Goal: Task Accomplishment & Management: Manage account settings

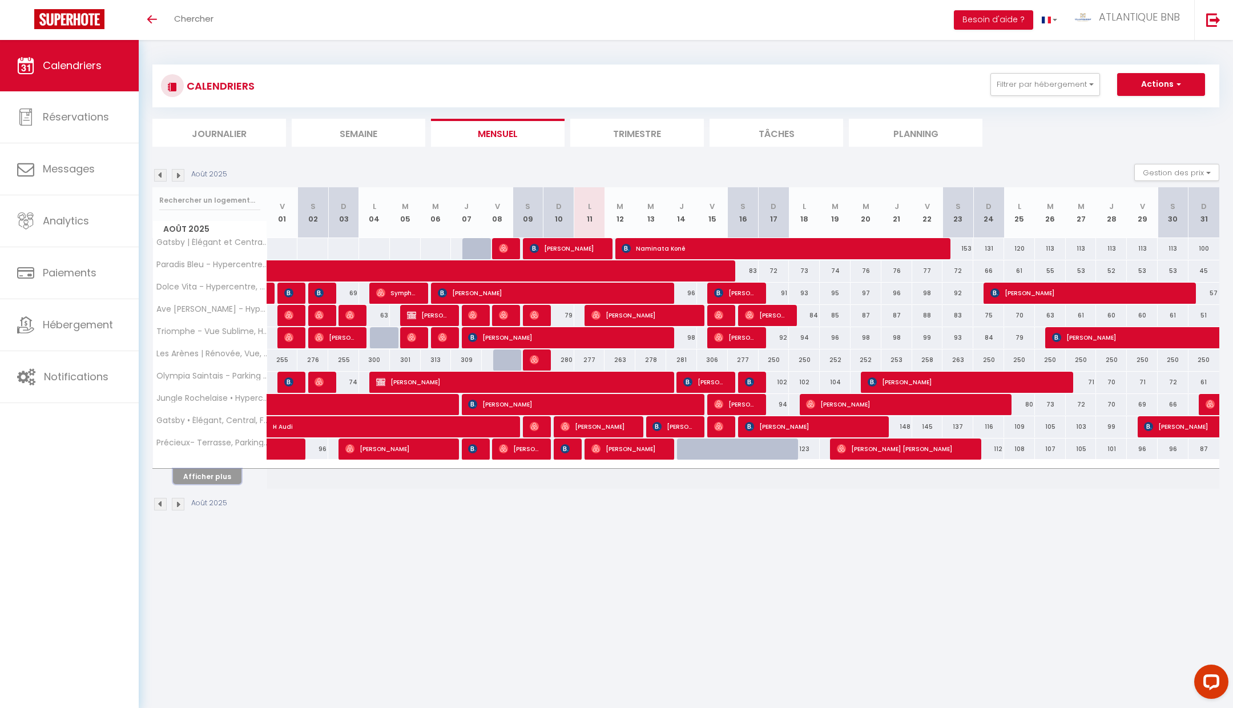
click at [207, 473] on button "Afficher plus" at bounding box center [207, 476] width 69 height 15
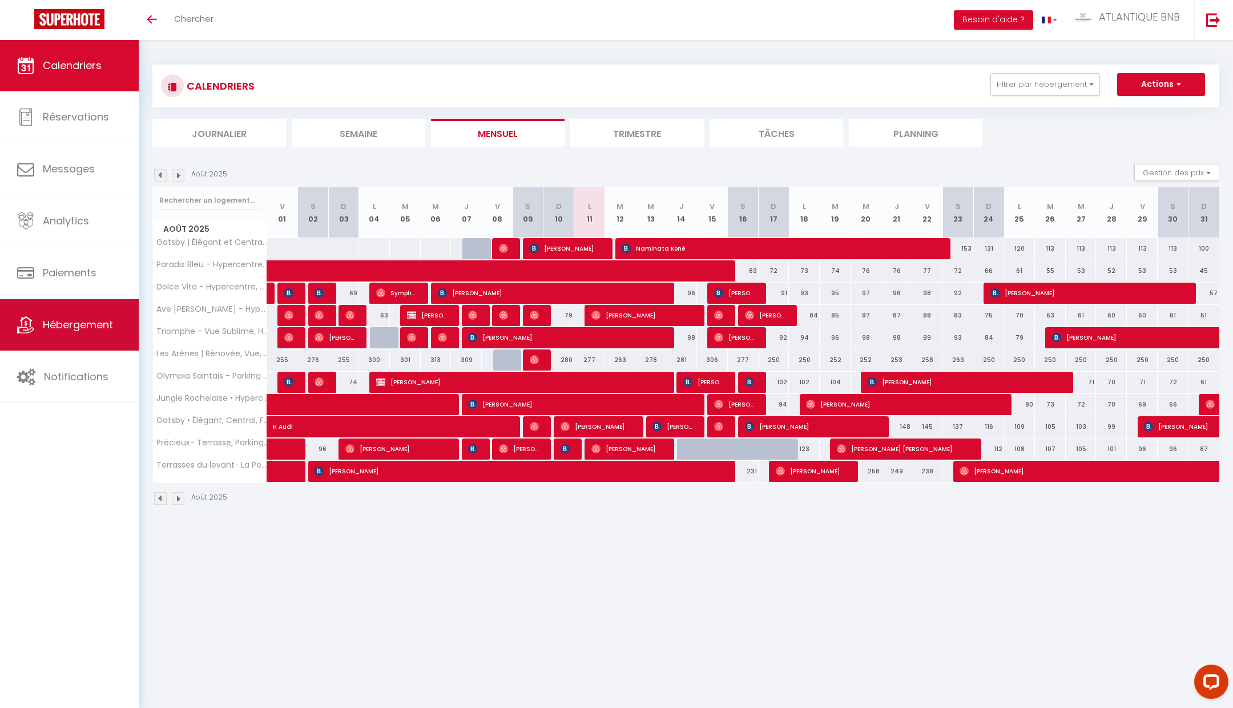
click at [56, 336] on link "Hébergement" at bounding box center [69, 324] width 139 height 51
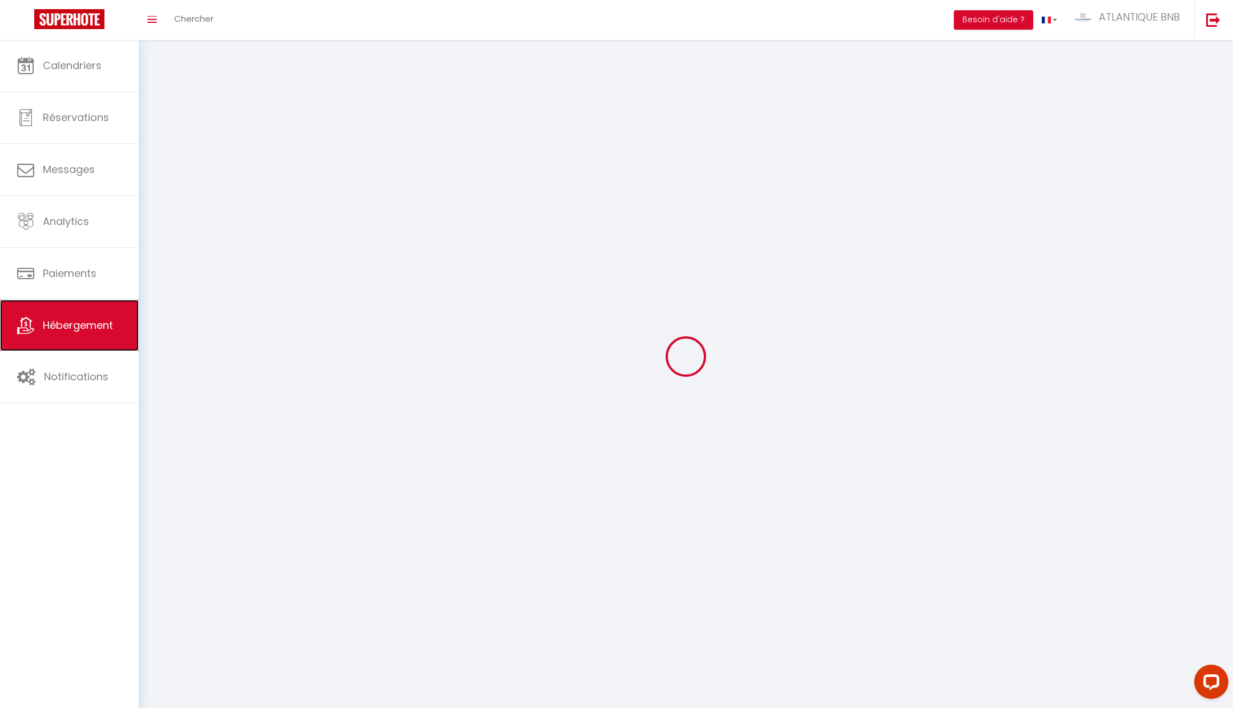
click at [56, 336] on link "Hébergement" at bounding box center [69, 325] width 139 height 51
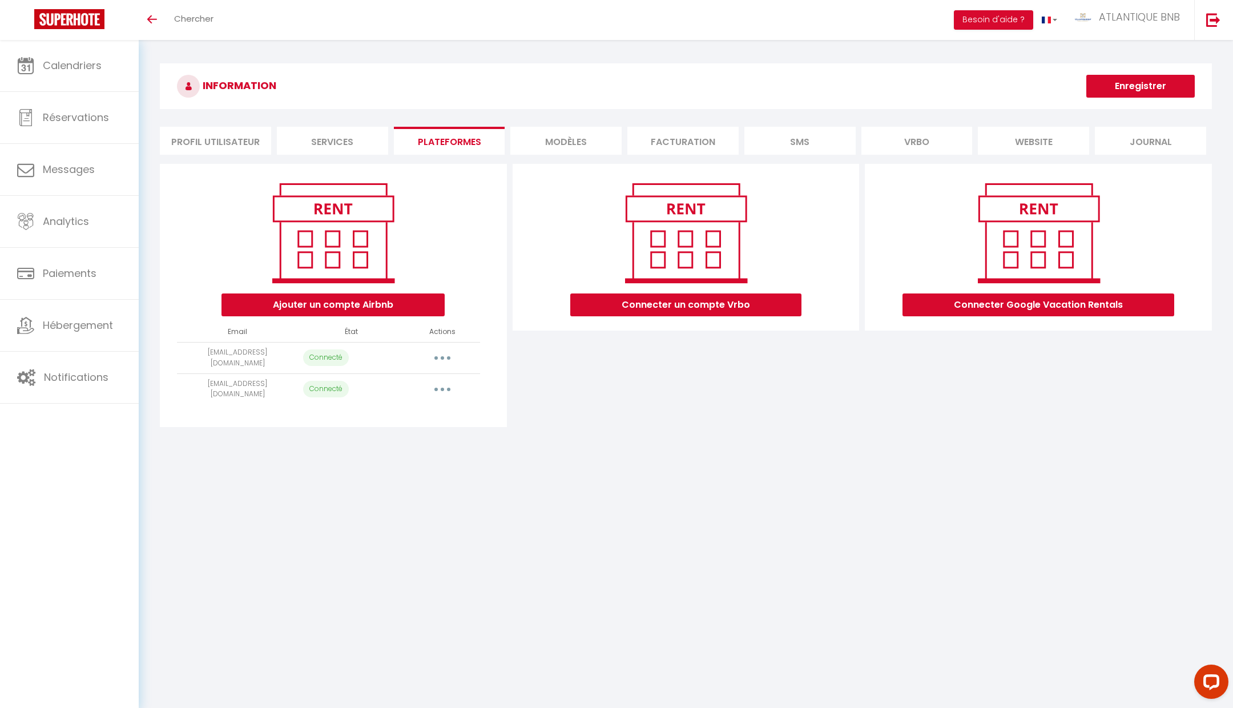
click at [444, 361] on button "button" at bounding box center [443, 358] width 32 height 18
click at [538, 368] on div "Connecter un compte Vrbo" at bounding box center [686, 295] width 353 height 263
click at [441, 357] on icon "button" at bounding box center [442, 357] width 3 height 3
click at [456, 484] on body "Questions et aide sur la MIGRATION - Salle Zoom ouverte de 13 à 14h puis de 17h…" at bounding box center [616, 394] width 1233 height 708
click at [443, 380] on button "button" at bounding box center [443, 389] width 32 height 18
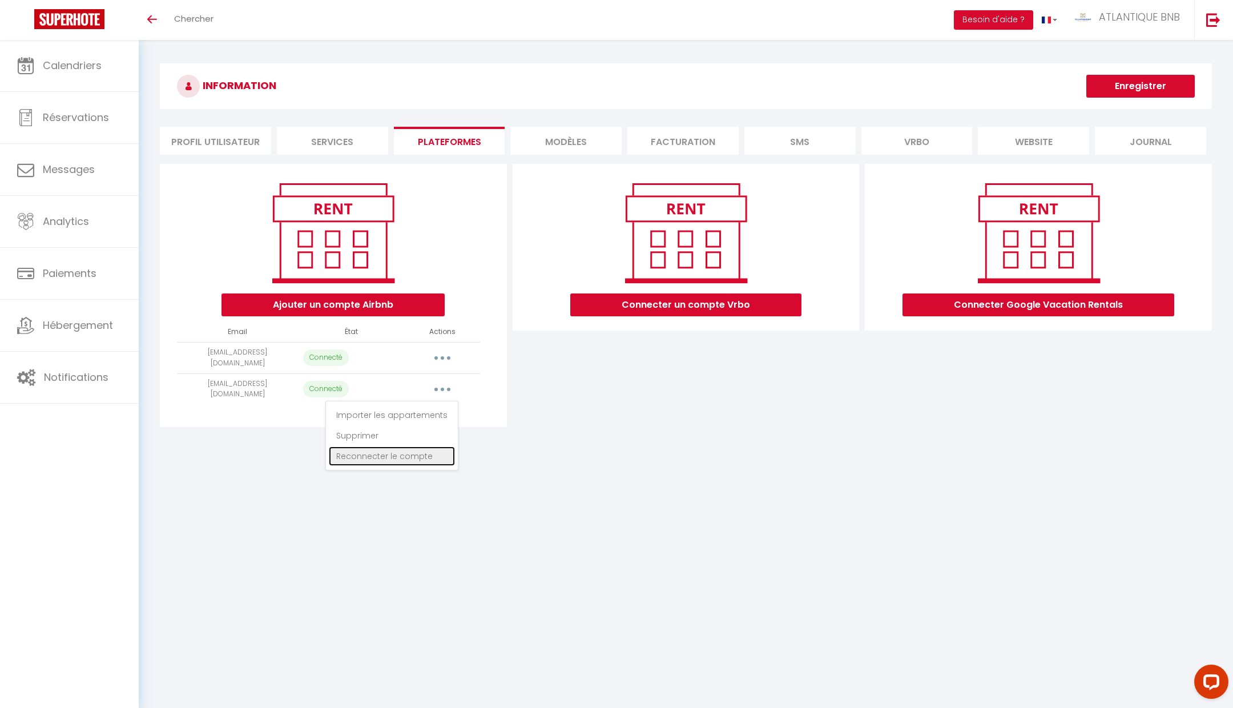
click at [419, 450] on link "Reconnecter le compte" at bounding box center [392, 455] width 126 height 19
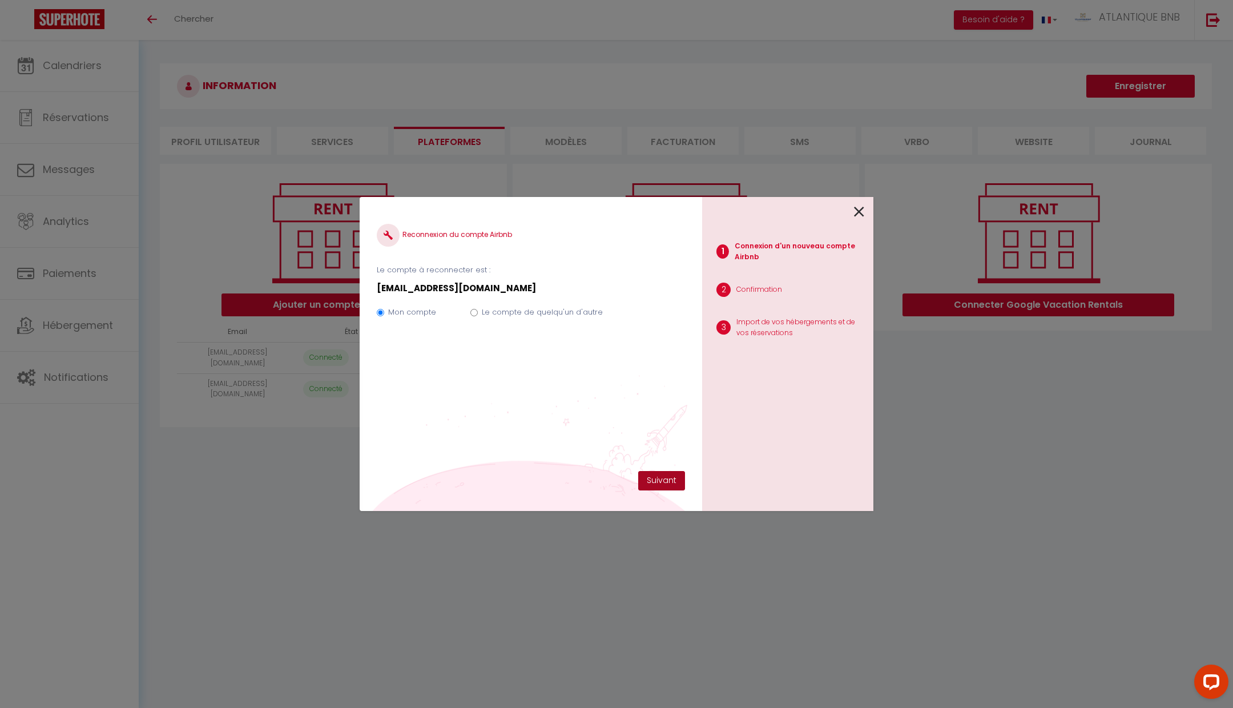
click at [664, 485] on button "Suivant" at bounding box center [661, 480] width 47 height 19
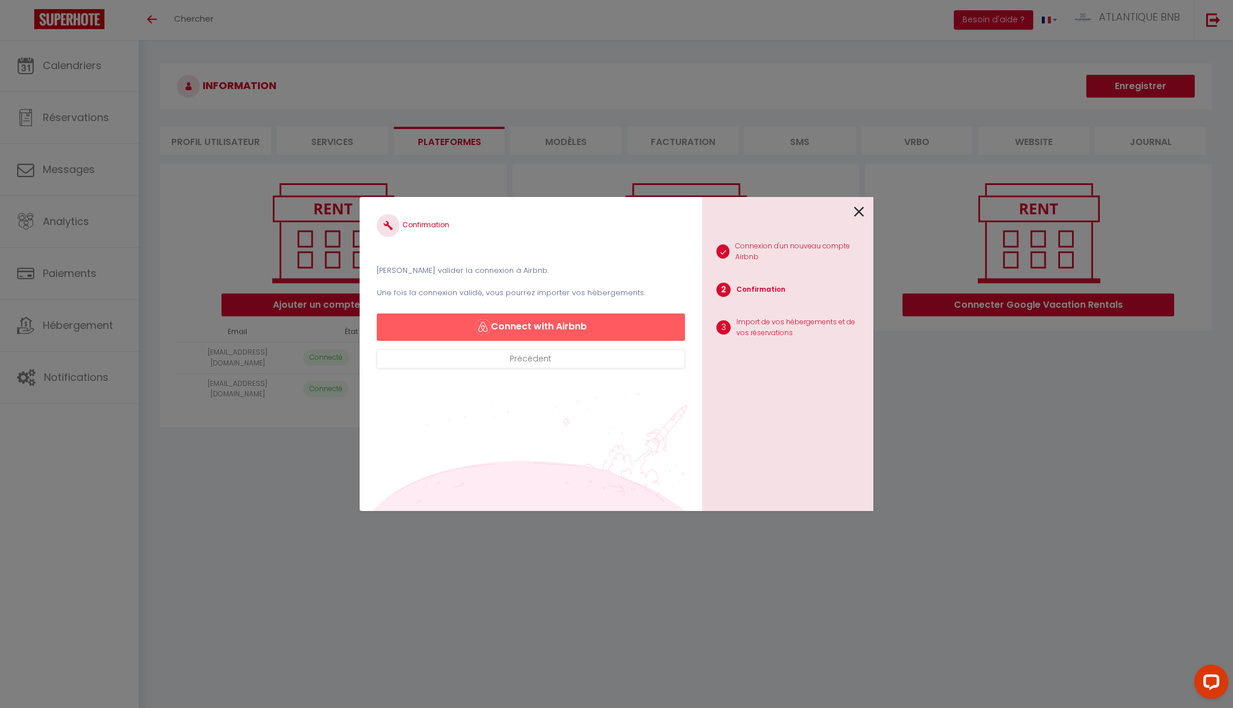
click at [859, 210] on icon at bounding box center [859, 211] width 10 height 17
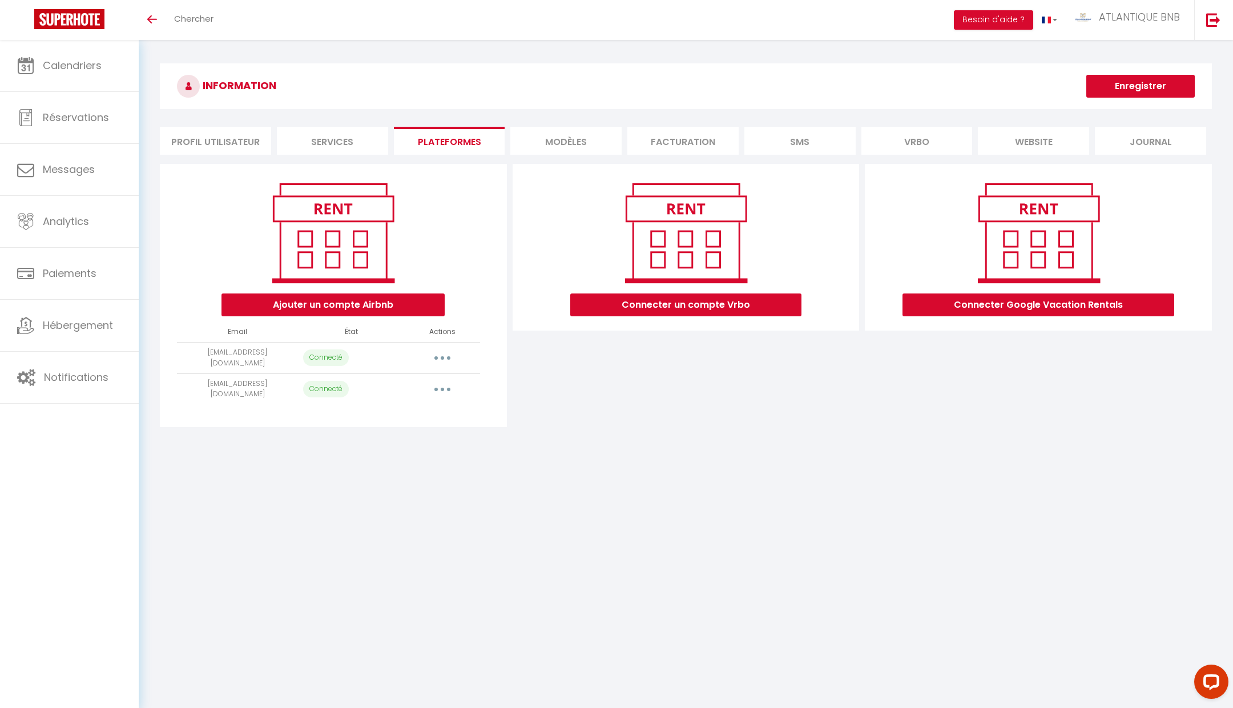
click at [445, 384] on button "button" at bounding box center [443, 389] width 32 height 18
click at [431, 453] on link "Reconnecter le compte" at bounding box center [392, 455] width 126 height 19
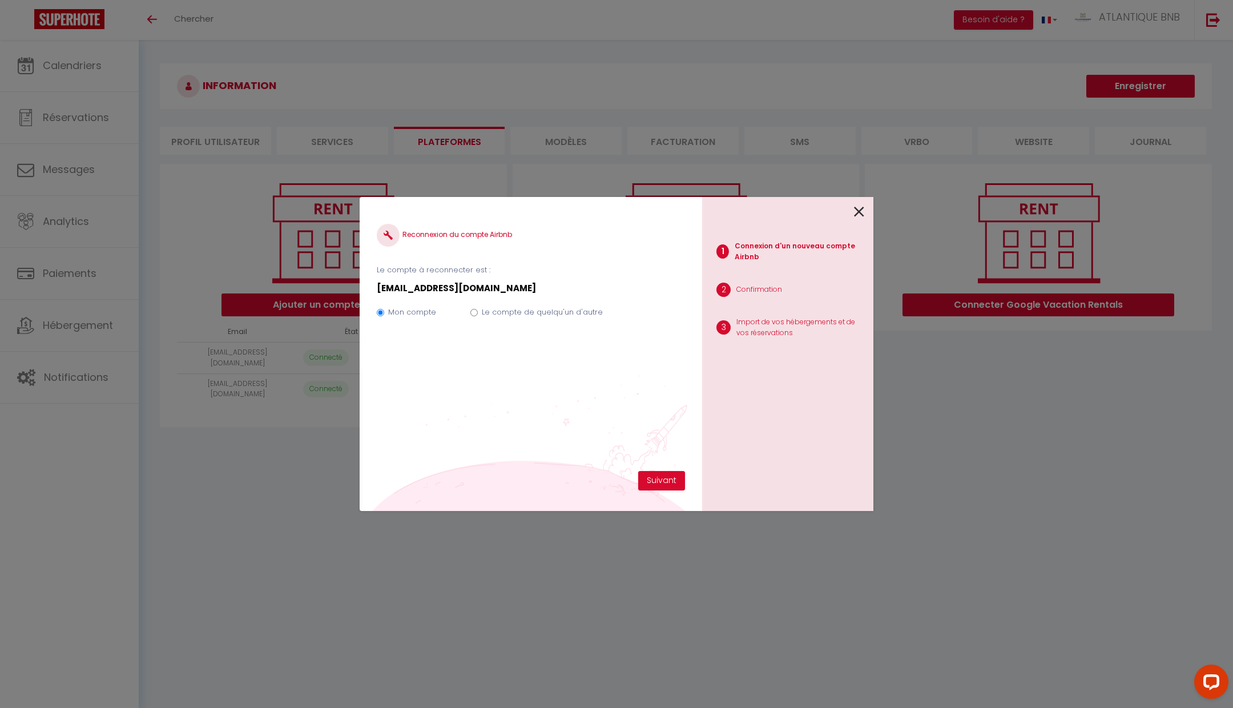
click at [523, 323] on div "Mon compte Le compte de quelqu'un d'autre" at bounding box center [531, 314] width 308 height 38
click at [532, 312] on label "Le compte de quelqu'un d'autre" at bounding box center [542, 312] width 121 height 11
click at [478, 312] on input "Le compte de quelqu'un d'autre" at bounding box center [473, 312] width 7 height 7
radio input "true"
radio input "false"
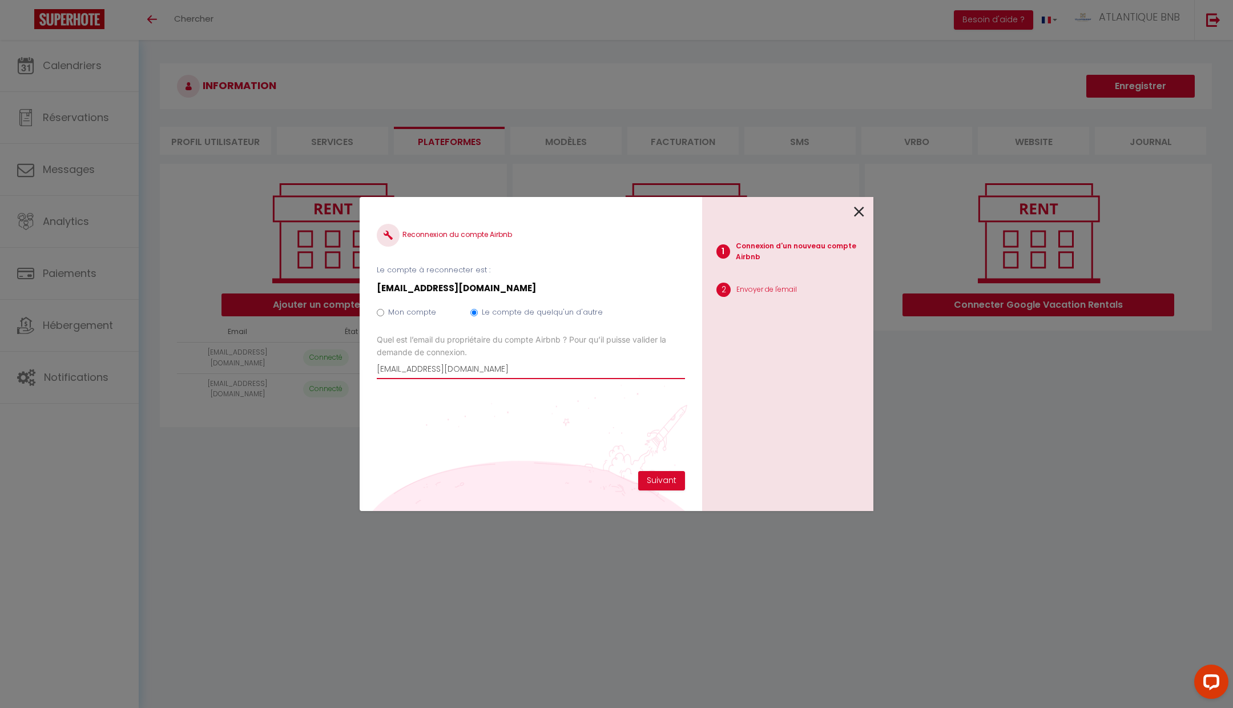
click at [521, 376] on input "[EMAIL_ADDRESS][DOMAIN_NAME]" at bounding box center [531, 369] width 308 height 21
type textarea "m"
drag, startPoint x: 497, startPoint y: 375, endPoint x: 322, endPoint y: 351, distance: 177.0
click at [322, 351] on div "Reconnexion du compte Airbnb Le compte à reconnecter est : atlantique.bnb@gmail…" at bounding box center [616, 354] width 1233 height 708
paste input "ncbnb17100"
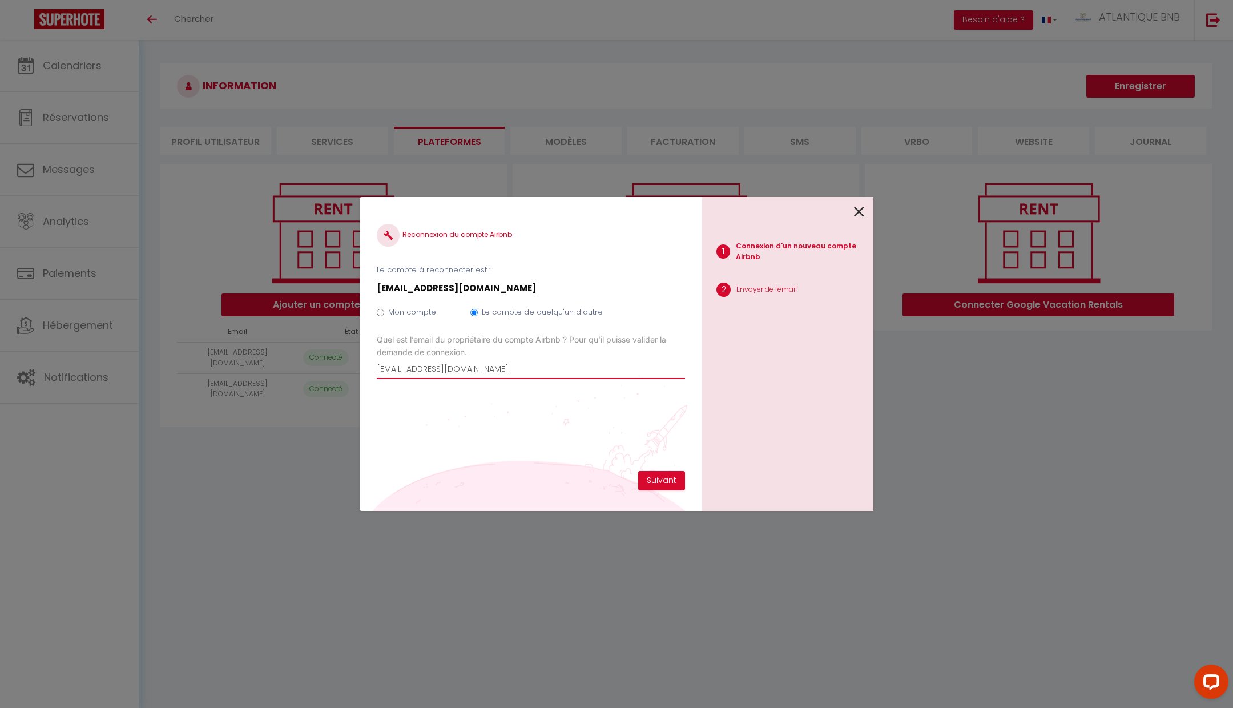
type input "[EMAIL_ADDRESS][DOMAIN_NAME]"
click at [446, 408] on div "Reconnexion du compte Airbnb Le compte à reconnecter est : atlantique.bnb@gmail…" at bounding box center [531, 342] width 308 height 257
click at [659, 485] on button "Suivant" at bounding box center [661, 480] width 47 height 19
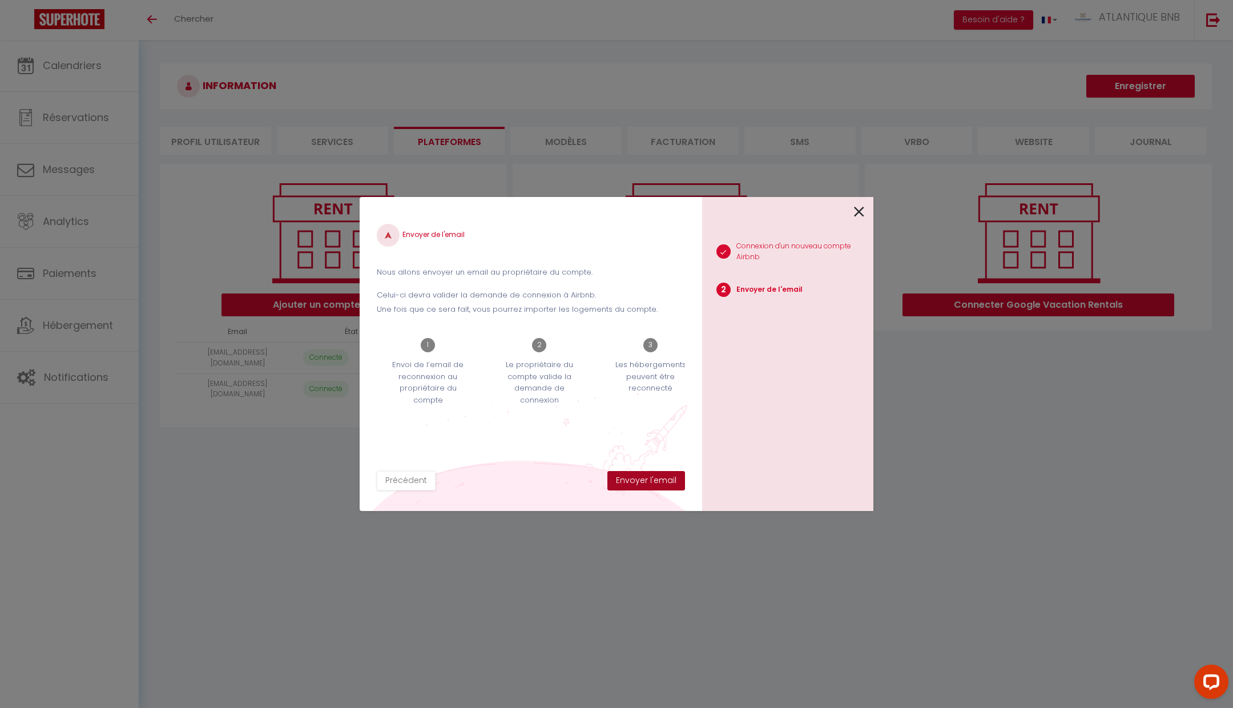
click at [639, 478] on button "Envoyer l'email" at bounding box center [647, 480] width 78 height 19
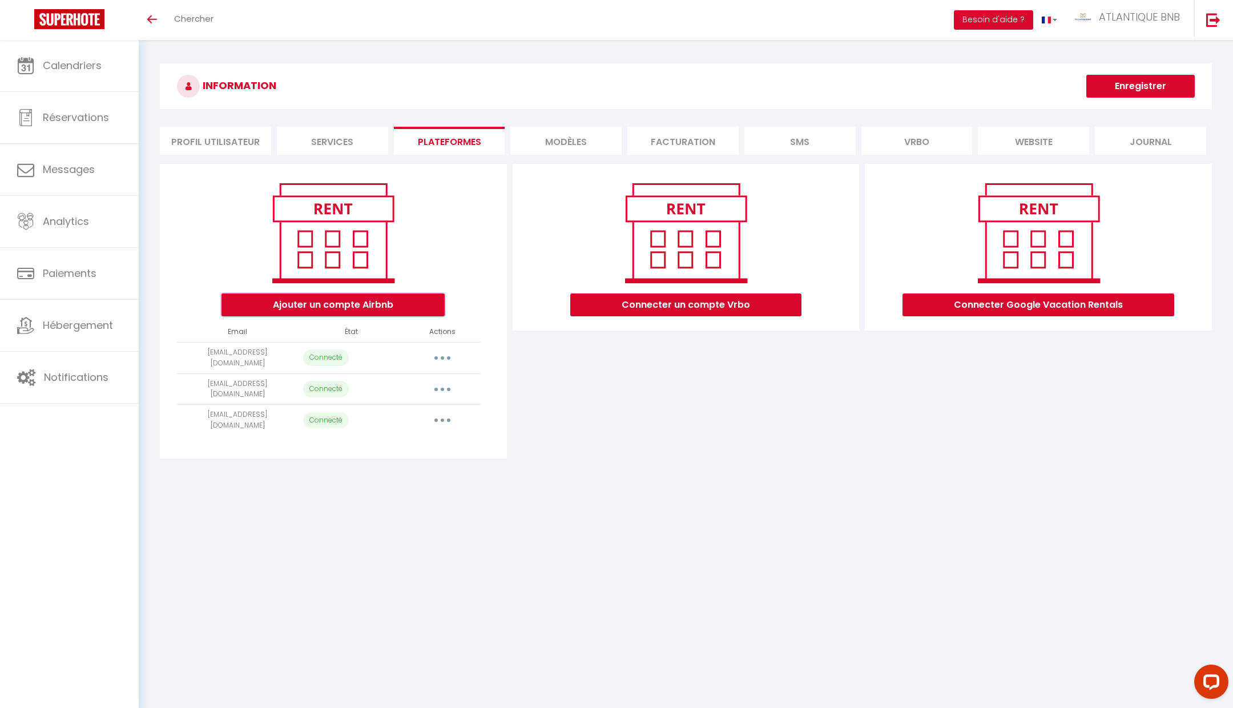
click at [387, 303] on button "Ajouter un compte Airbnb" at bounding box center [333, 304] width 223 height 23
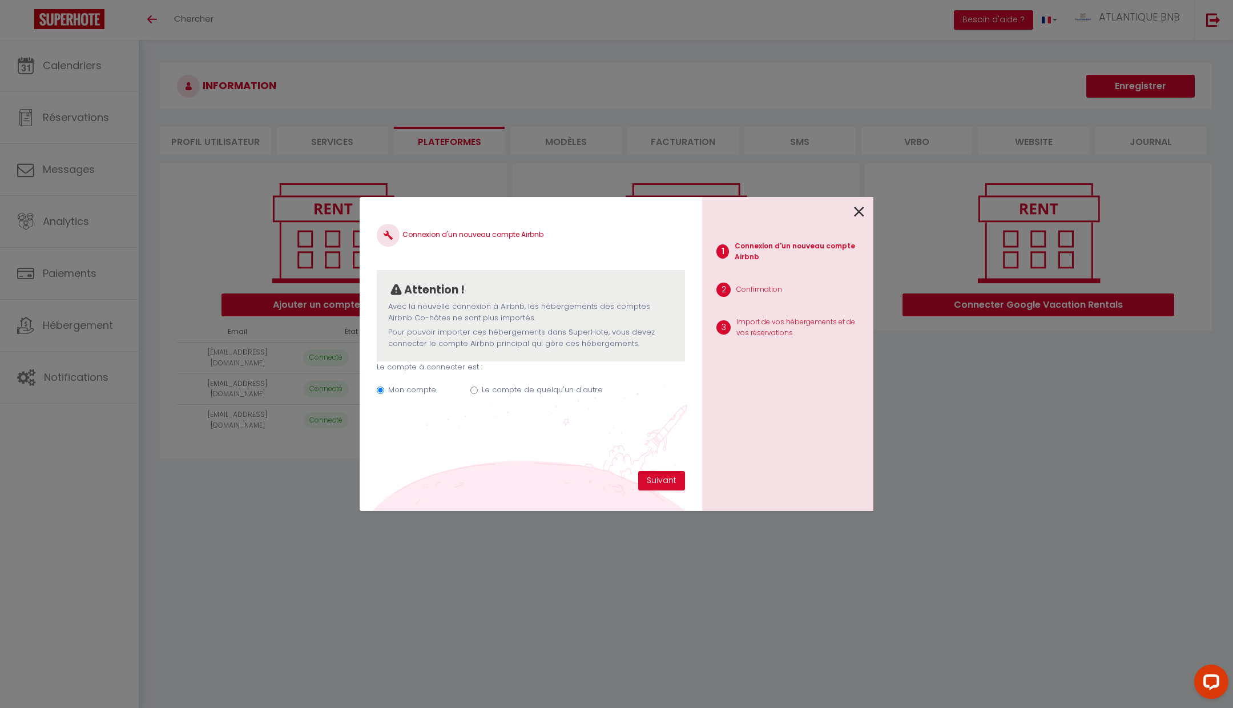
click at [566, 390] on label "Le compte de quelqu'un d'autre" at bounding box center [542, 389] width 121 height 11
click at [478, 390] on input "Le compte de quelqu'un d'autre" at bounding box center [473, 390] width 7 height 7
radio input "true"
radio input "false"
click at [484, 450] on input "Email connexion Airbnb" at bounding box center [531, 446] width 308 height 21
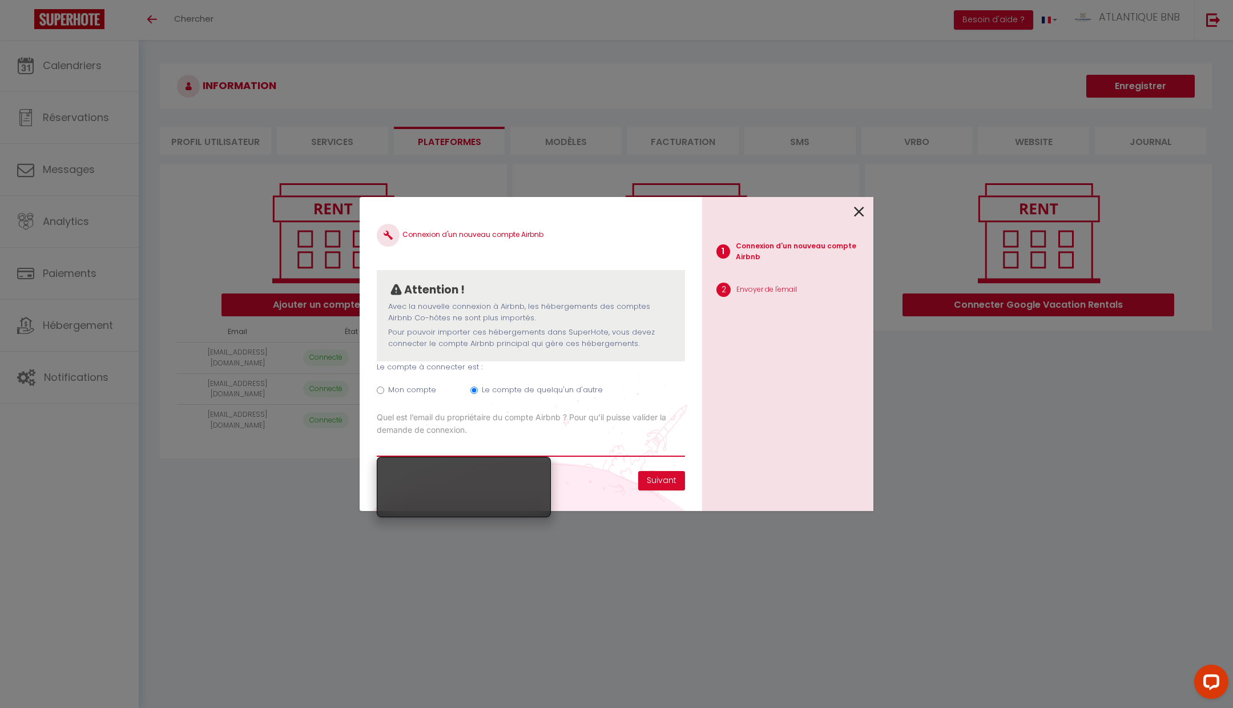
paste input "[PERSON_NAME][EMAIL_ADDRESS][DOMAIN_NAME]"
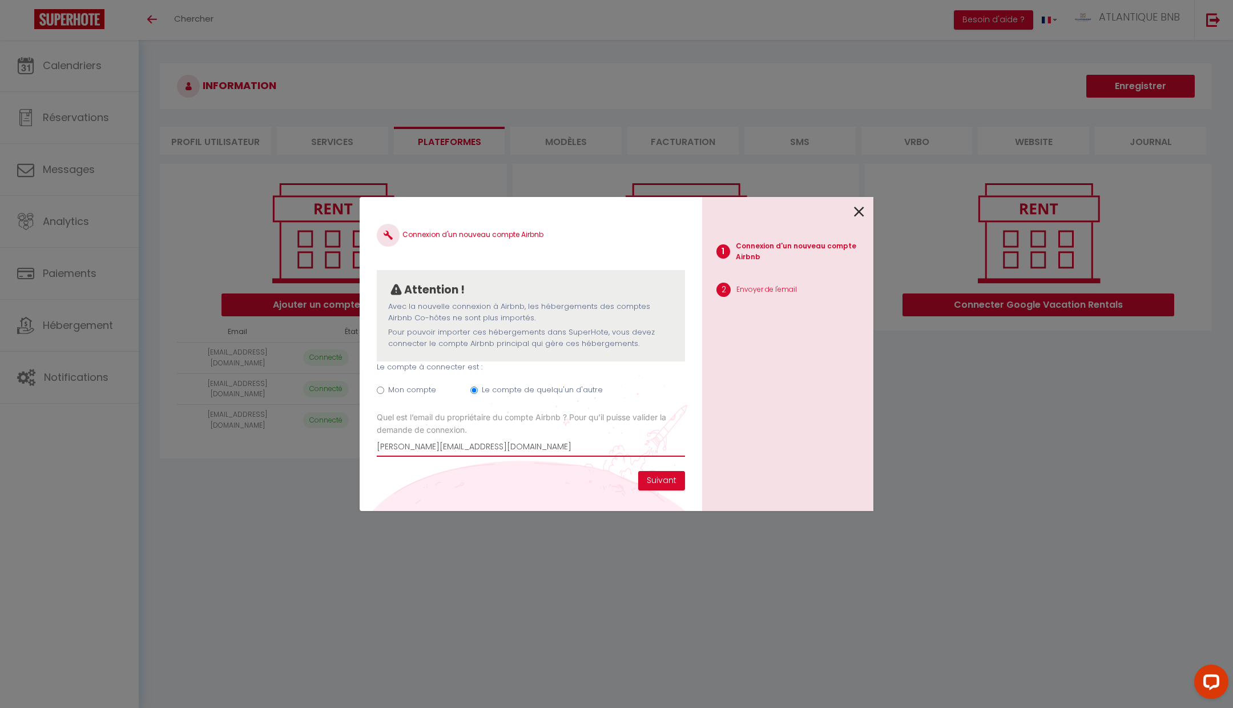
type input "[PERSON_NAME][EMAIL_ADDRESS][DOMAIN_NAME]"
click at [529, 468] on div "Connexion d'un nouveau compte Airbnb Attention ! Avec la nouvelle connexion à A…" at bounding box center [531, 342] width 308 height 257
click at [653, 480] on button "Suivant" at bounding box center [661, 480] width 47 height 19
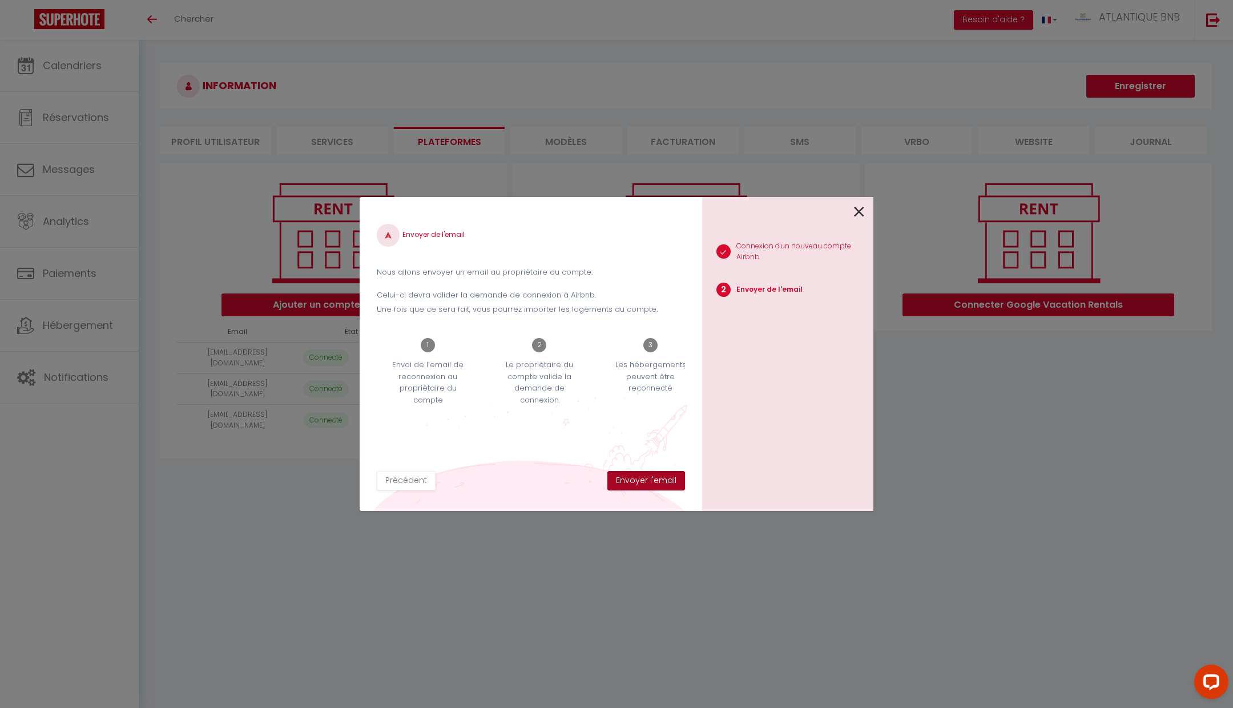
click at [653, 480] on button "Envoyer l'email" at bounding box center [647, 480] width 78 height 19
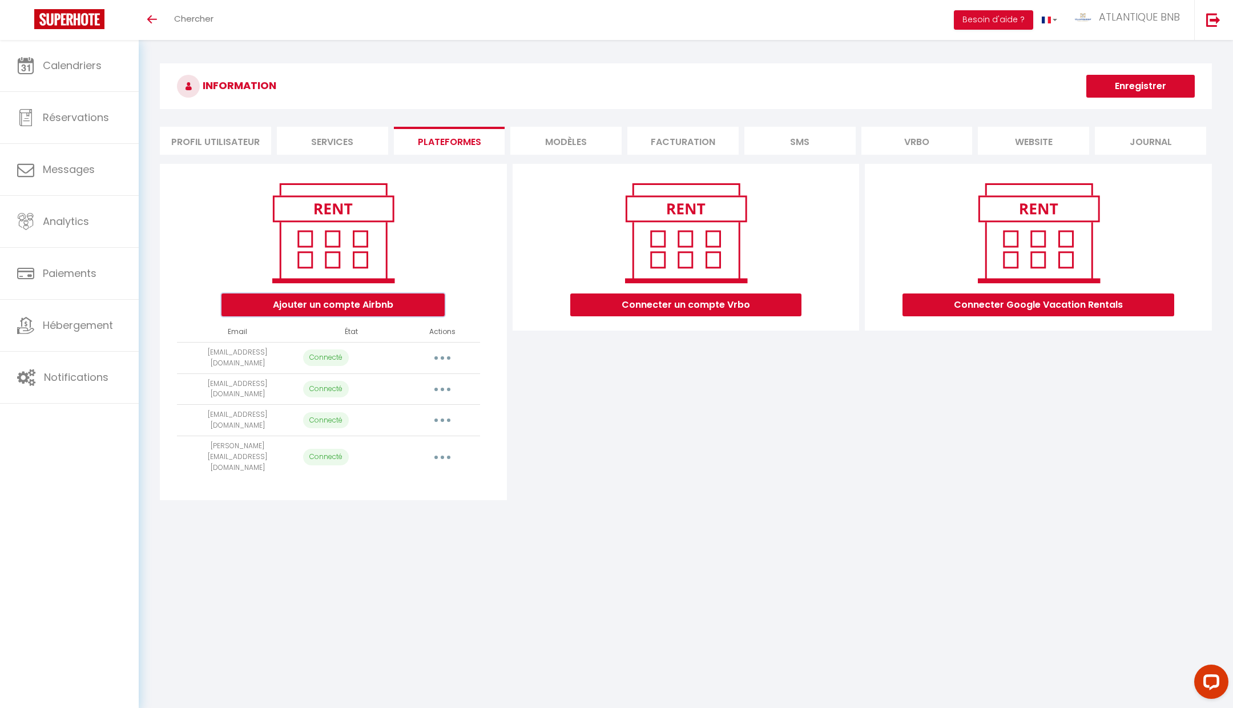
click at [391, 303] on button "Ajouter un compte Airbnb" at bounding box center [333, 304] width 223 height 23
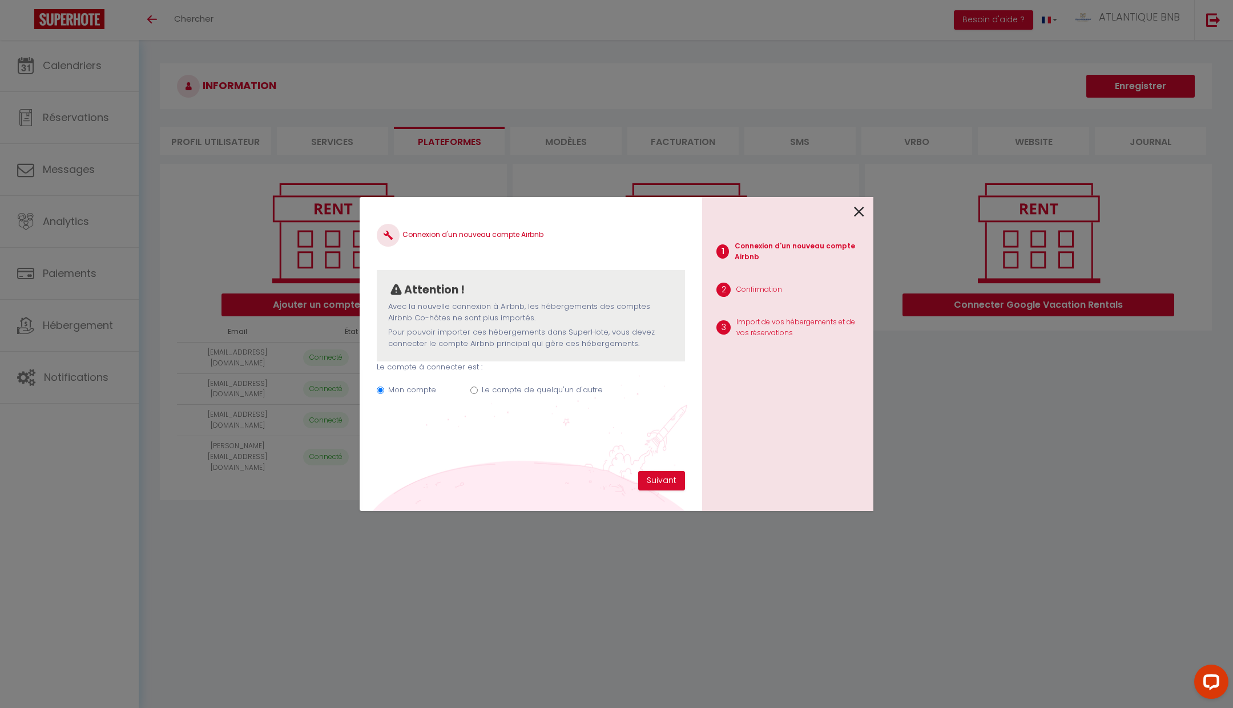
click at [514, 389] on label "Le compte de quelqu'un d'autre" at bounding box center [542, 389] width 121 height 11
click at [478, 389] on input "Le compte de quelqu'un d'autre" at bounding box center [473, 390] width 7 height 7
radio input "true"
radio input "false"
click at [537, 446] on input "Email connexion Airbnb" at bounding box center [531, 446] width 308 height 21
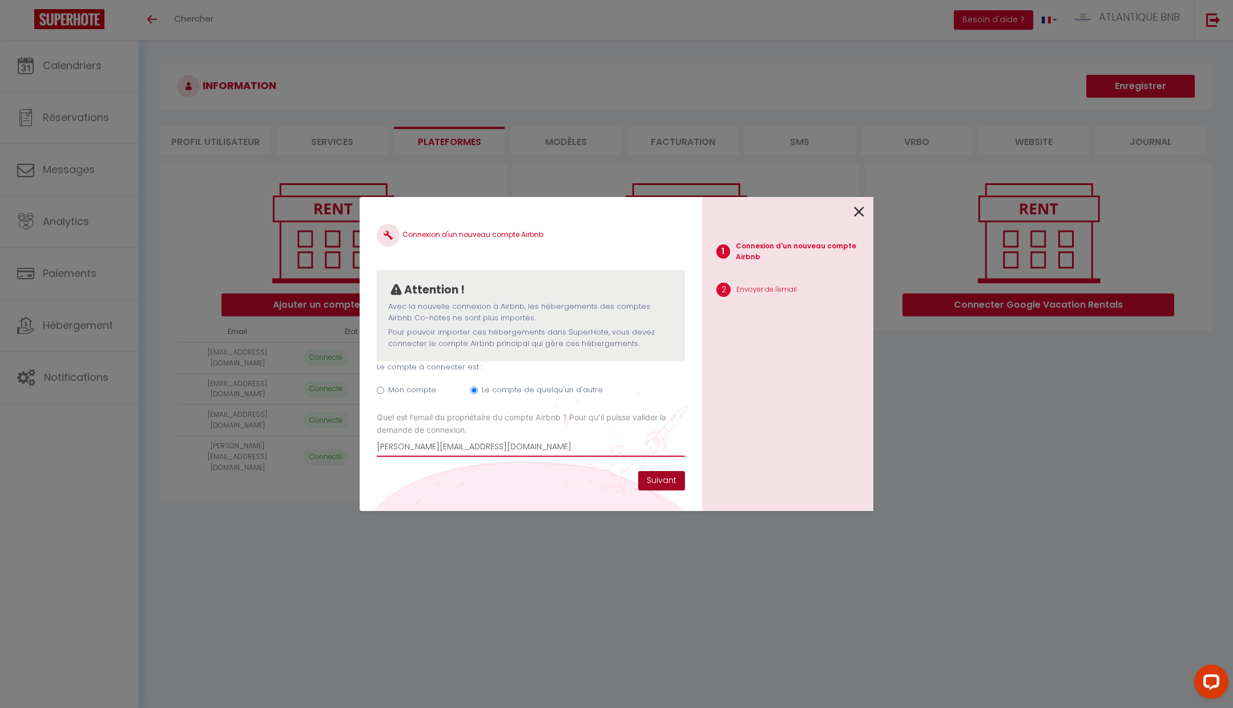
type input "[PERSON_NAME][EMAIL_ADDRESS][DOMAIN_NAME]"
click at [662, 484] on button "Suivant" at bounding box center [661, 480] width 47 height 19
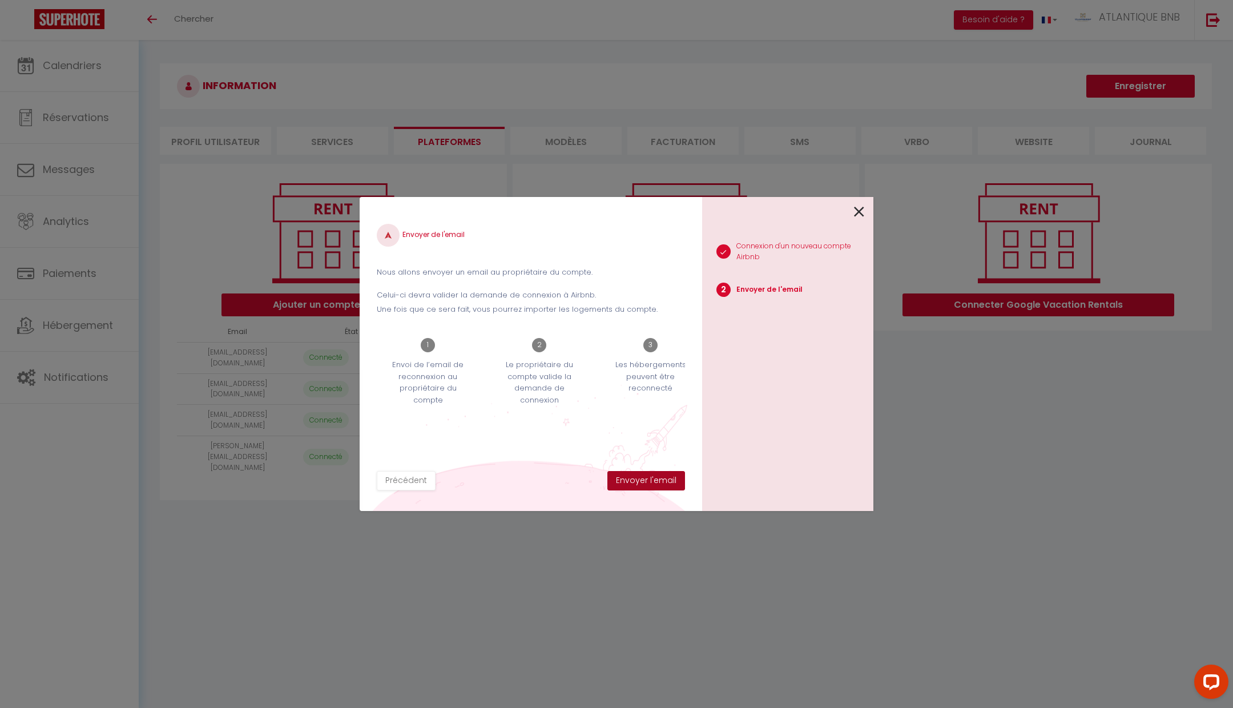
click at [662, 484] on button "Envoyer l'email" at bounding box center [647, 480] width 78 height 19
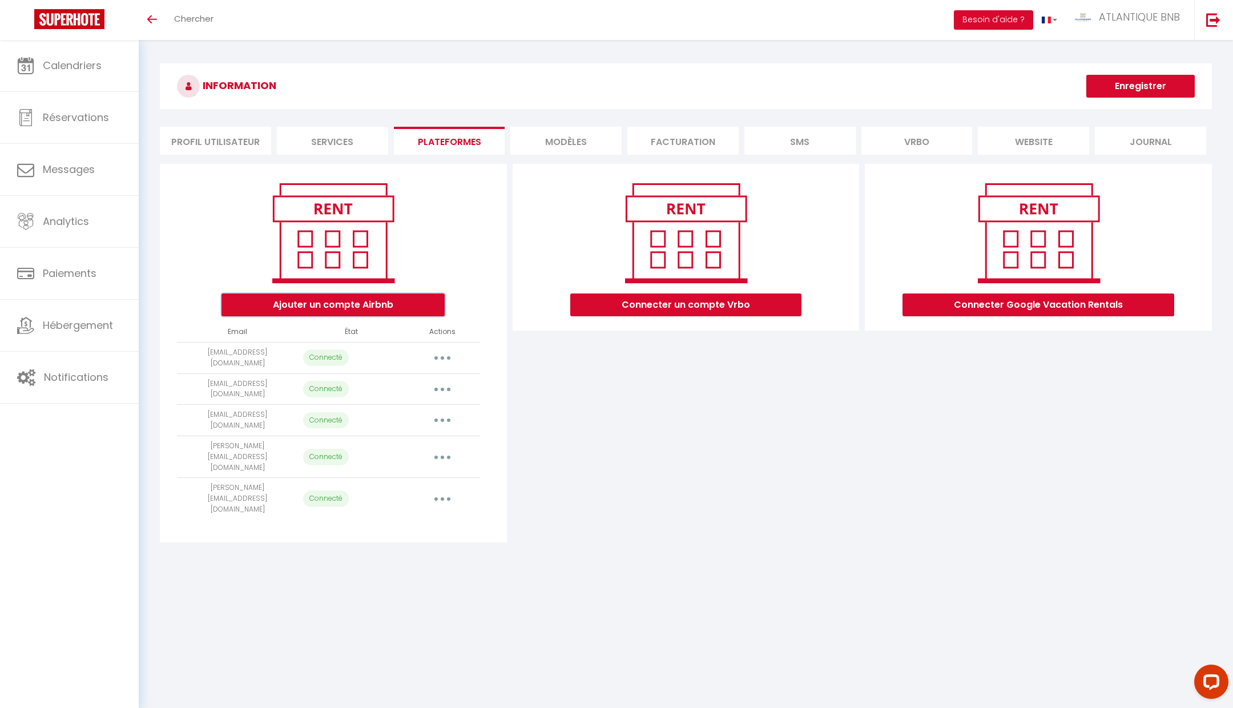
click at [336, 308] on button "Ajouter un compte Airbnb" at bounding box center [333, 304] width 223 height 23
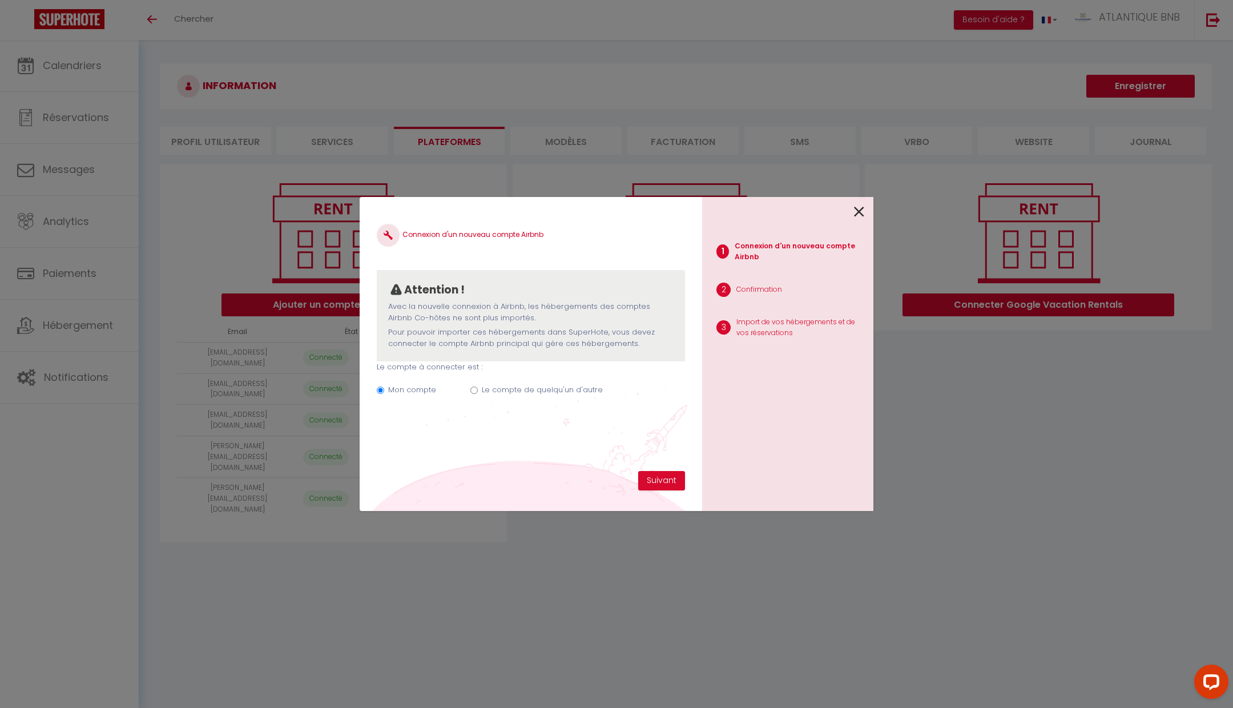
click at [516, 393] on label "Le compte de quelqu'un d'autre" at bounding box center [542, 389] width 121 height 11
click at [478, 393] on input "Le compte de quelqu'un d'autre" at bounding box center [473, 390] width 7 height 7
radio input "true"
radio input "false"
click at [492, 447] on input "Email connexion Airbnb" at bounding box center [531, 446] width 308 height 21
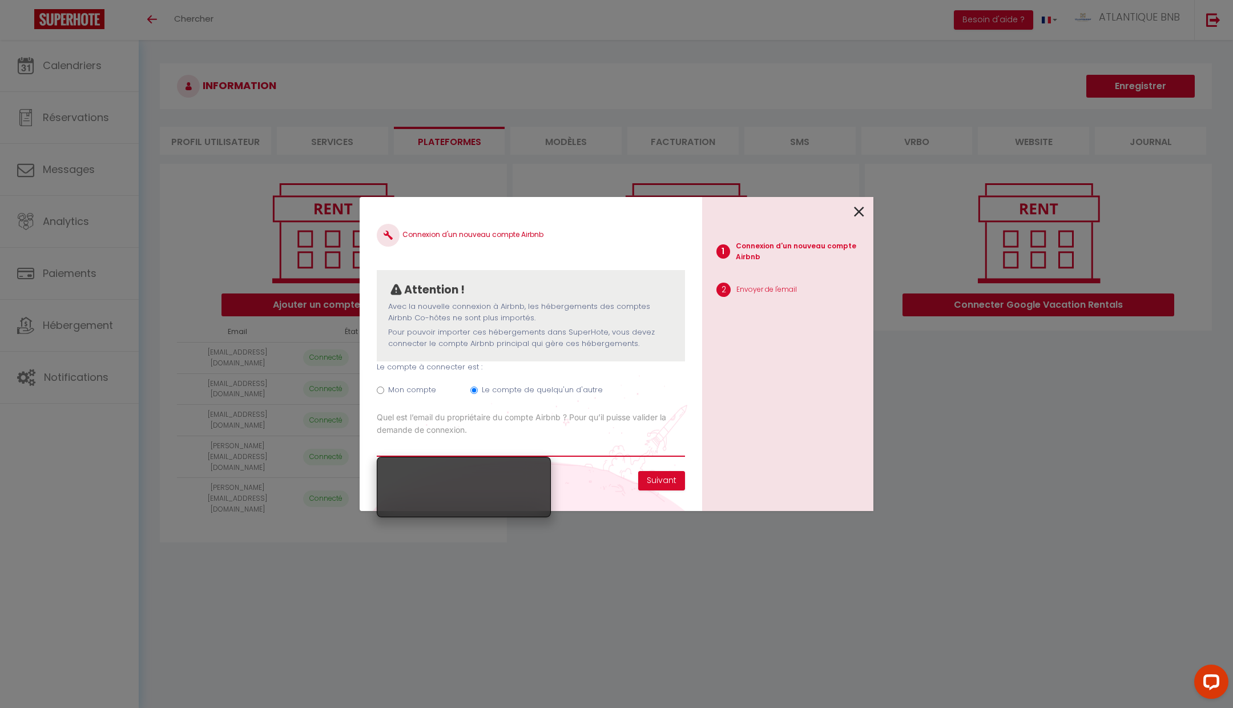
paste input "[EMAIL_ADDRESS][DOMAIN_NAME]"
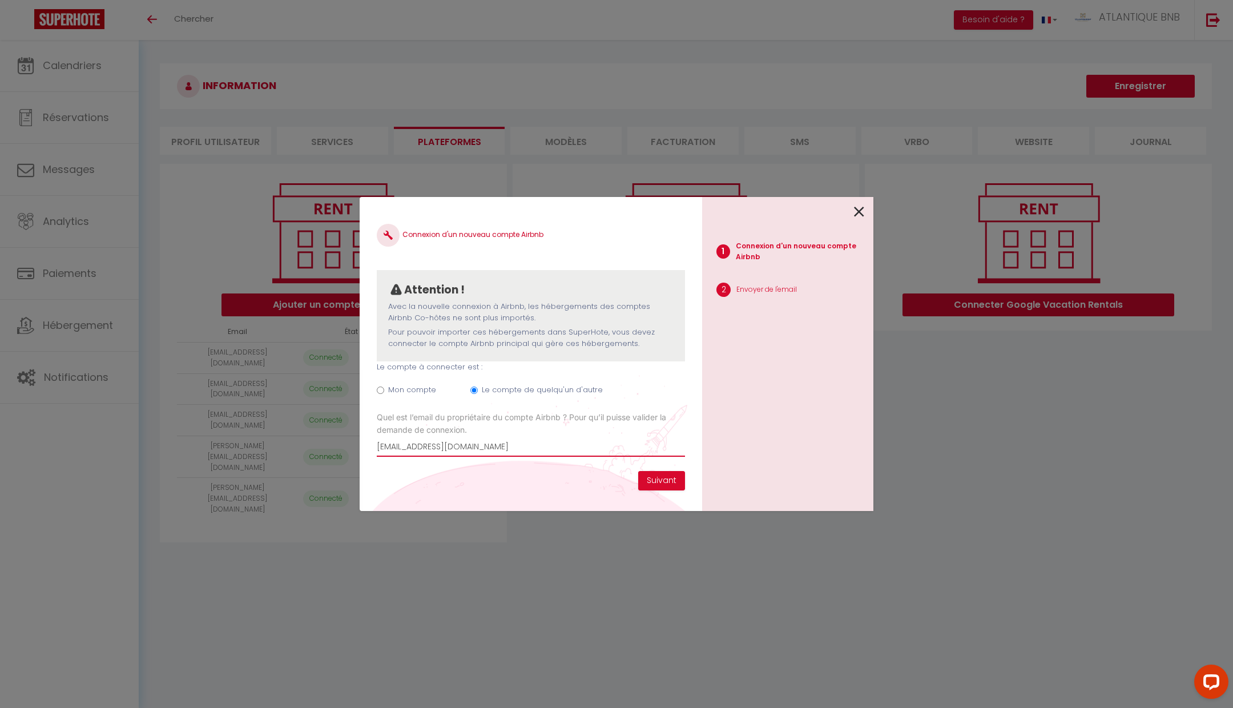
type input "[EMAIL_ADDRESS][DOMAIN_NAME]"
click at [529, 473] on div "Connexion d'un nouveau compte Airbnb Attention ! Avec la nouvelle connexion à A…" at bounding box center [531, 354] width 343 height 314
click at [658, 472] on button "Suivant" at bounding box center [661, 480] width 47 height 19
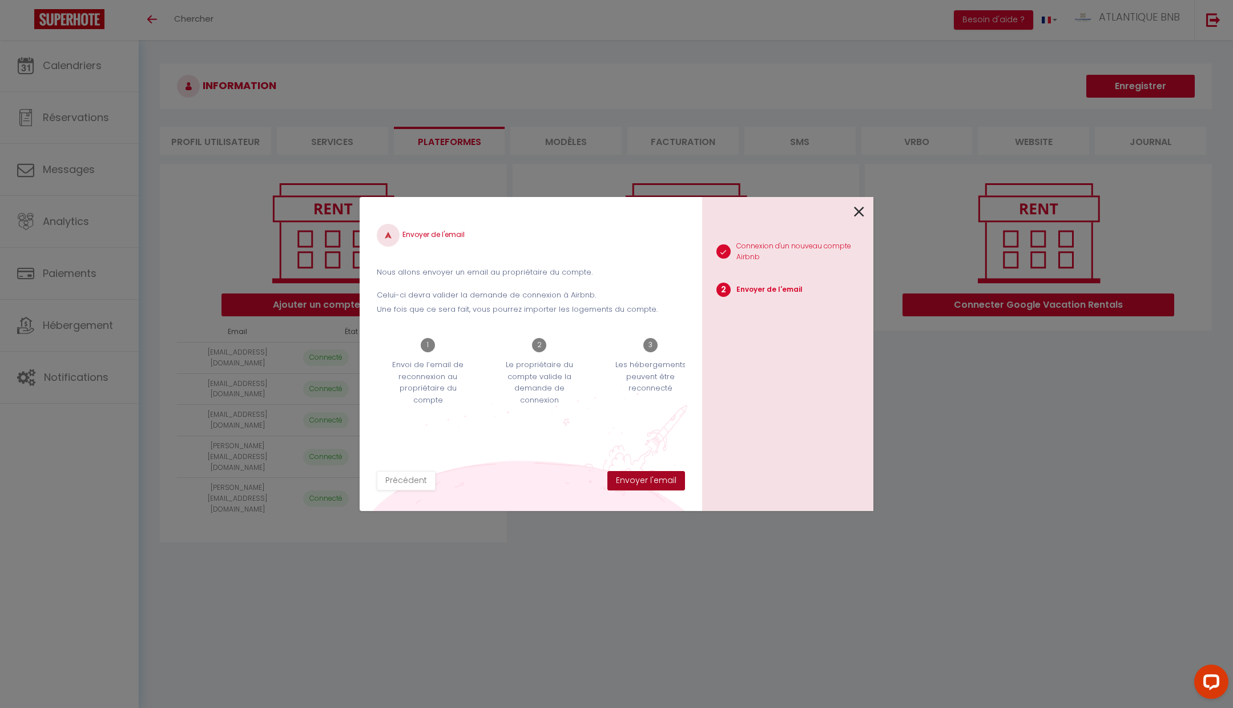
click at [658, 472] on button "Envoyer l'email" at bounding box center [647, 480] width 78 height 19
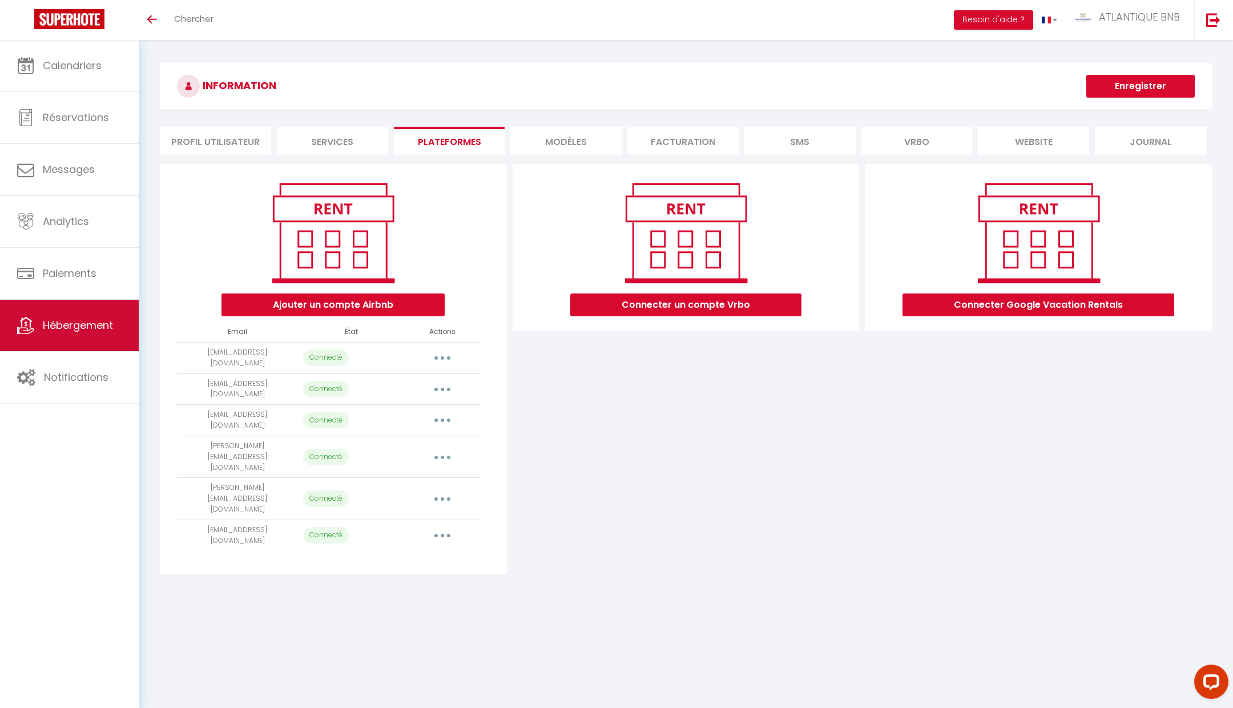
click at [85, 331] on span "Hébergement" at bounding box center [78, 325] width 70 height 14
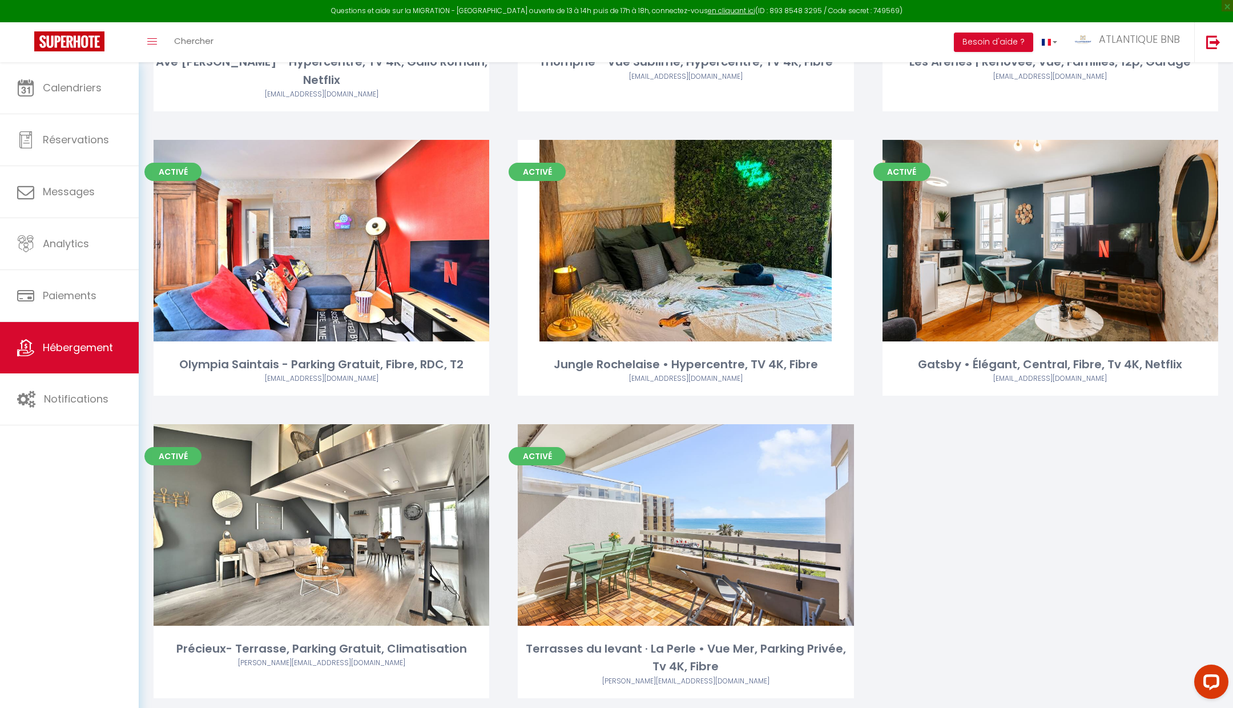
scroll to position [656, 0]
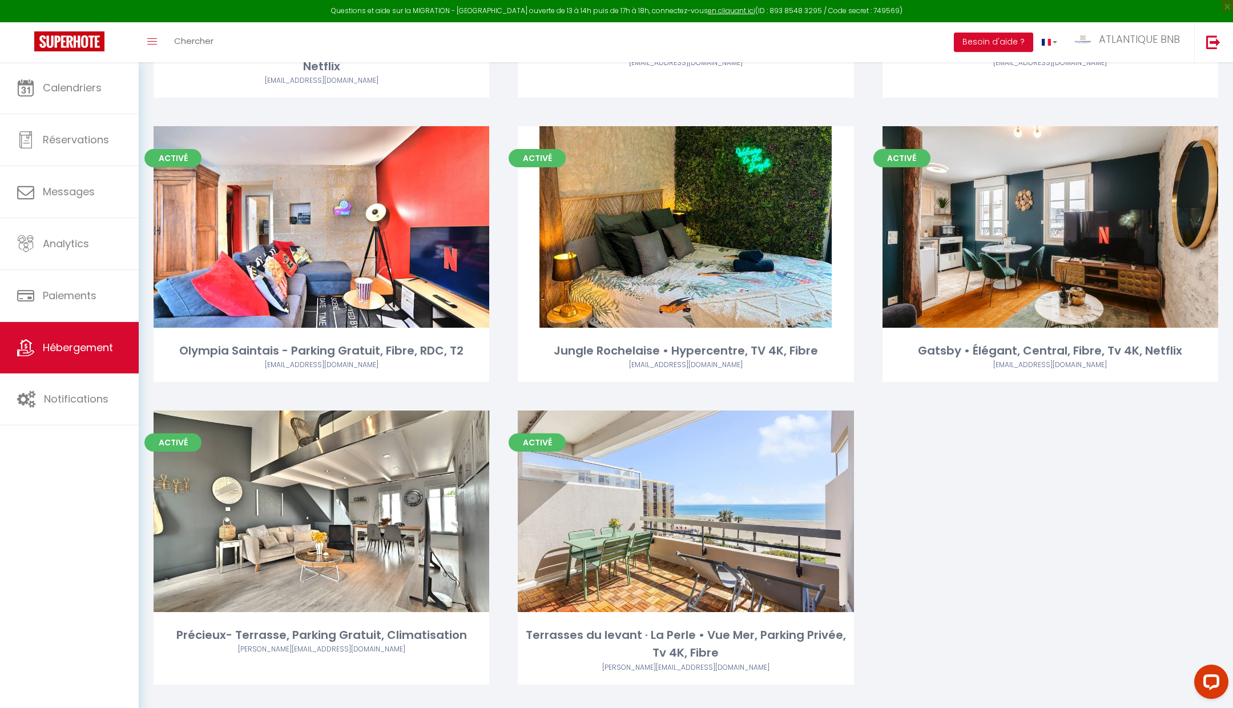
click at [317, 252] on div "Editer" at bounding box center [322, 227] width 336 height 202
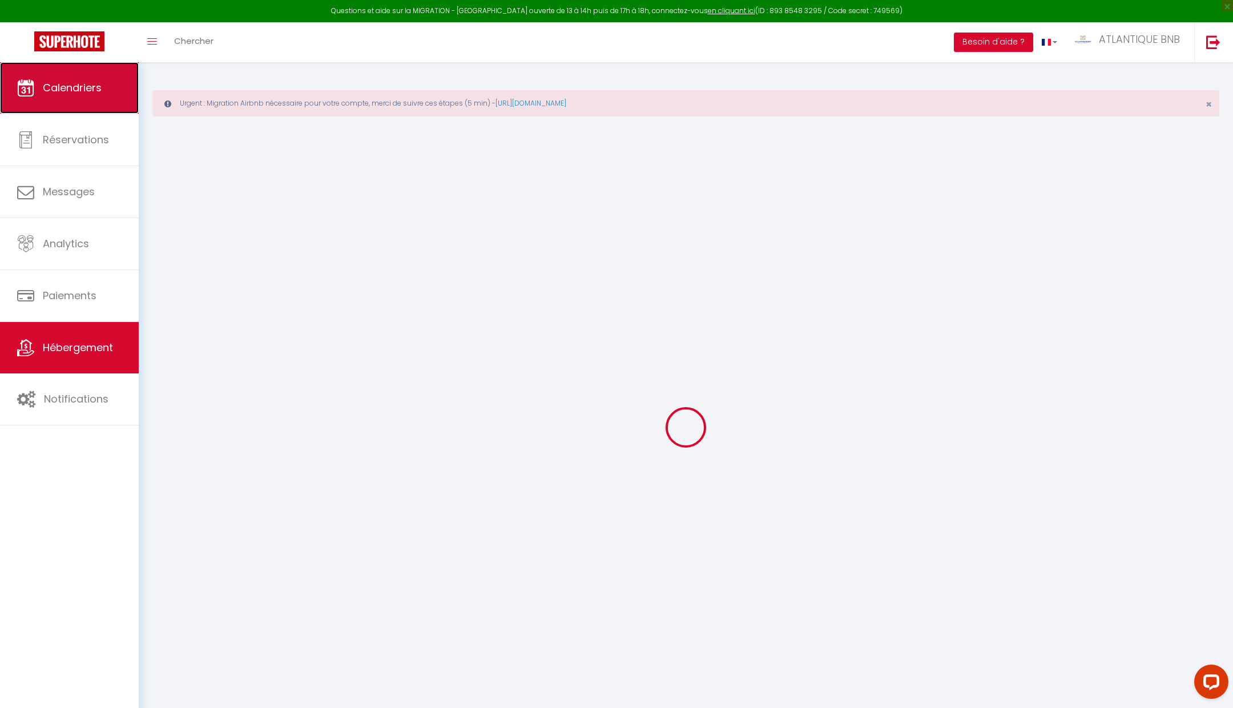
click at [129, 112] on link "Calendriers" at bounding box center [69, 87] width 139 height 51
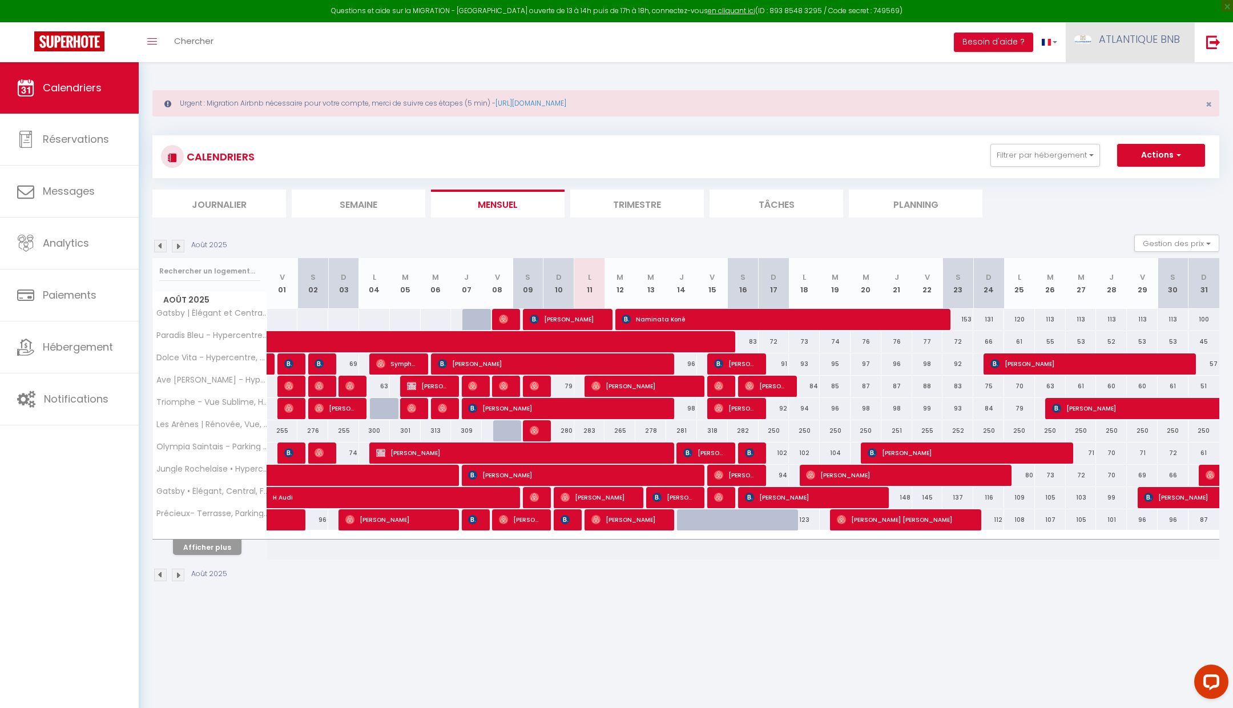
click at [1170, 34] on span "ATLANTIQUE BNB" at bounding box center [1139, 39] width 81 height 14
click at [1161, 71] on link "Paramètres" at bounding box center [1149, 79] width 85 height 19
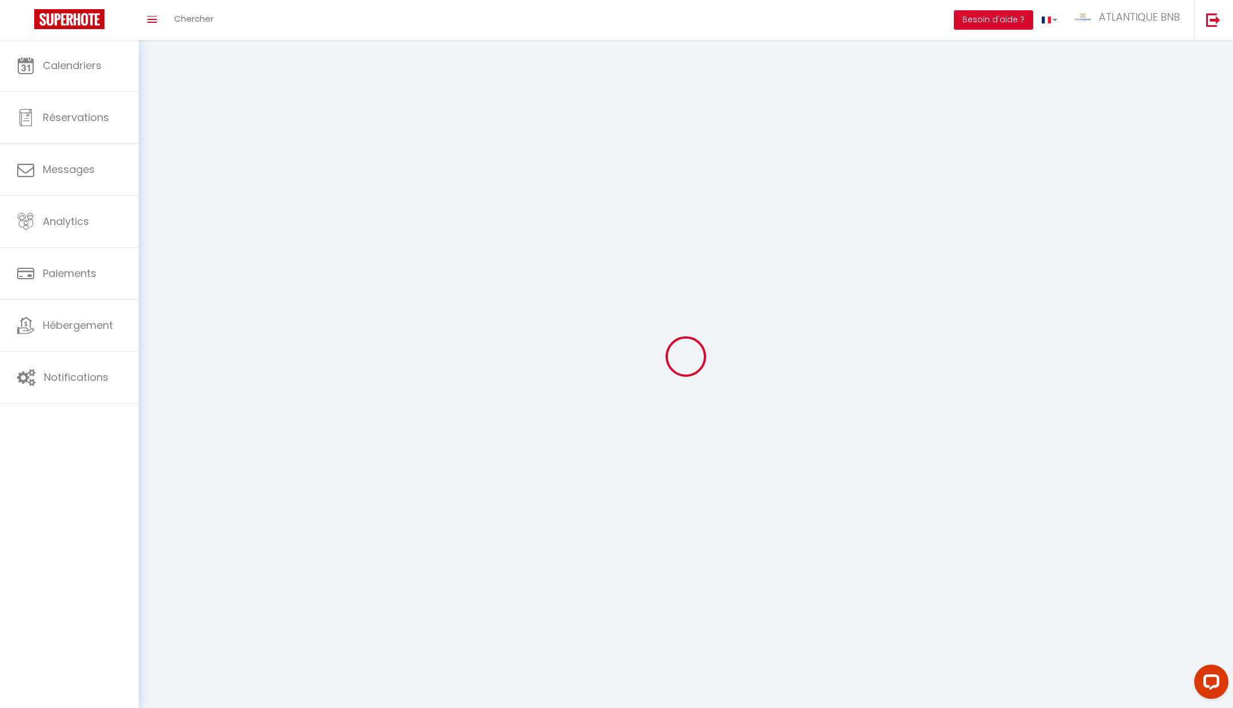
select select
type input "ATLANTIQUE BNB"
type input "_"
type input "0777372398"
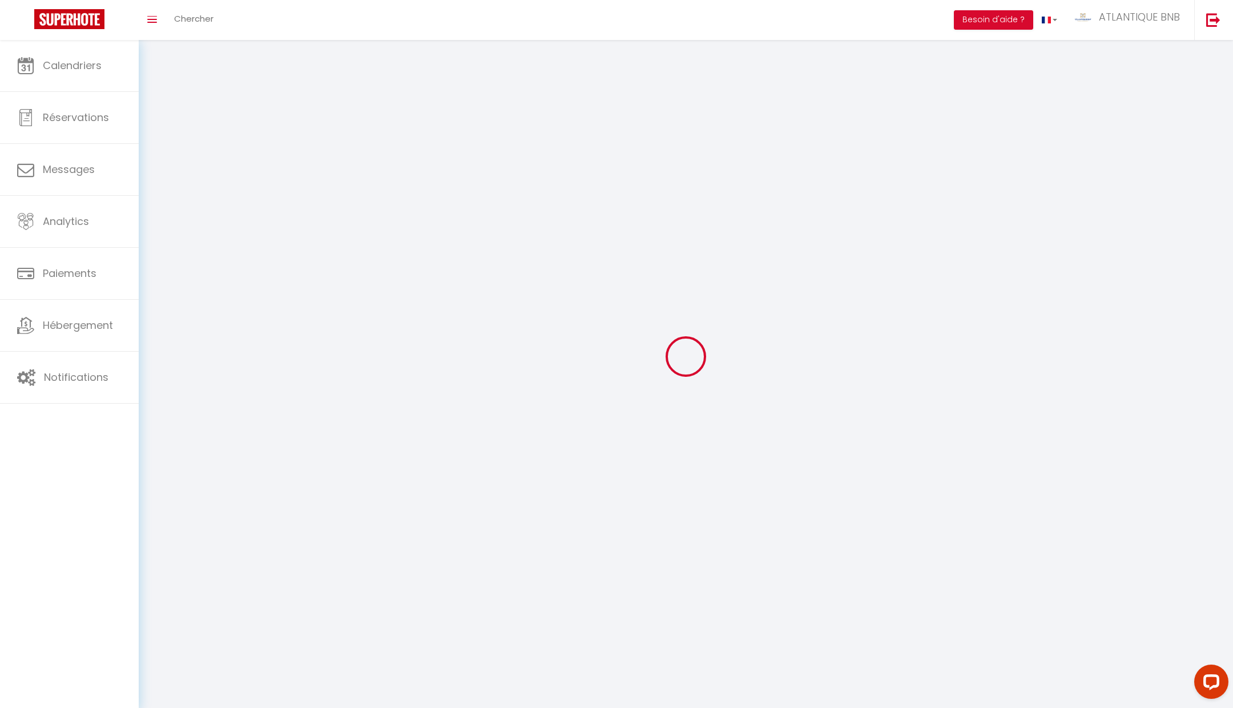
type input "1 LES REAUX"
type input "17810"
type input "ST GEORGES DES COTEAUX"
type input "DtsPYfYIoKAYfAF30PtZ7dgV7"
type input "OMHZk2vaWxGoMukgUFDBWpf4M"
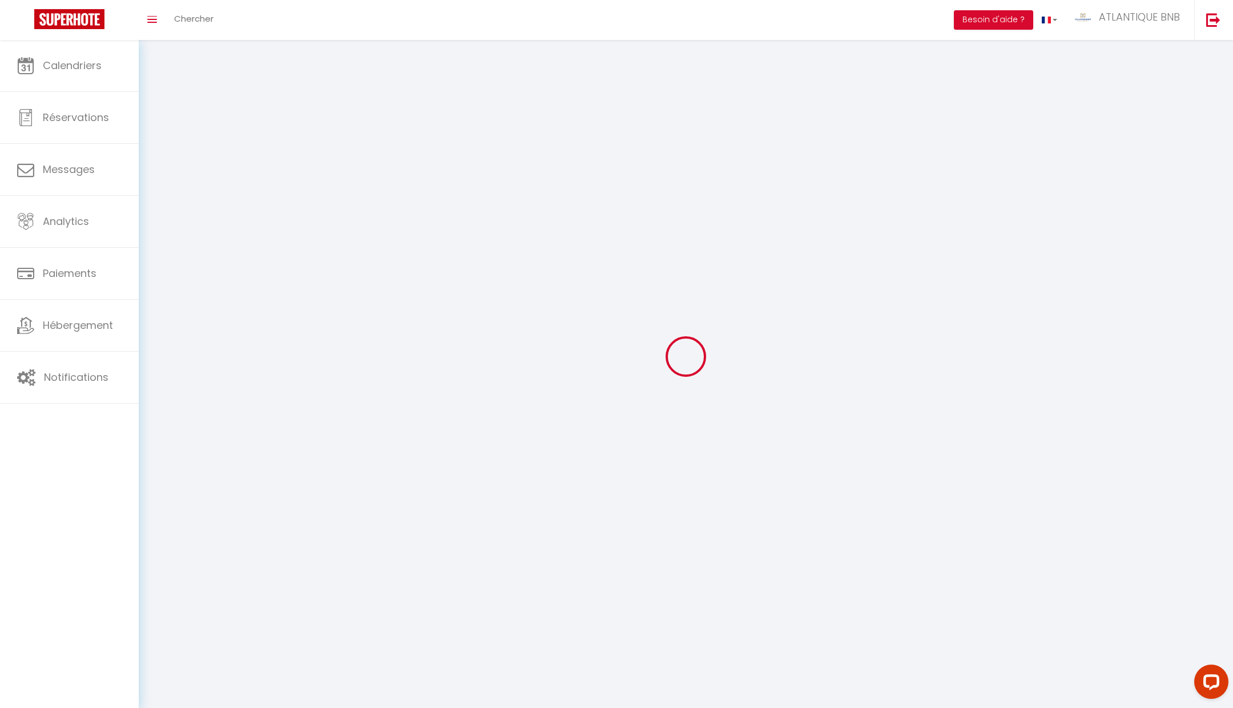
type input "[URL][DOMAIN_NAME]"
select select "28"
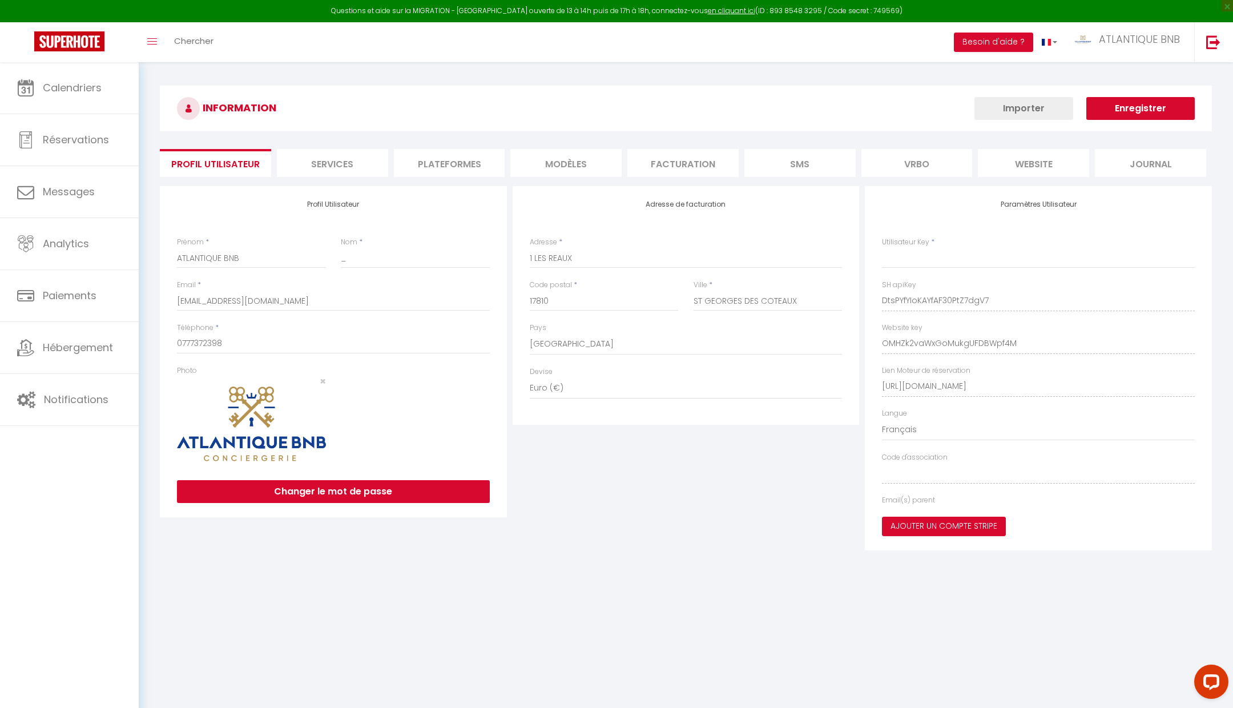
type input "DtsPYfYIoKAYfAF30PtZ7dgV7"
type input "OMHZk2vaWxGoMukgUFDBWpf4M"
type input "[URL][DOMAIN_NAME]"
select select "fr"
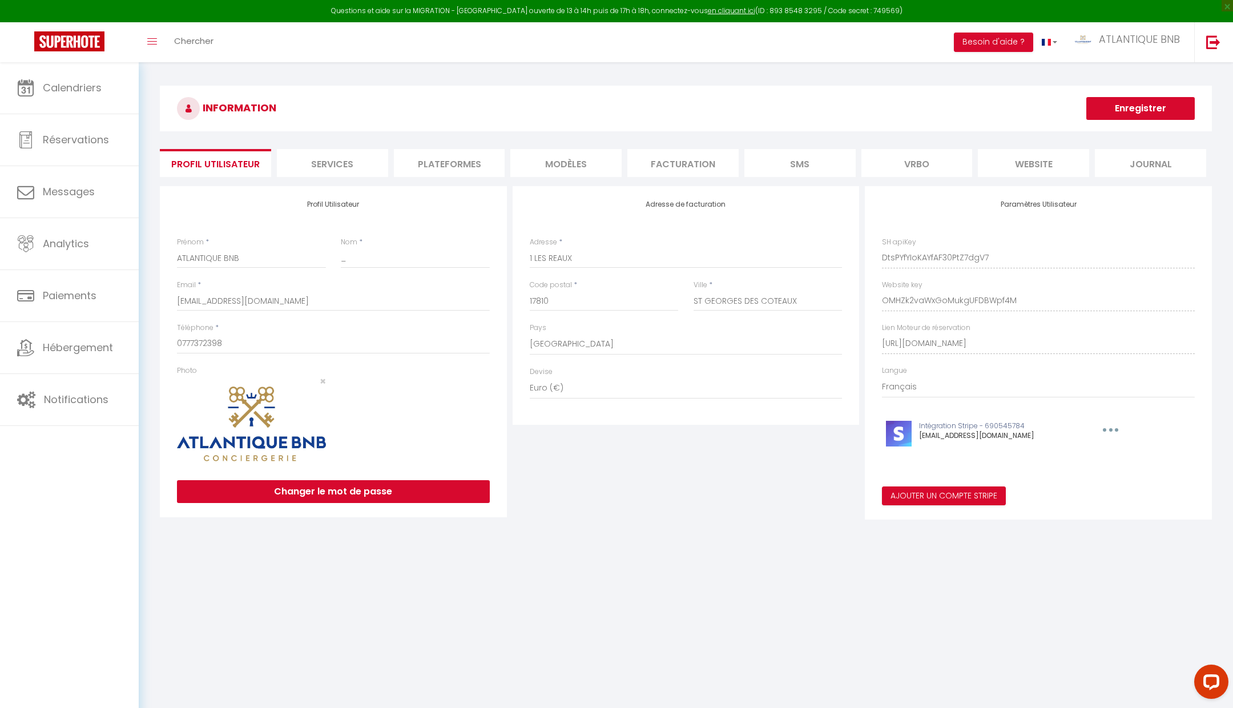
click at [439, 157] on li "Plateformes" at bounding box center [449, 163] width 111 height 28
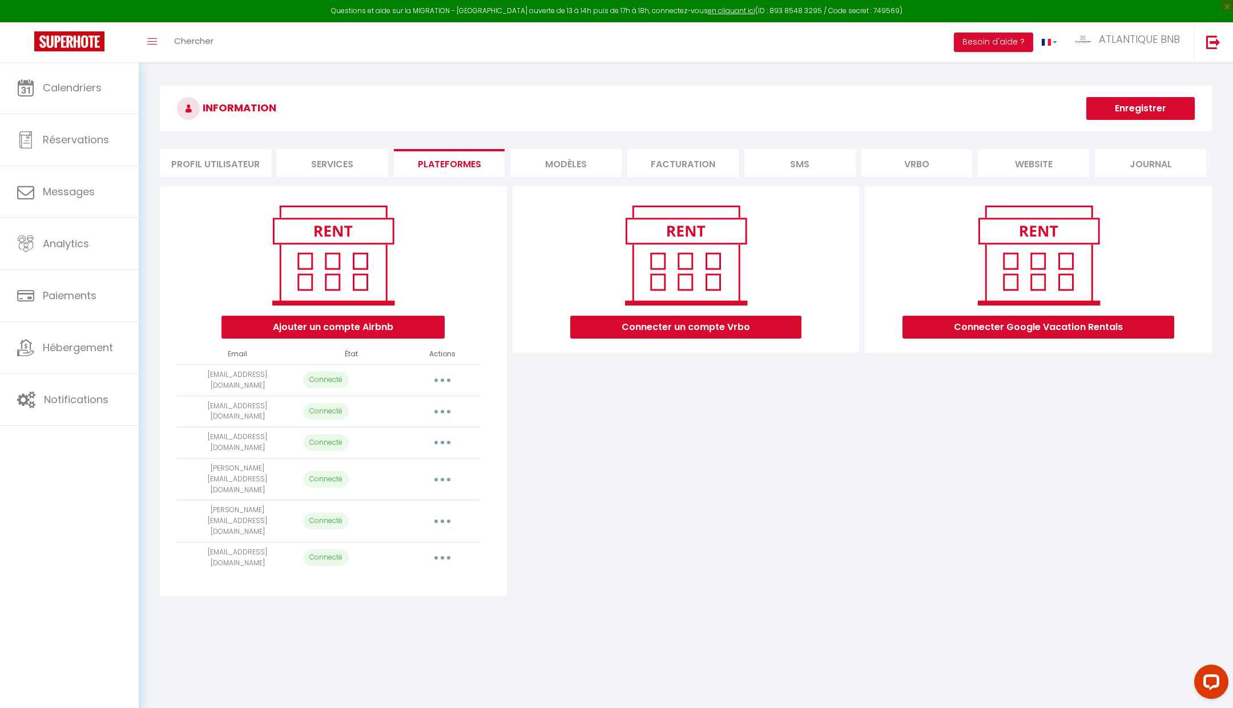
click at [452, 404] on button "button" at bounding box center [443, 412] width 32 height 18
click at [407, 473] on link "Reconnecter le compte" at bounding box center [392, 478] width 126 height 19
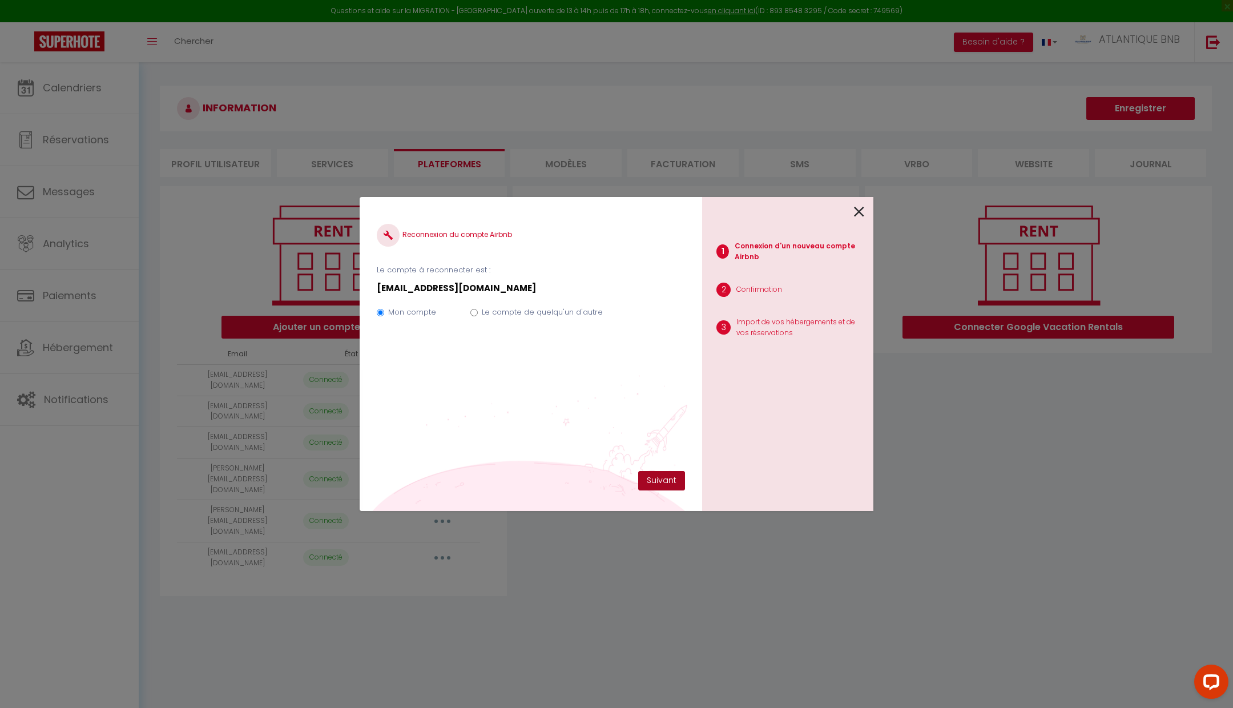
click at [658, 479] on button "Suivant" at bounding box center [661, 480] width 47 height 19
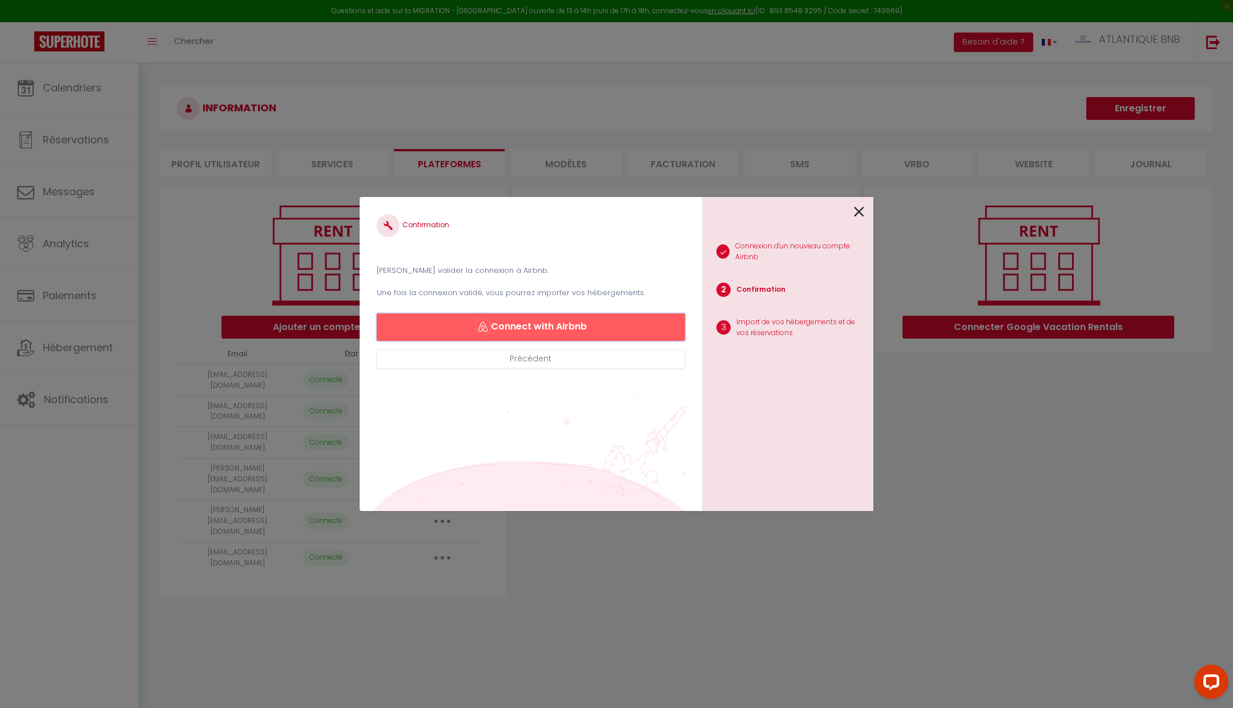
click at [582, 327] on button "Connect with Airbnb" at bounding box center [531, 326] width 308 height 27
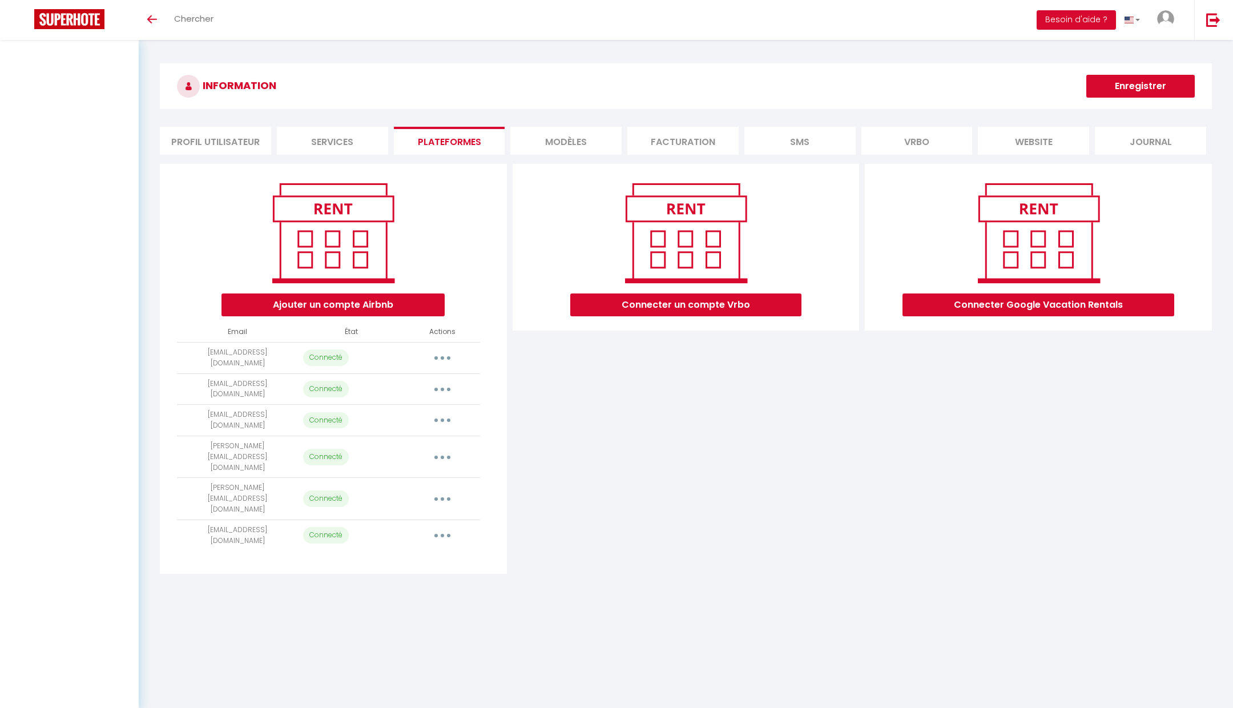
scroll to position [45, 0]
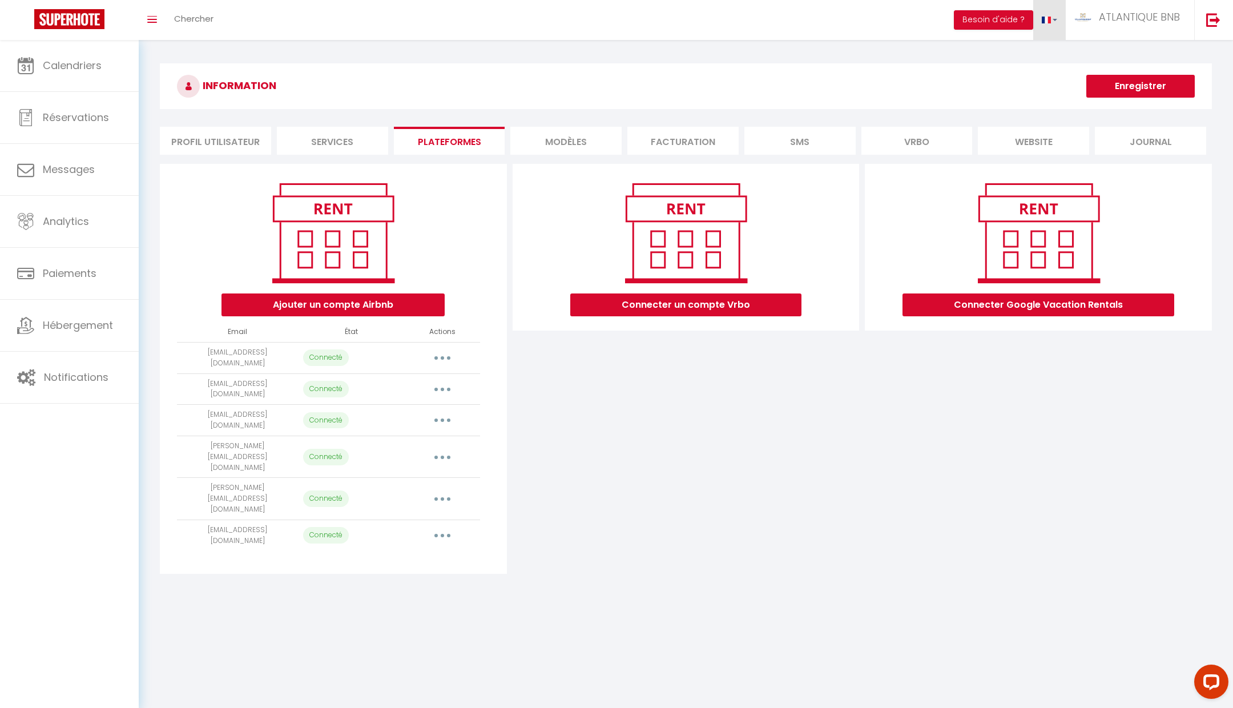
select select "35736"
select select "35737"
select select "39617"
select select "44970"
select select "29612"
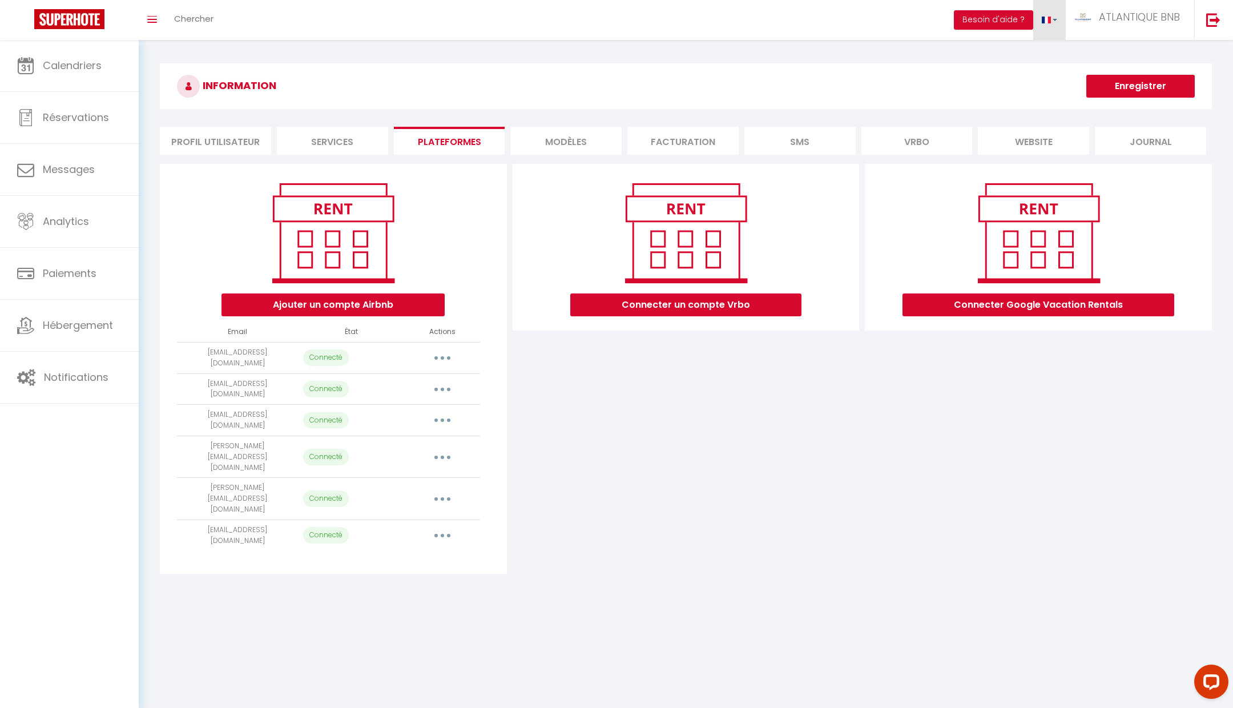
select select "23854"
select select "26407"
select select "75222"
select select "50741"
select select "49421"
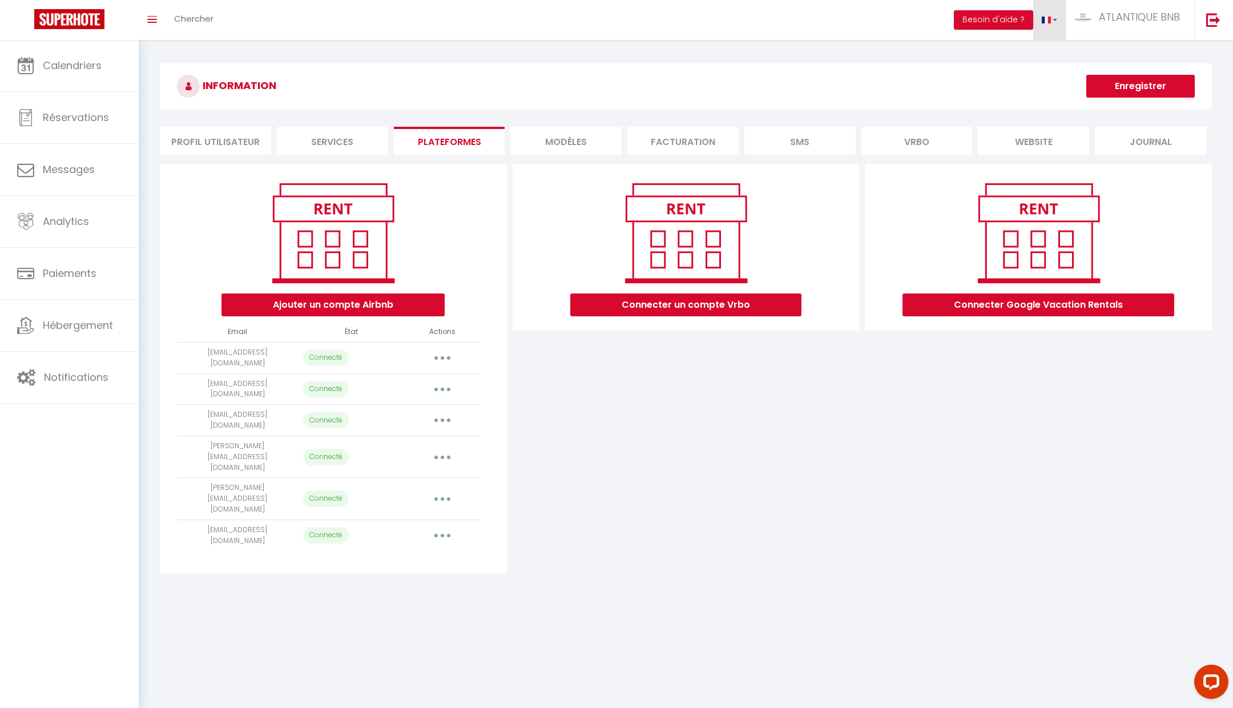
select select "74085"
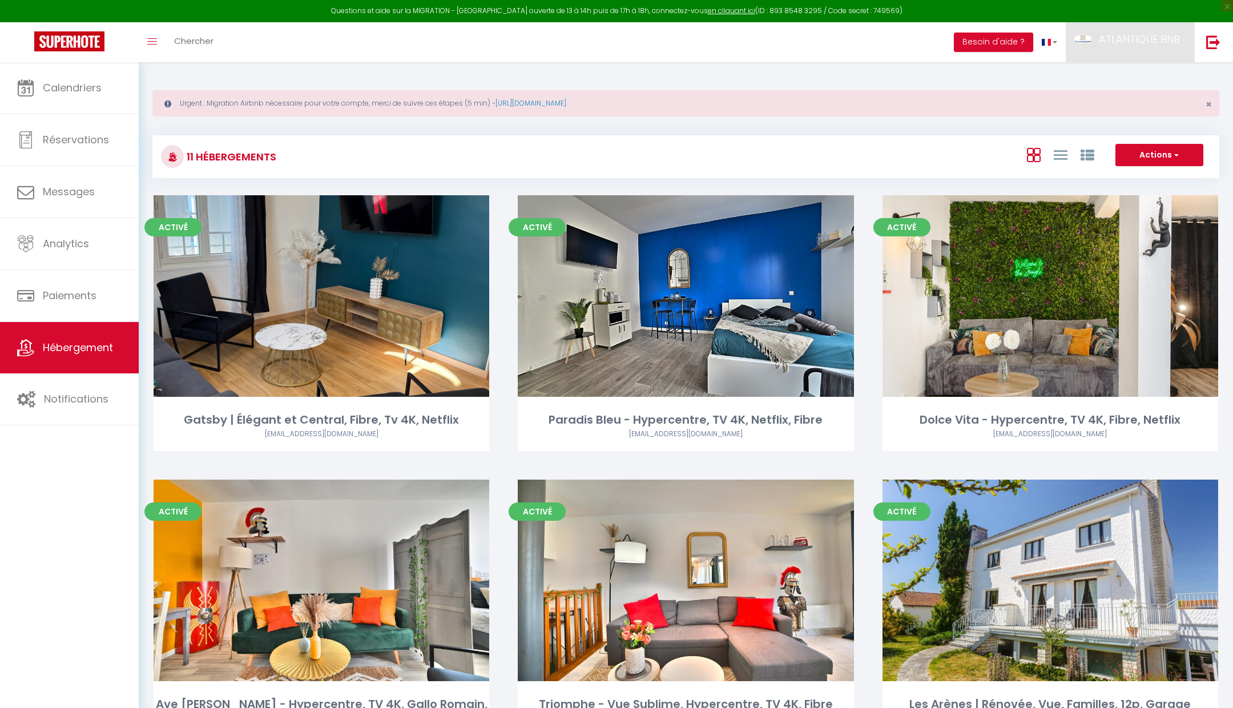
click at [1152, 43] on span "ATLANTIQUE BNB" at bounding box center [1139, 39] width 81 height 14
click at [1147, 79] on link "Paramètres" at bounding box center [1149, 79] width 85 height 19
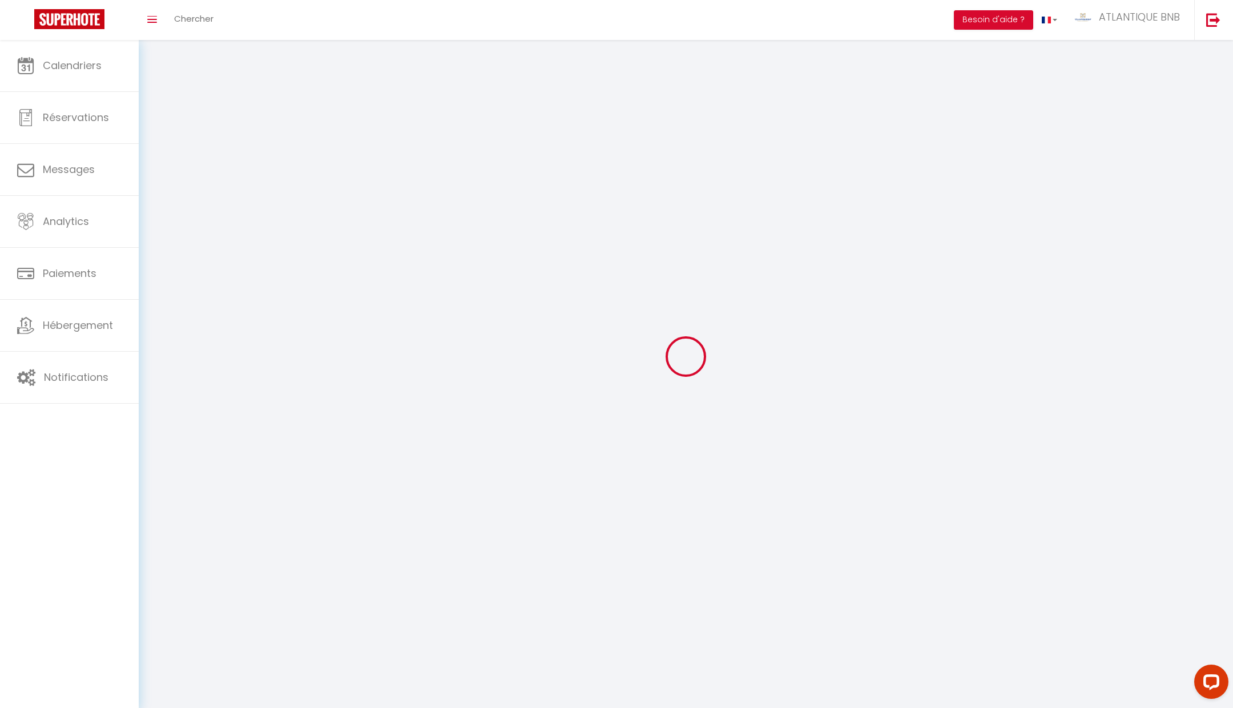
type input "ATLANTIQUE BNB"
type input "_"
type input "0777372398"
type input "1 LES REAUX"
type input "17810"
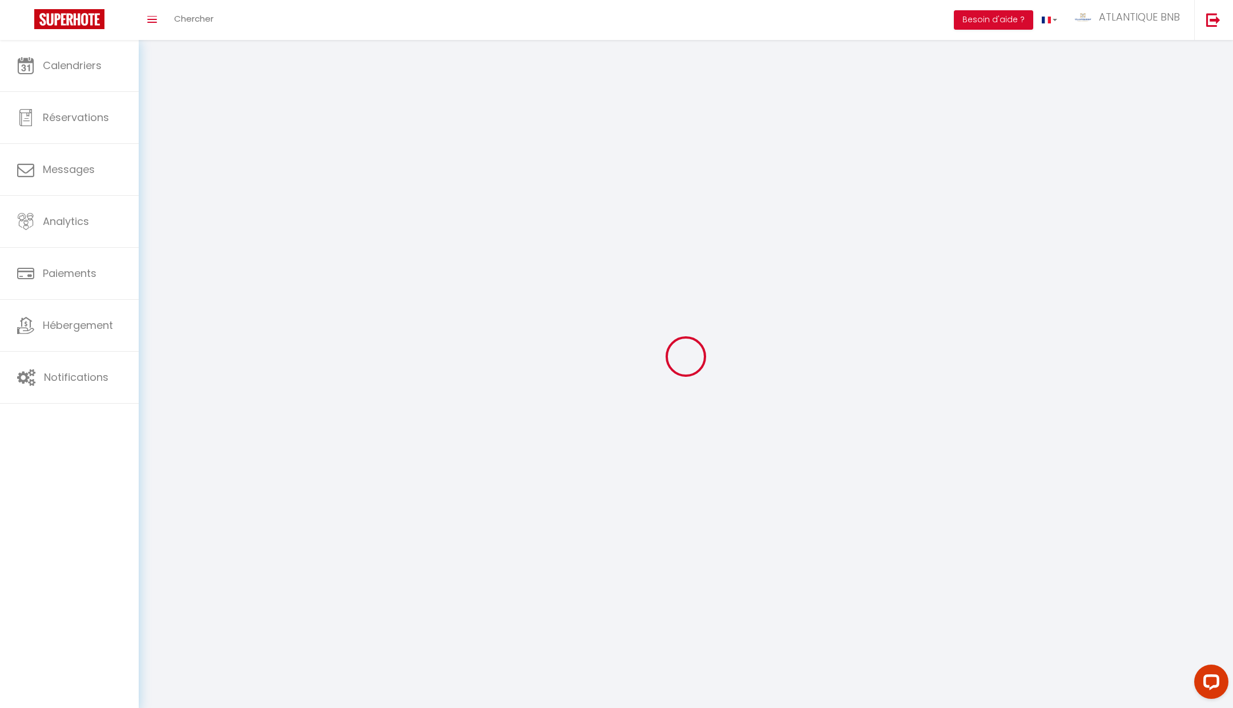
type input "ST GEORGES DES COTEAUX"
type input "DtsPYfYIoKAYfAF30PtZ7dgV7"
type input "OMHZk2vaWxGoMukgUFDBWpf4M"
type input "[URL][DOMAIN_NAME]"
type input "DtsPYfYIoKAYfAF30PtZ7dgV7"
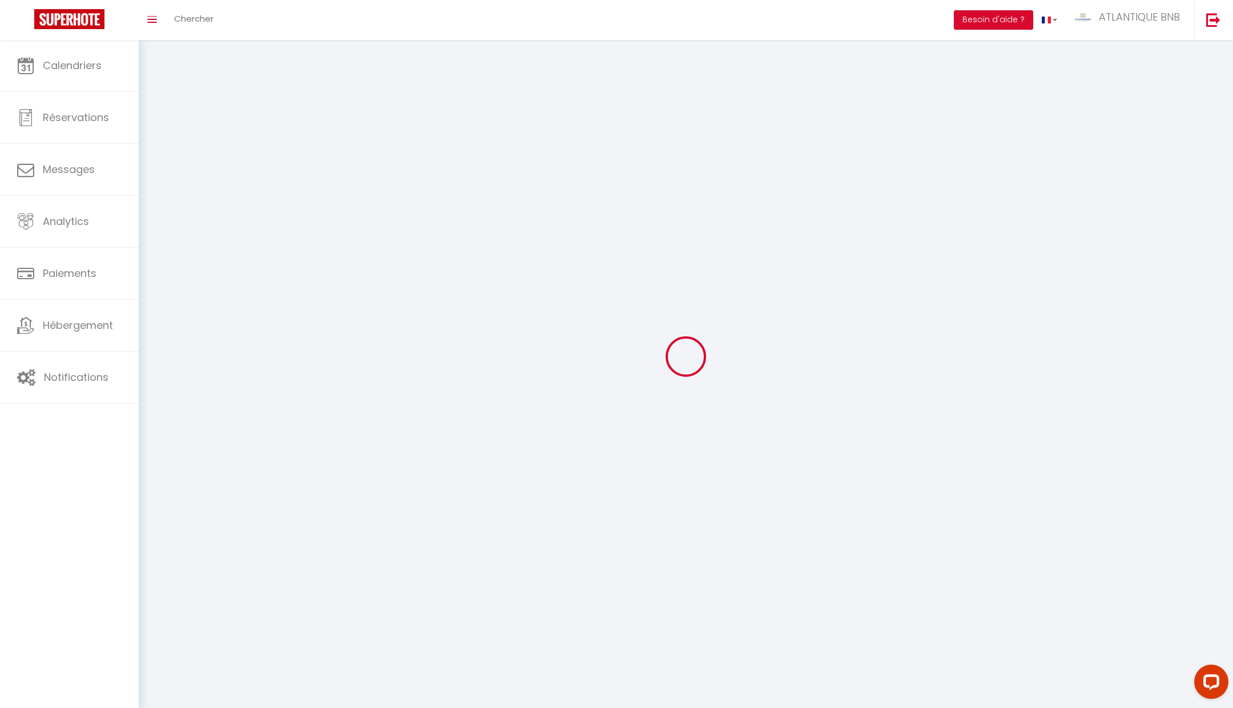
type input "OMHZk2vaWxGoMukgUFDBWpf4M"
type input "[URL][DOMAIN_NAME]"
select select "28"
select select "fr"
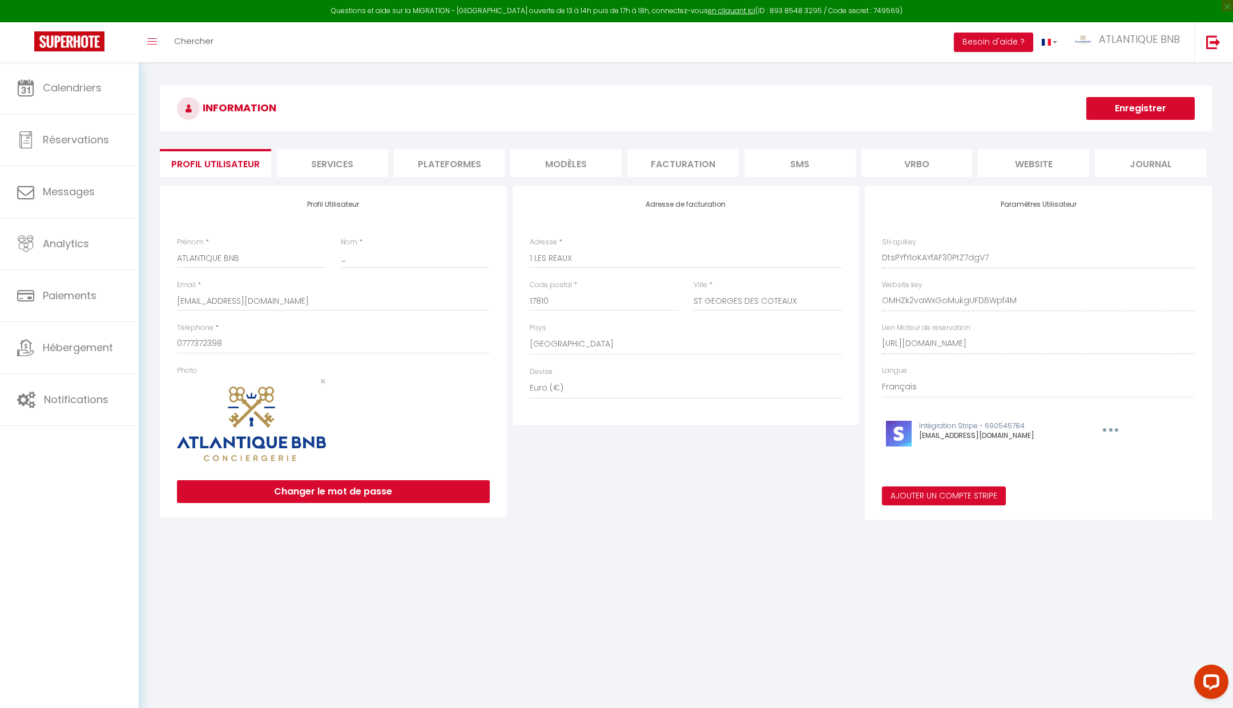
click at [441, 164] on li "Plateformes" at bounding box center [449, 163] width 111 height 28
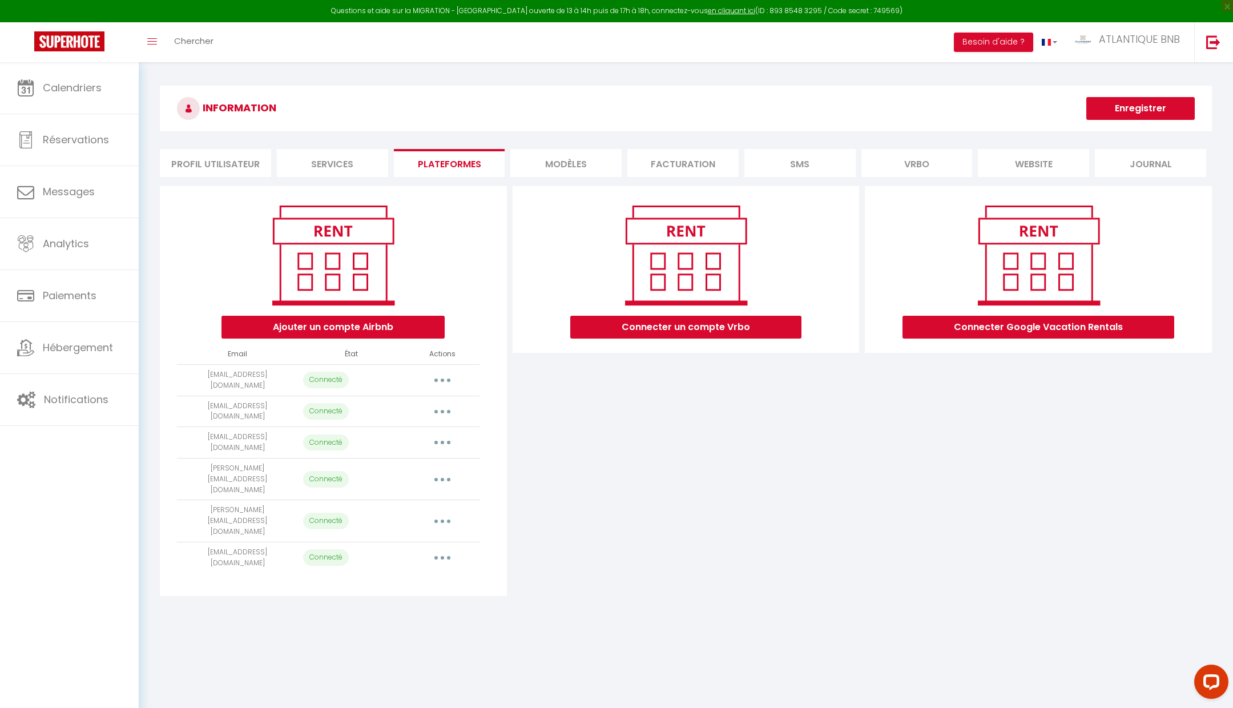
click at [451, 379] on button "button" at bounding box center [443, 380] width 32 height 18
click at [436, 448] on link "Reconnecter le compte" at bounding box center [392, 446] width 126 height 19
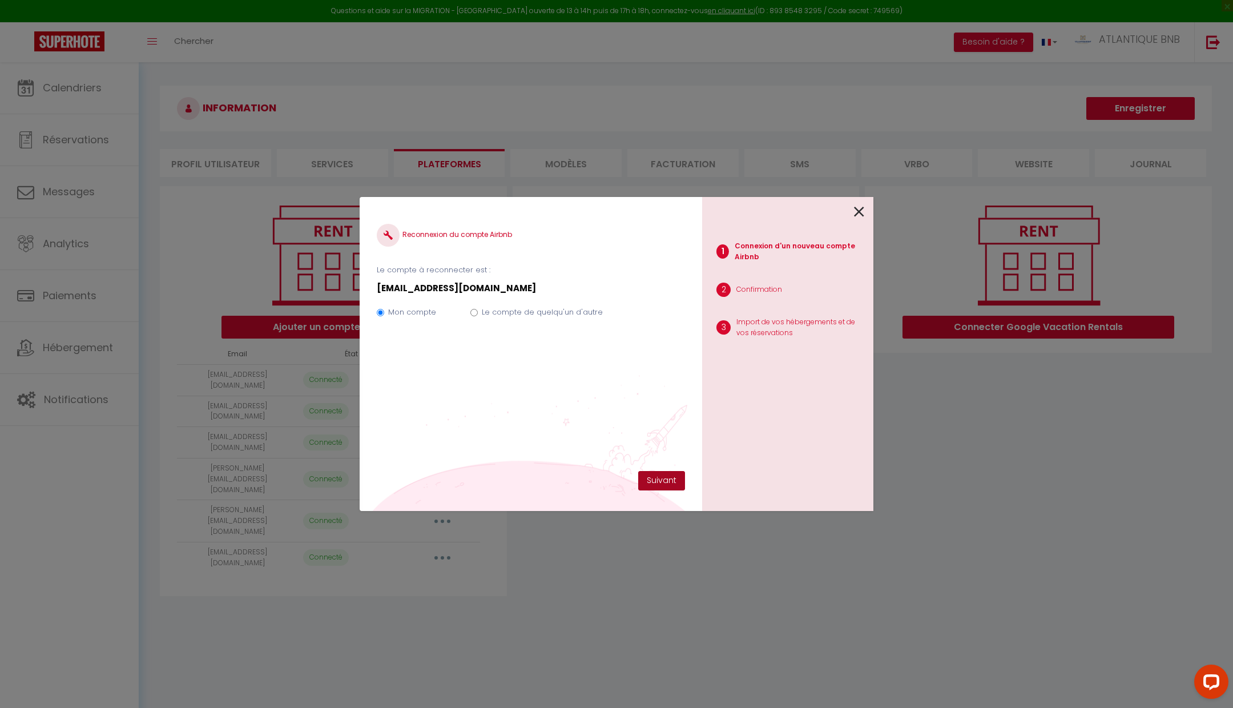
click at [653, 478] on button "Suivant" at bounding box center [661, 480] width 47 height 19
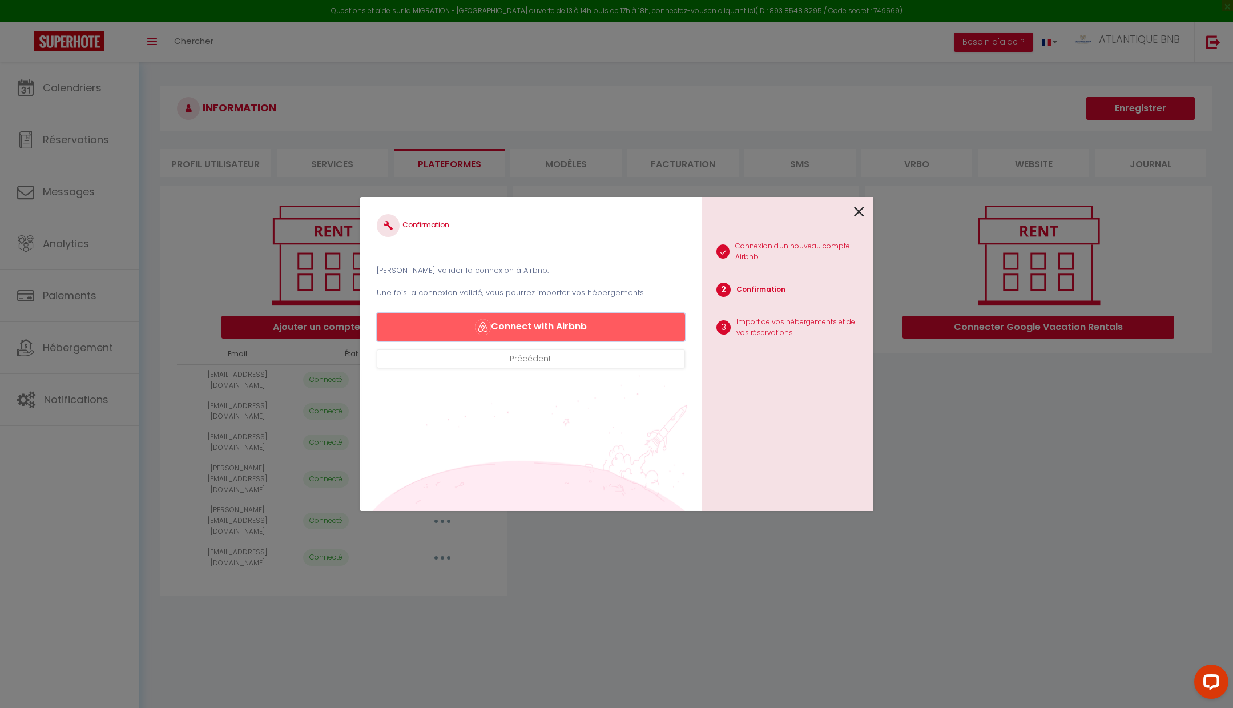
click at [546, 320] on button "Connect with Airbnb" at bounding box center [531, 326] width 308 height 27
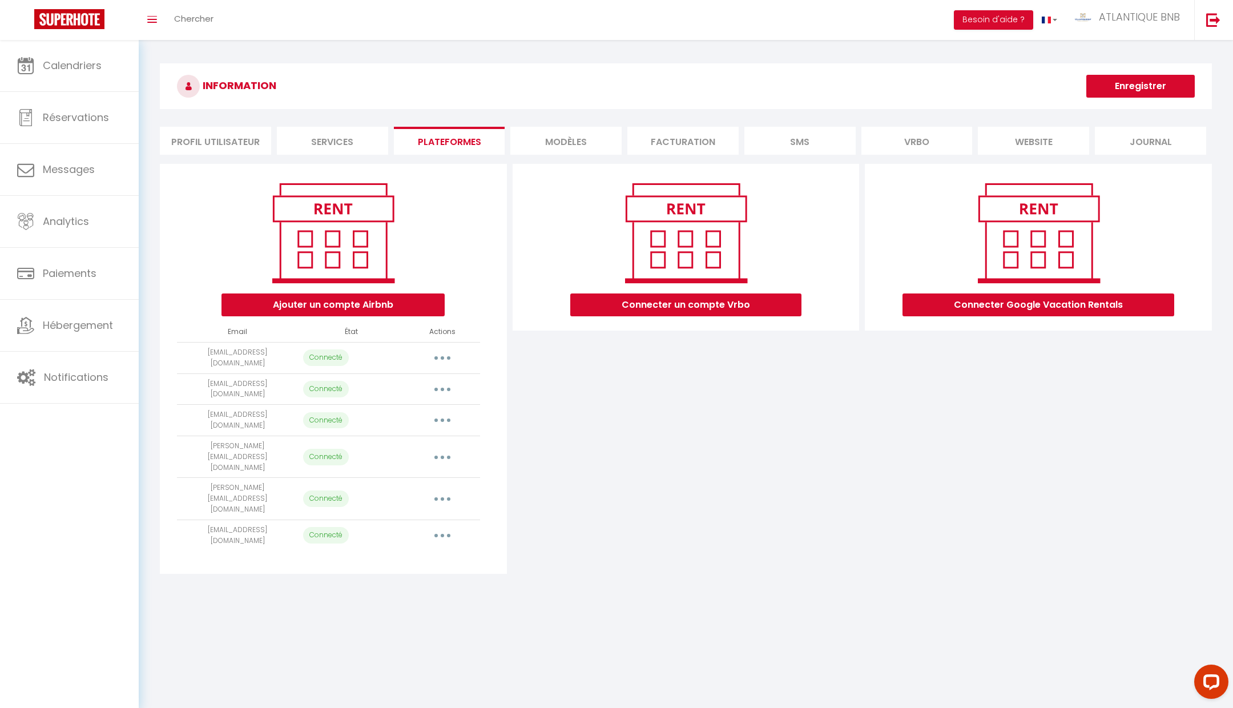
select select "35736"
select select "35737"
select select "39617"
select select "44970"
select select "29612"
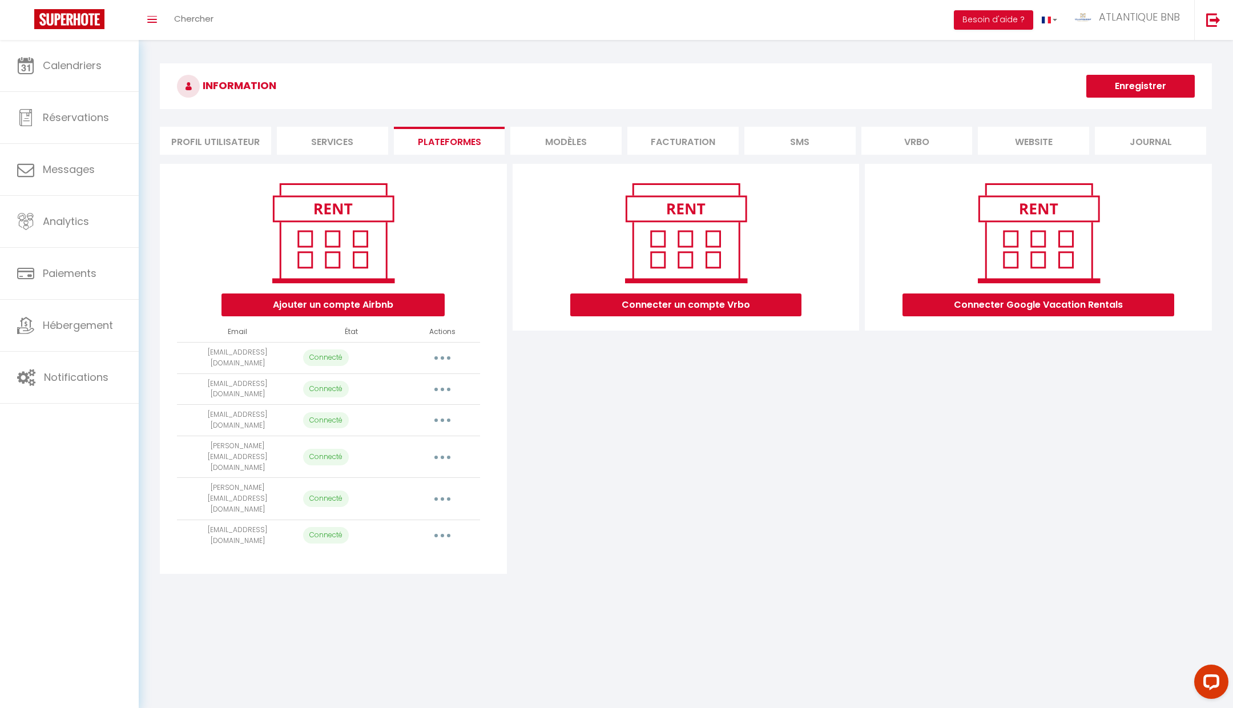
select select "23854"
select select "26407"
select select "75222"
select select "50741"
select select "49421"
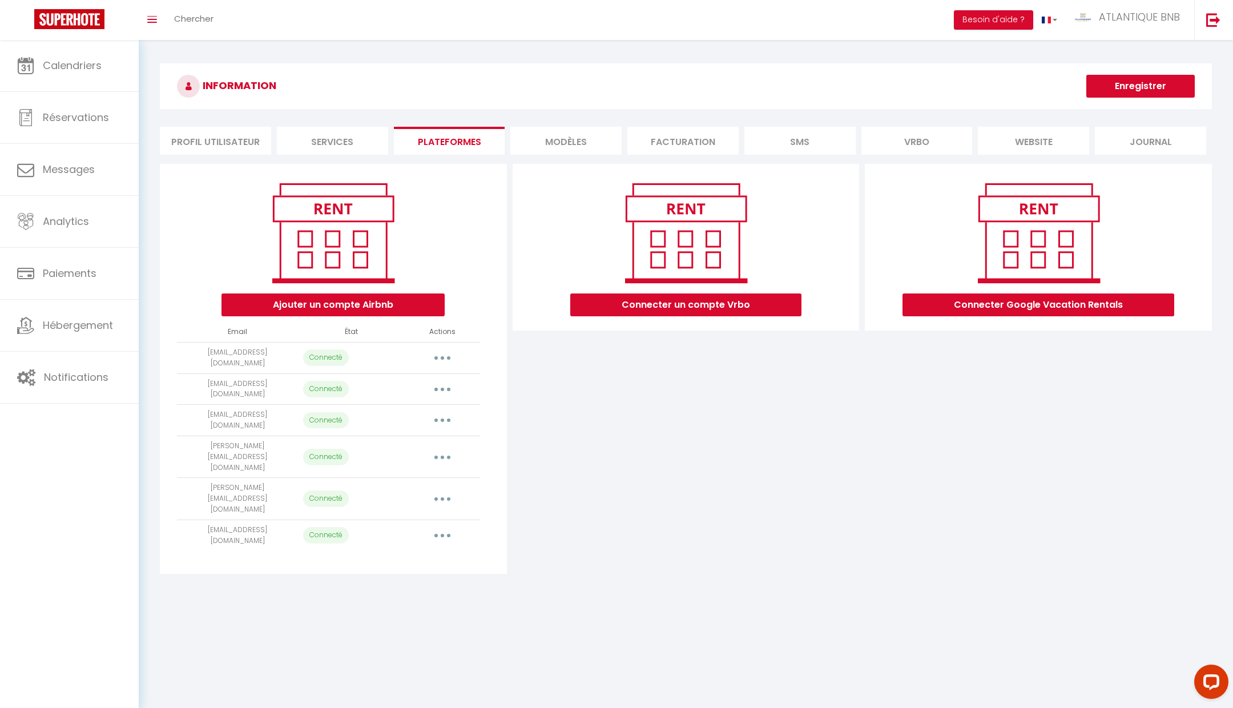
select select "74085"
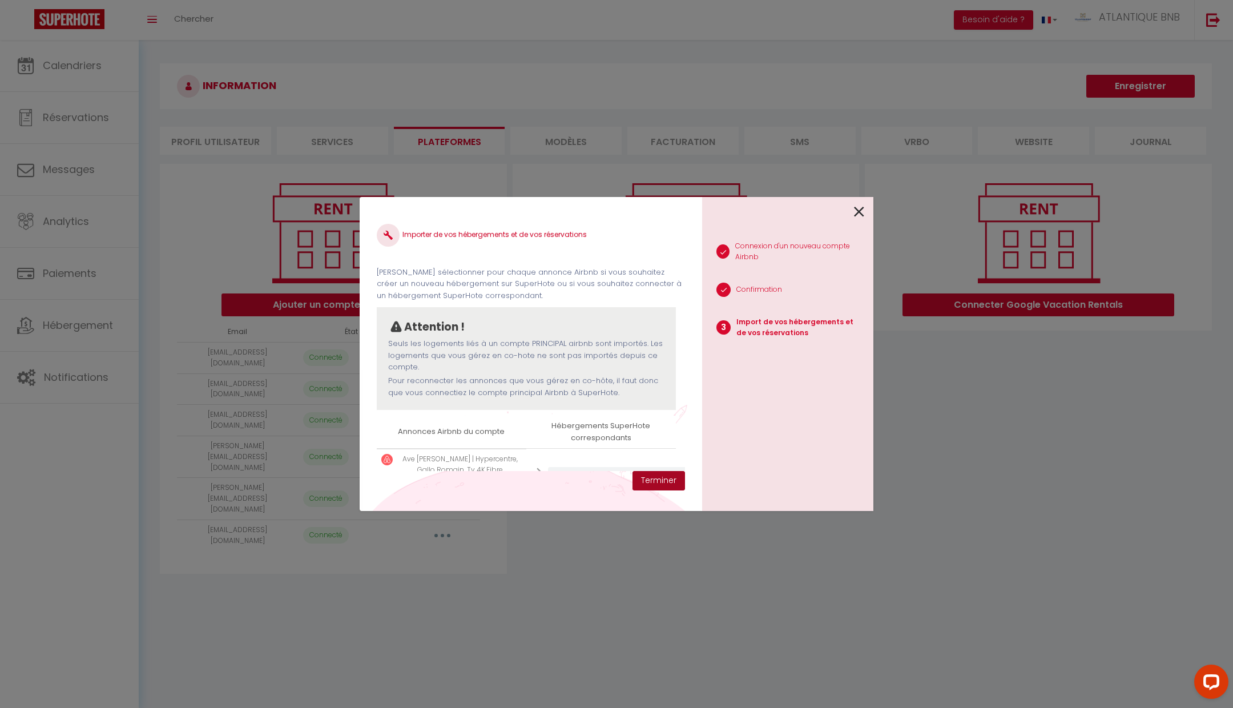
click at [645, 482] on button "Terminer" at bounding box center [659, 480] width 53 height 19
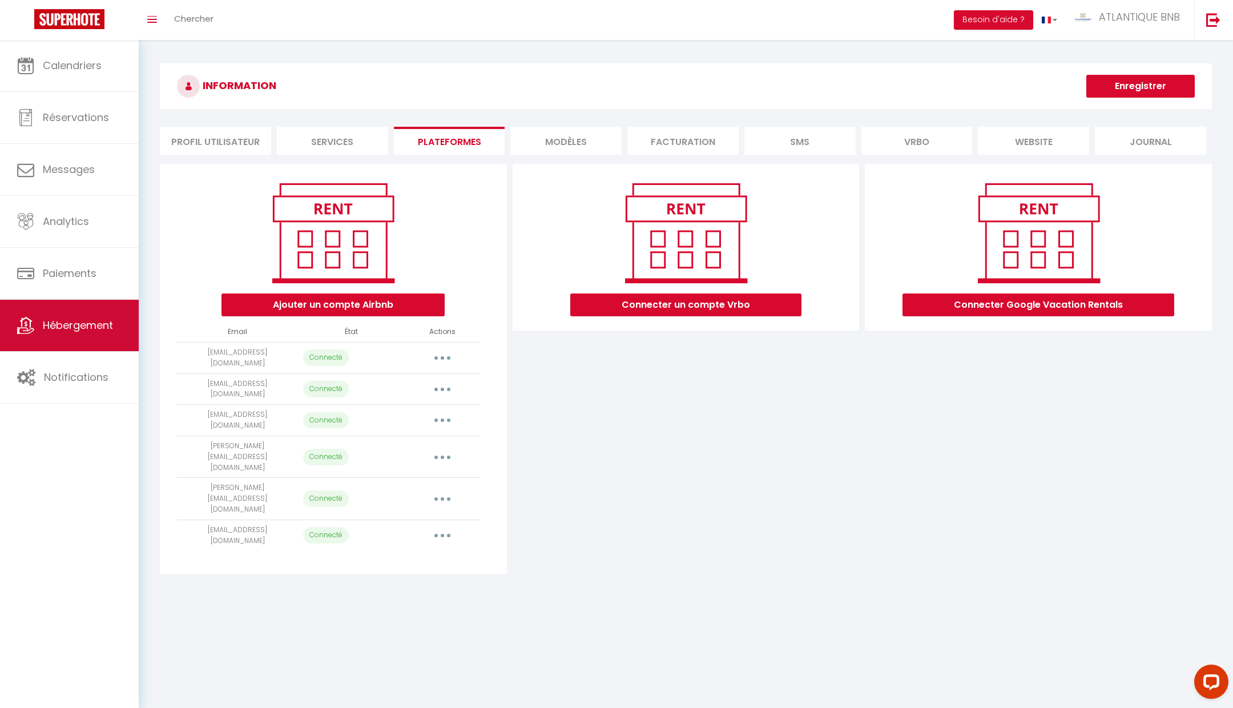
click at [90, 325] on span "Hébergement" at bounding box center [78, 325] width 70 height 14
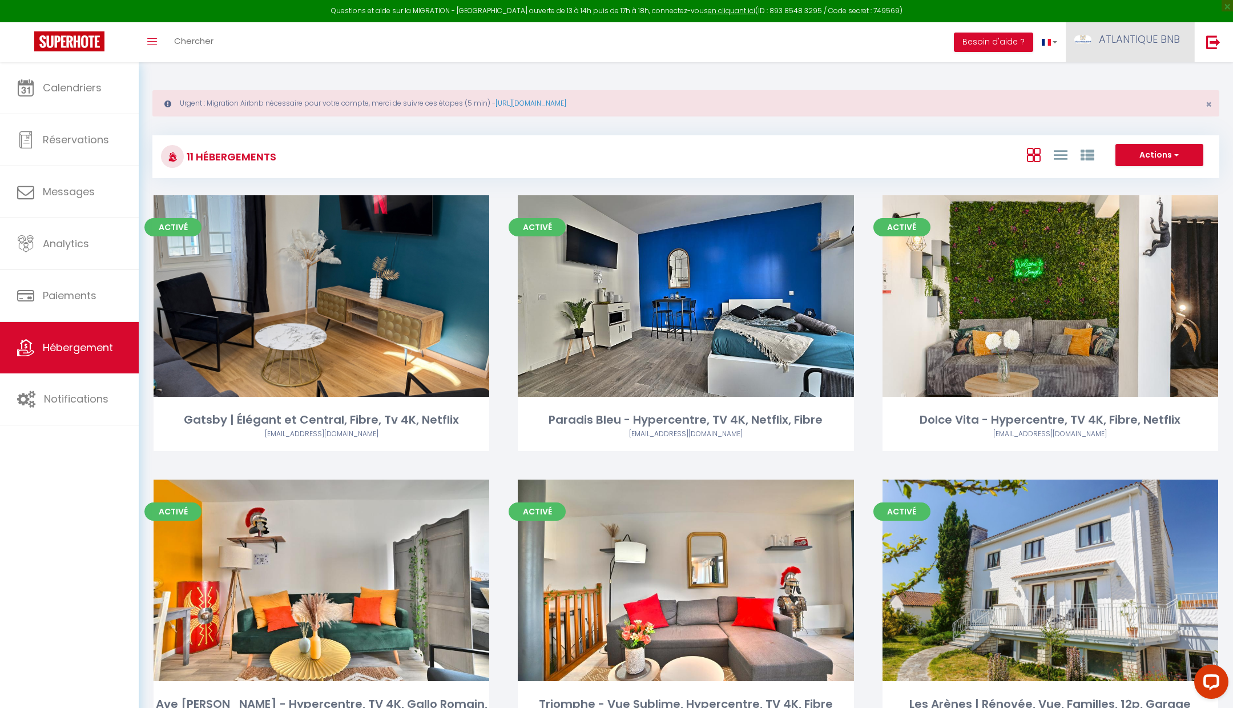
click at [1136, 31] on link "ATLANTIQUE BNB" at bounding box center [1130, 42] width 128 height 40
click at [1138, 71] on link "Paramètres" at bounding box center [1149, 79] width 85 height 19
select select "28"
select select "fr"
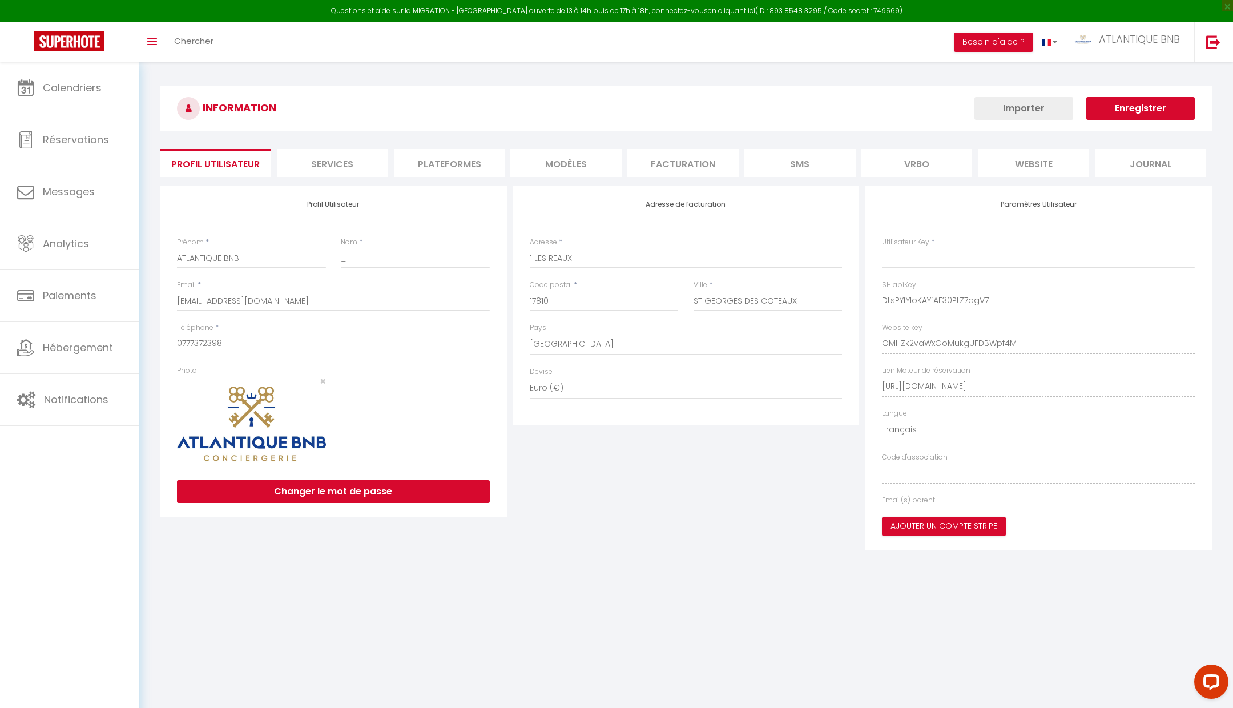
type input "DtsPYfYIoKAYfAF30PtZ7dgV7"
type input "OMHZk2vaWxGoMukgUFDBWpf4M"
type input "[URL][DOMAIN_NAME]"
select select "fr"
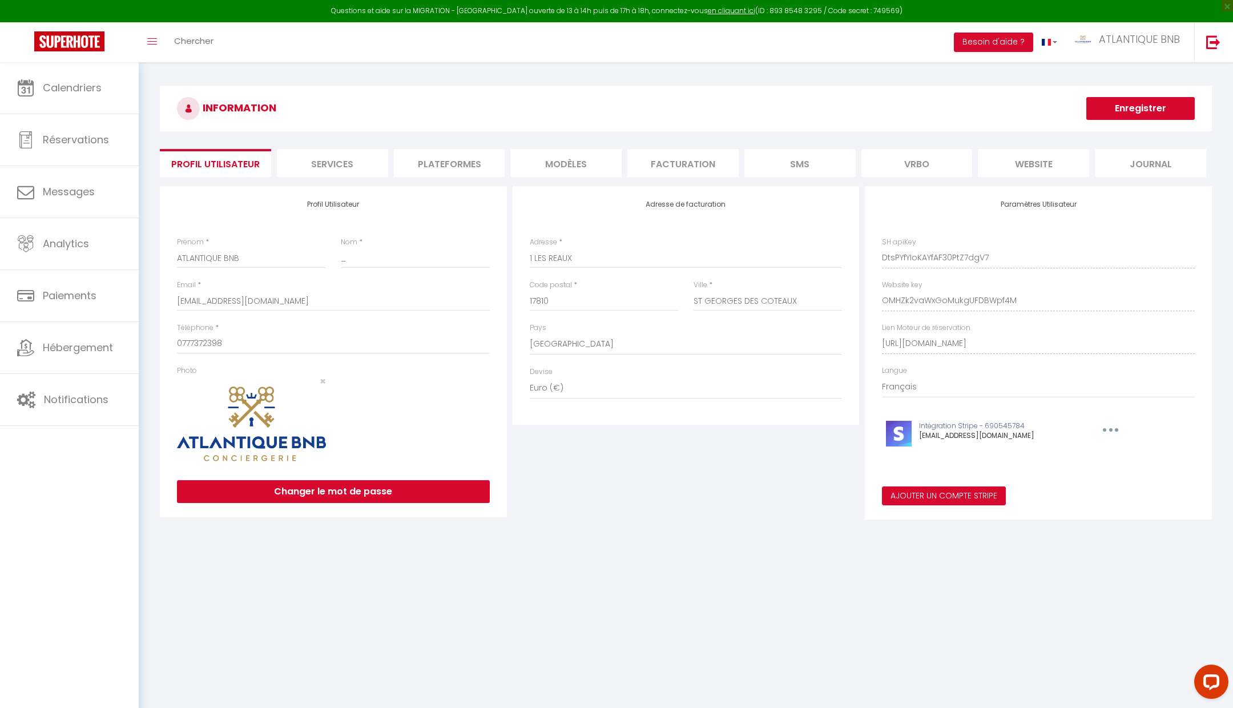
click at [446, 161] on li "Plateformes" at bounding box center [449, 163] width 111 height 28
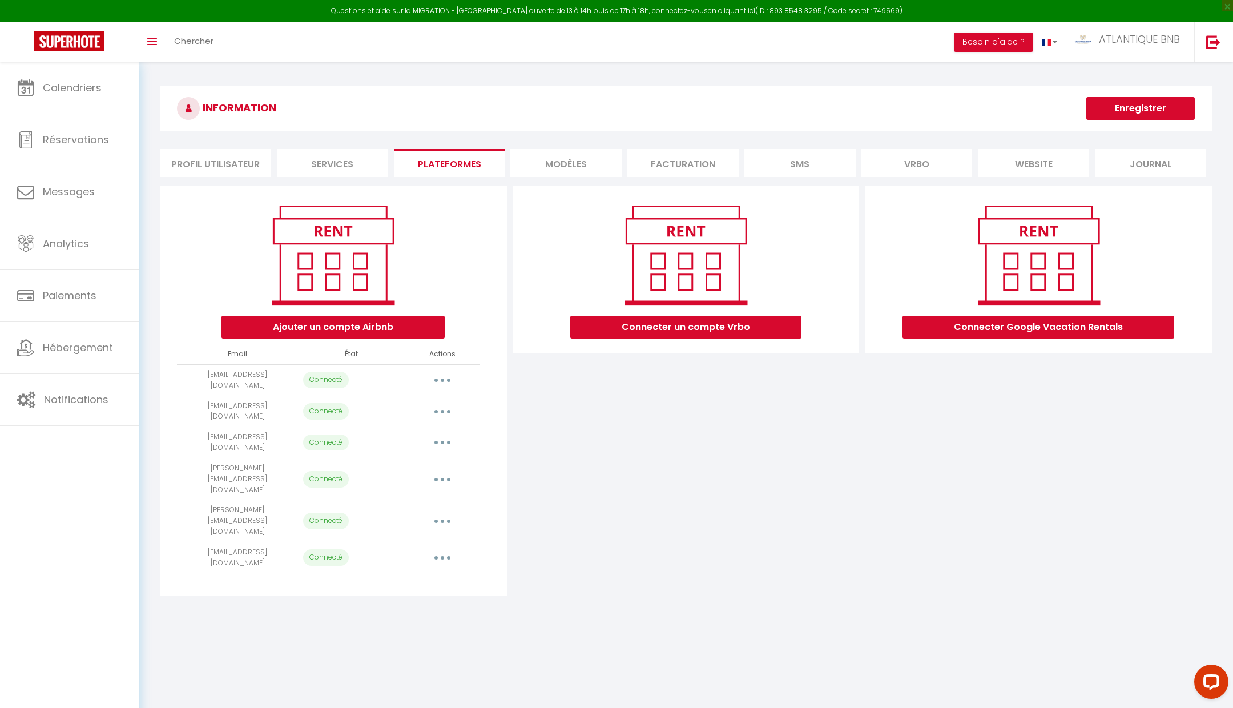
click at [441, 371] on button "button" at bounding box center [443, 380] width 32 height 18
click at [84, 89] on span "Calendriers" at bounding box center [72, 88] width 59 height 14
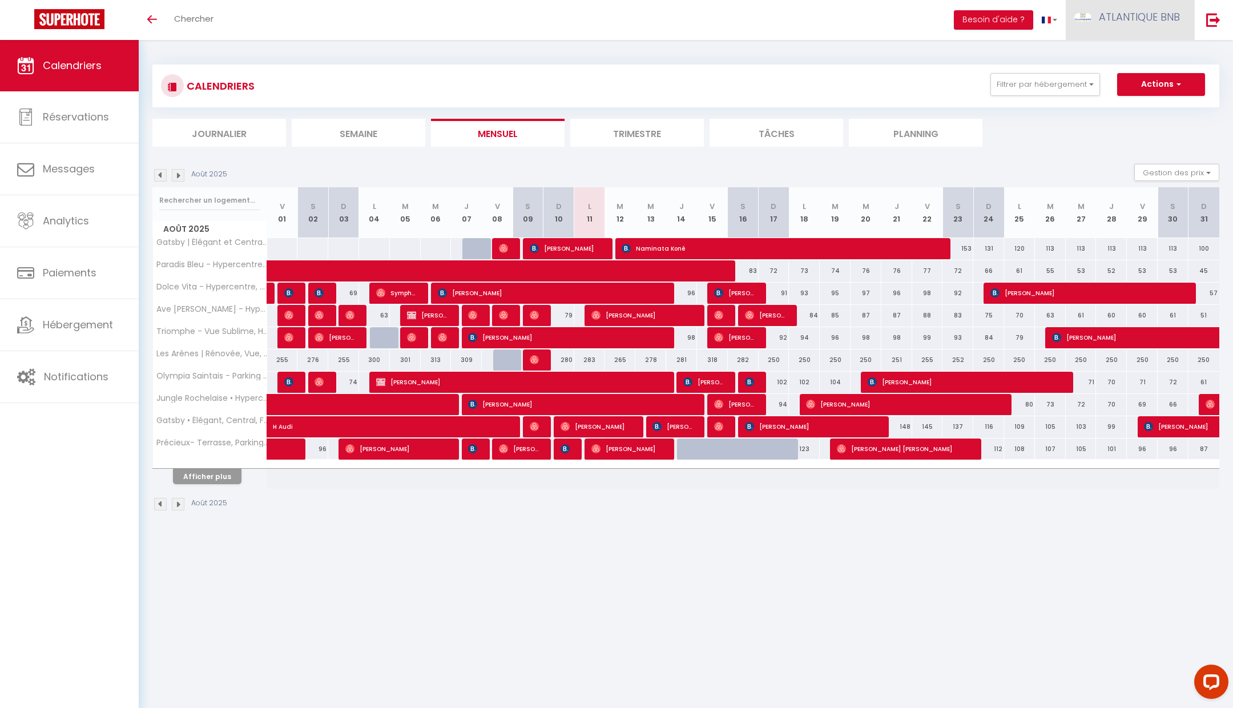
click at [1115, 22] on span "ATLANTIQUE BNB" at bounding box center [1139, 17] width 81 height 14
click at [1132, 50] on link "Paramètres" at bounding box center [1149, 56] width 85 height 19
select select "28"
select select "fr"
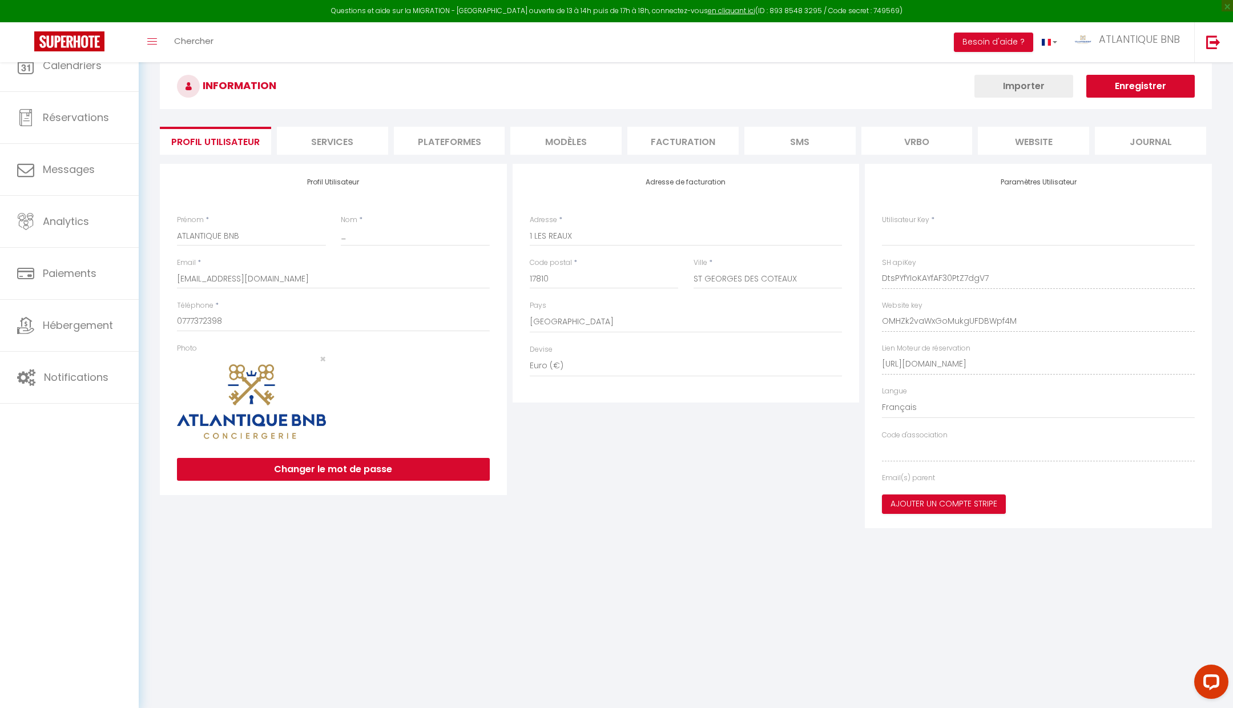
type input "DtsPYfYIoKAYfAF30PtZ7dgV7"
type input "OMHZk2vaWxGoMukgUFDBWpf4M"
type input "[URL][DOMAIN_NAME]"
select select "fr"
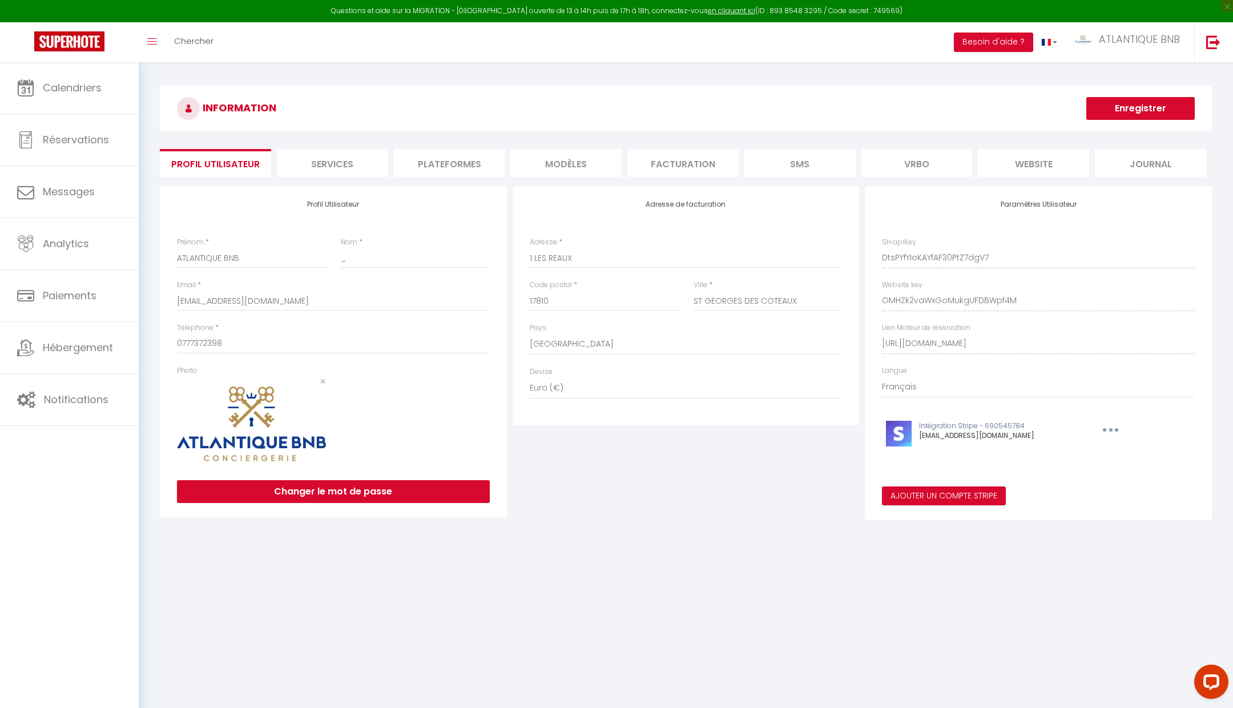
click at [431, 157] on li "Plateformes" at bounding box center [449, 163] width 111 height 28
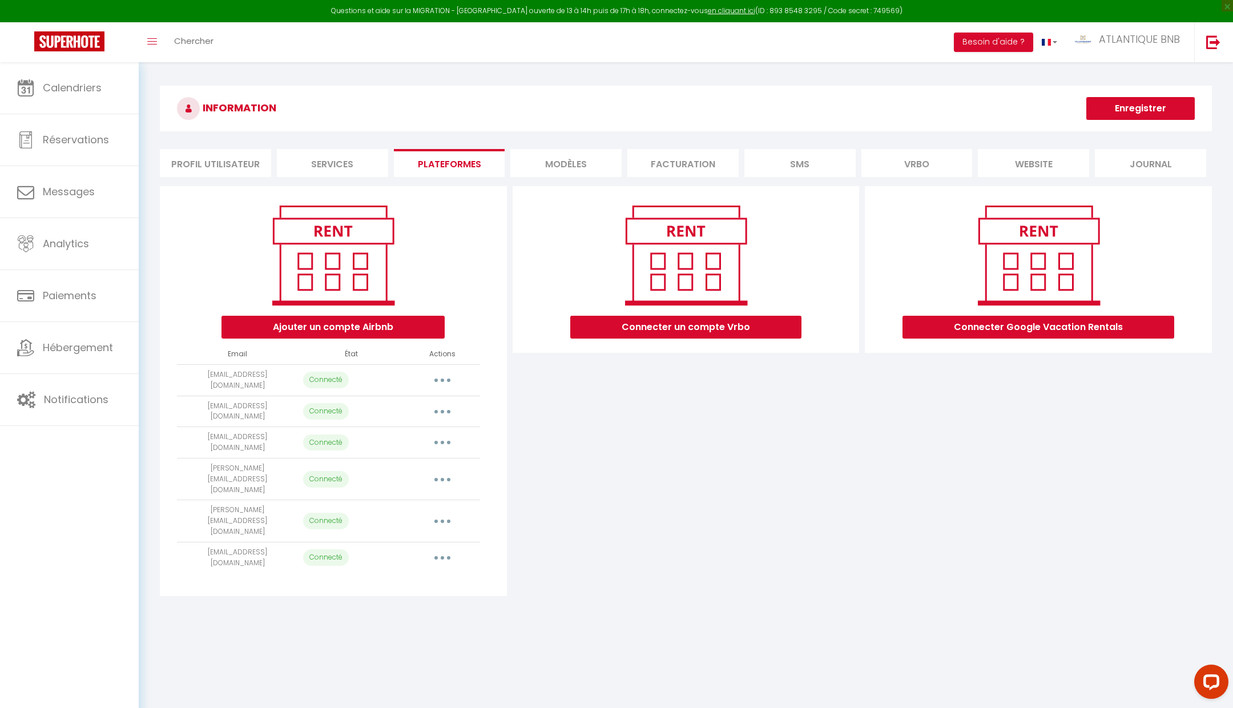
click at [435, 371] on button "button" at bounding box center [443, 380] width 32 height 18
click at [424, 446] on link "Reconnecter le compte" at bounding box center [392, 446] width 126 height 19
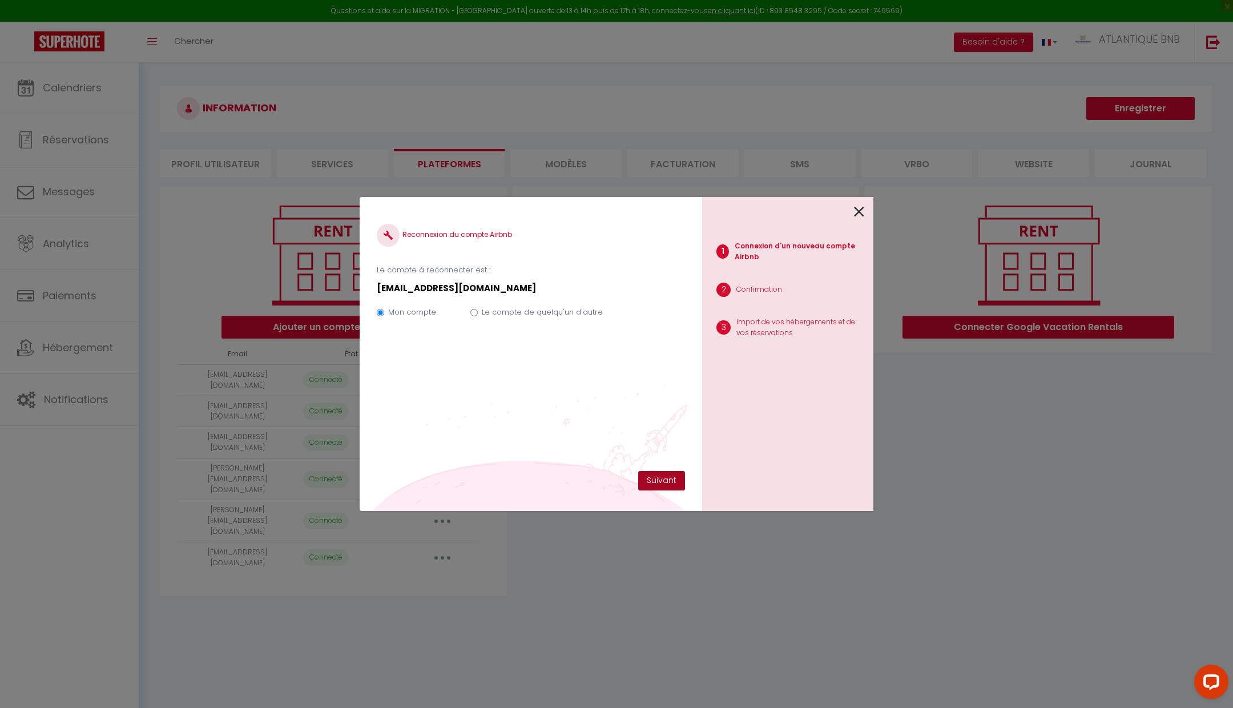
click at [648, 476] on button "Suivant" at bounding box center [661, 480] width 47 height 19
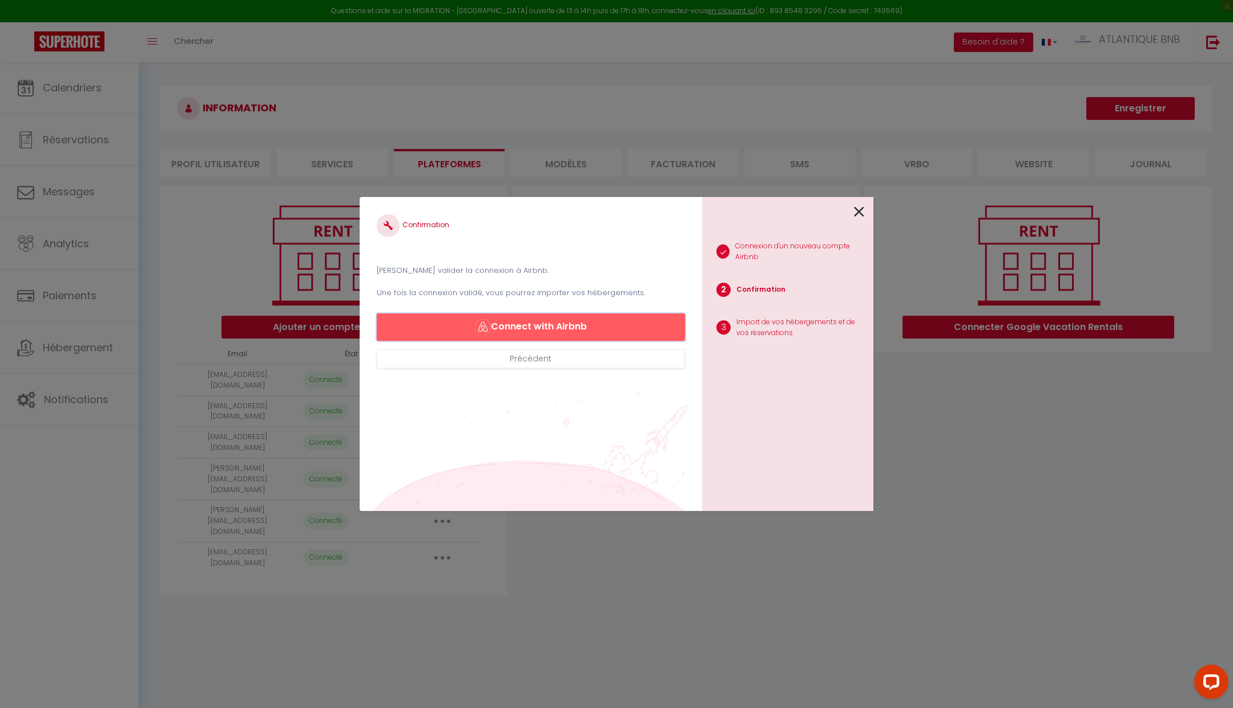
click at [581, 330] on button "Connect with Airbnb" at bounding box center [531, 326] width 308 height 27
click at [862, 200] on link at bounding box center [859, 210] width 10 height 25
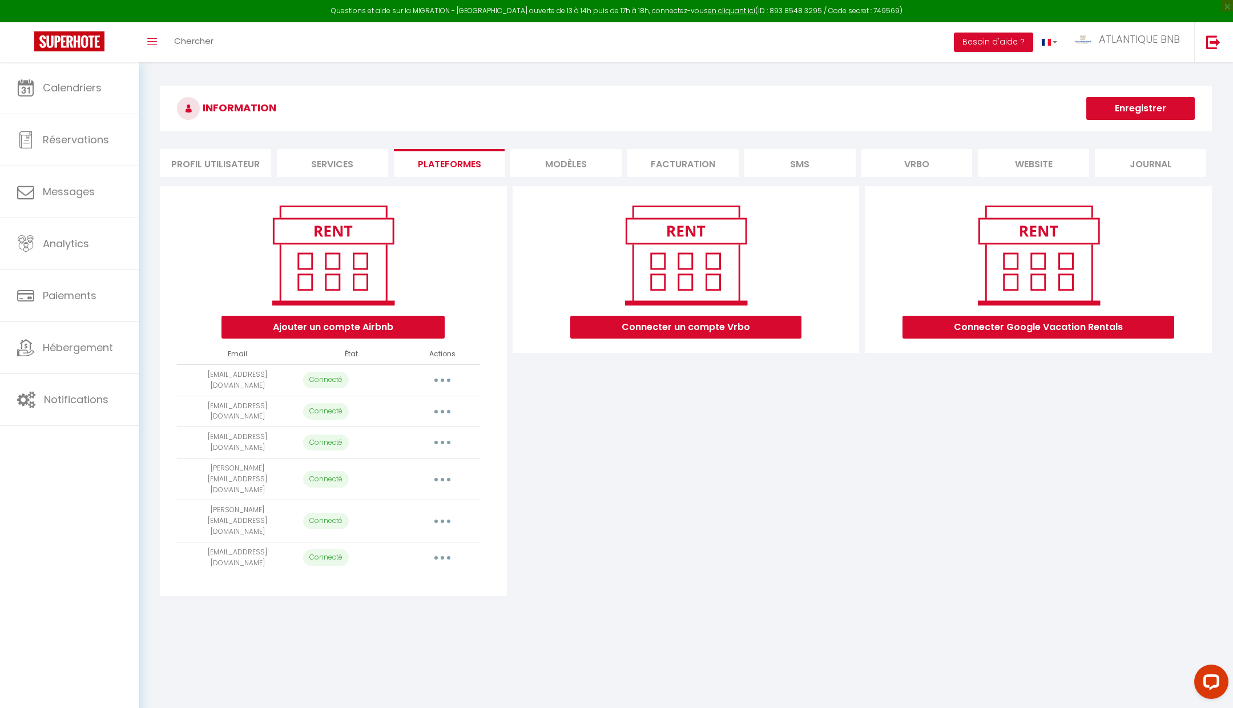
click at [437, 407] on button "button" at bounding box center [443, 412] width 32 height 18
click at [421, 474] on link "Reconnecter le compte" at bounding box center [392, 478] width 126 height 19
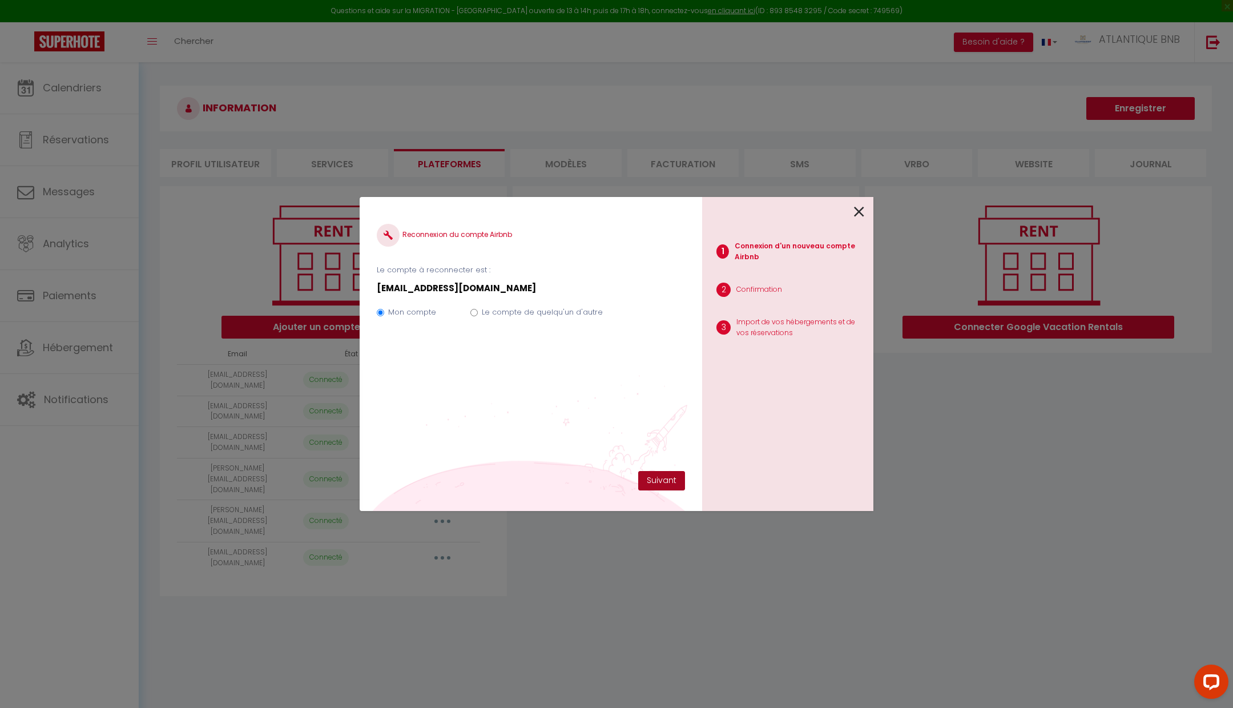
click at [659, 483] on button "Suivant" at bounding box center [661, 480] width 47 height 19
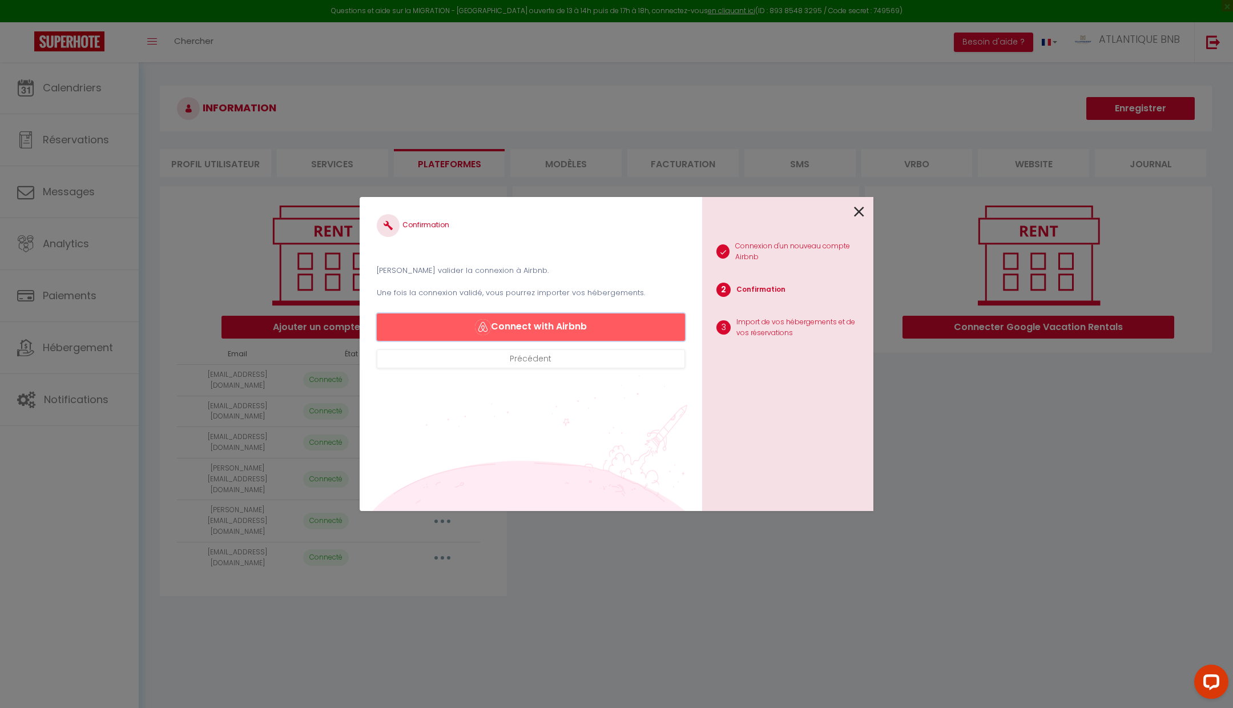
click at [580, 323] on button "Connect with Airbnb" at bounding box center [531, 326] width 308 height 27
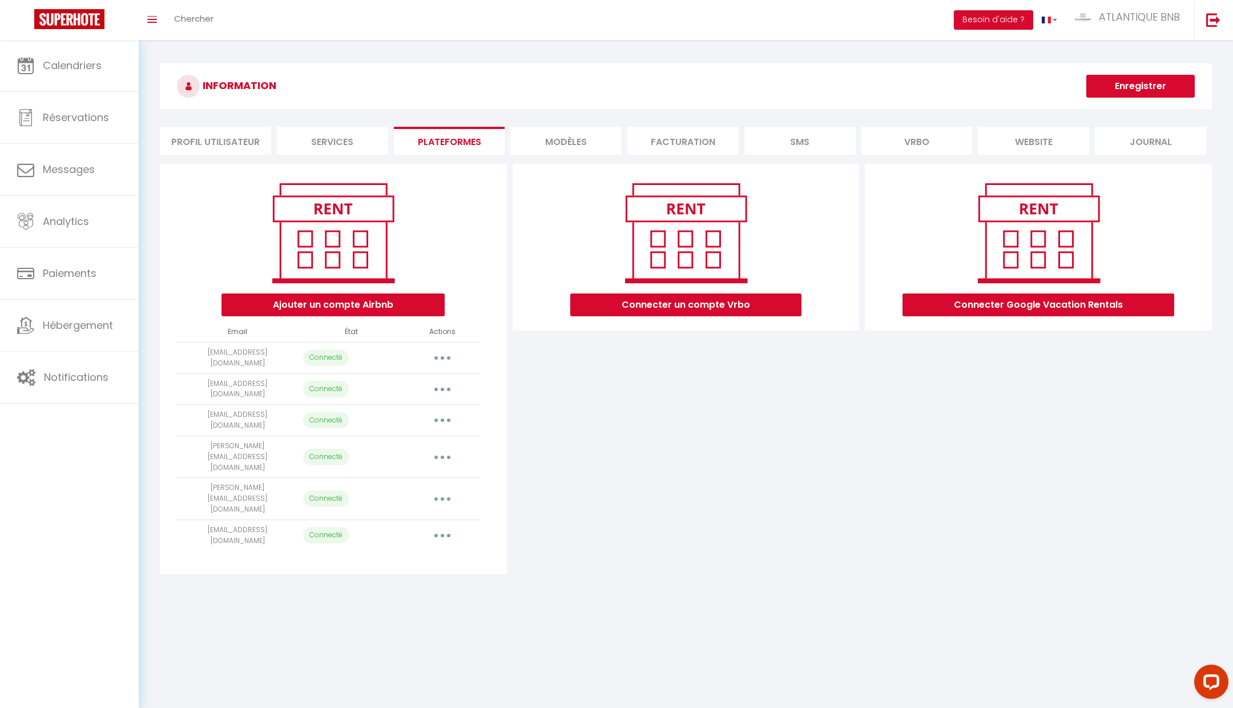
click at [453, 384] on button "button" at bounding box center [443, 389] width 32 height 18
select select "35736"
select select "35737"
select select "39617"
select select "44970"
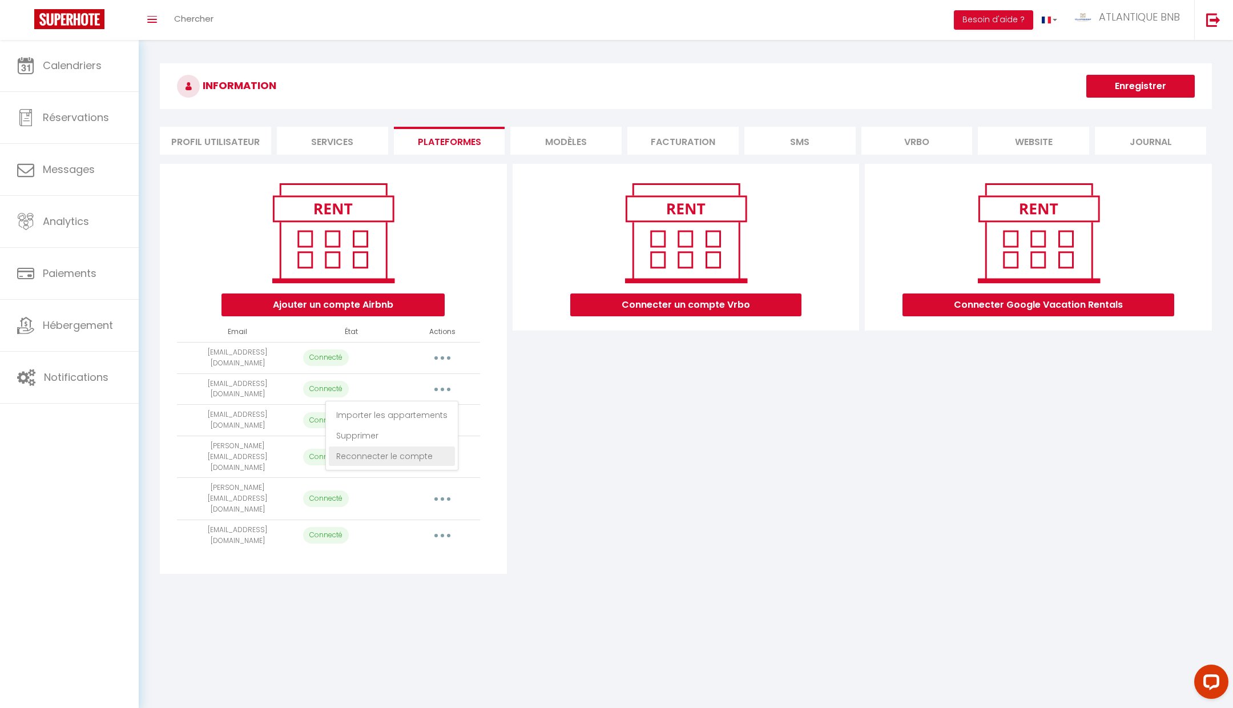
select select "29612"
select select "23854"
select select "26407"
select select "75222"
select select "50741"
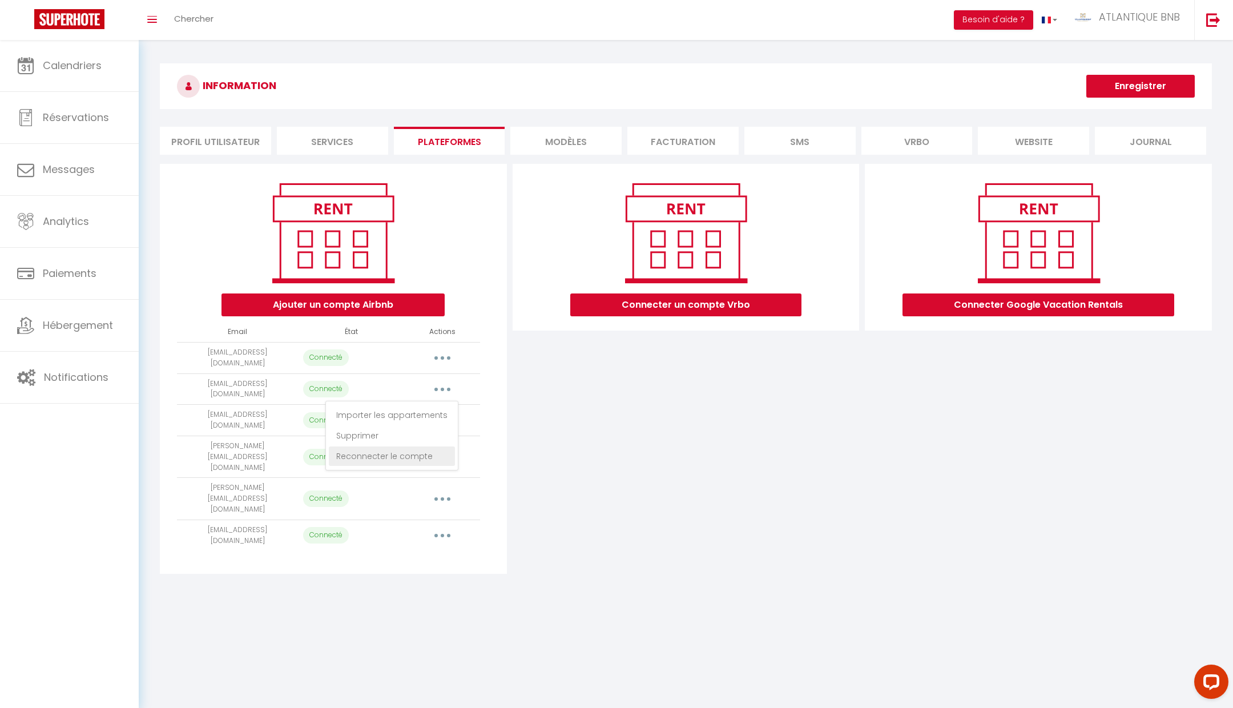
select select "49421"
select select "74085"
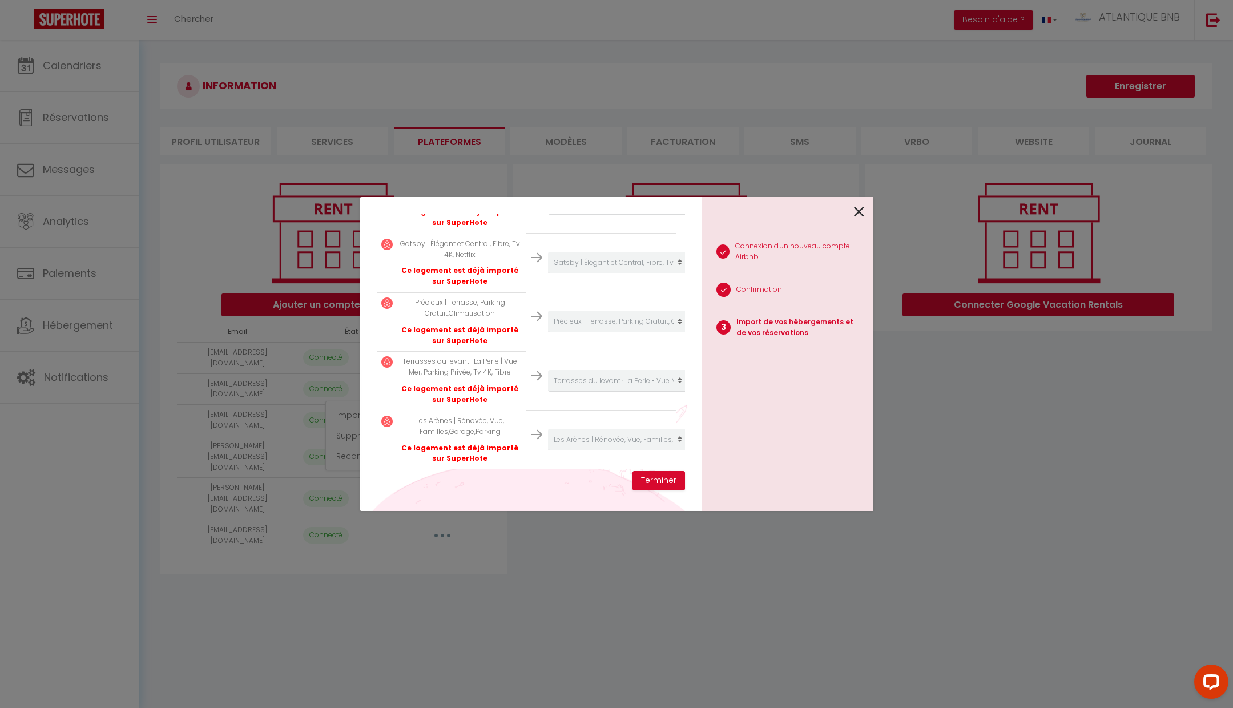
scroll to position [630, 0]
click at [657, 489] on button "Terminer" at bounding box center [659, 480] width 53 height 19
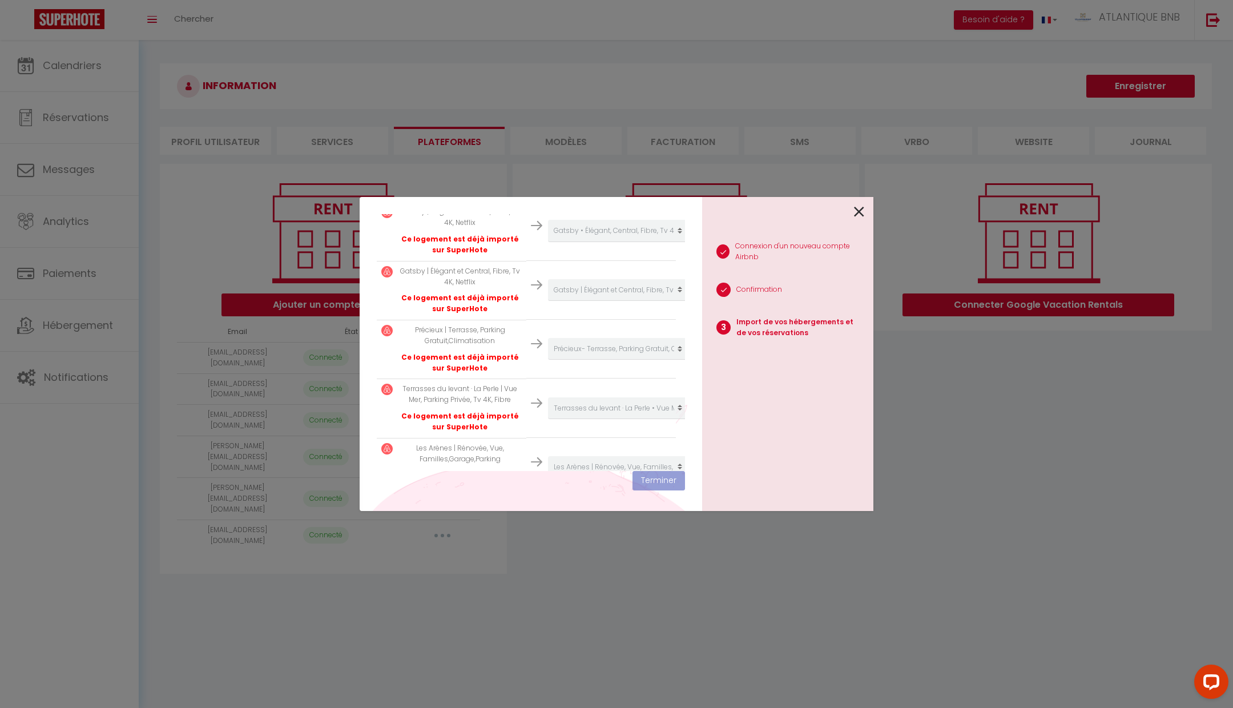
scroll to position [658, 0]
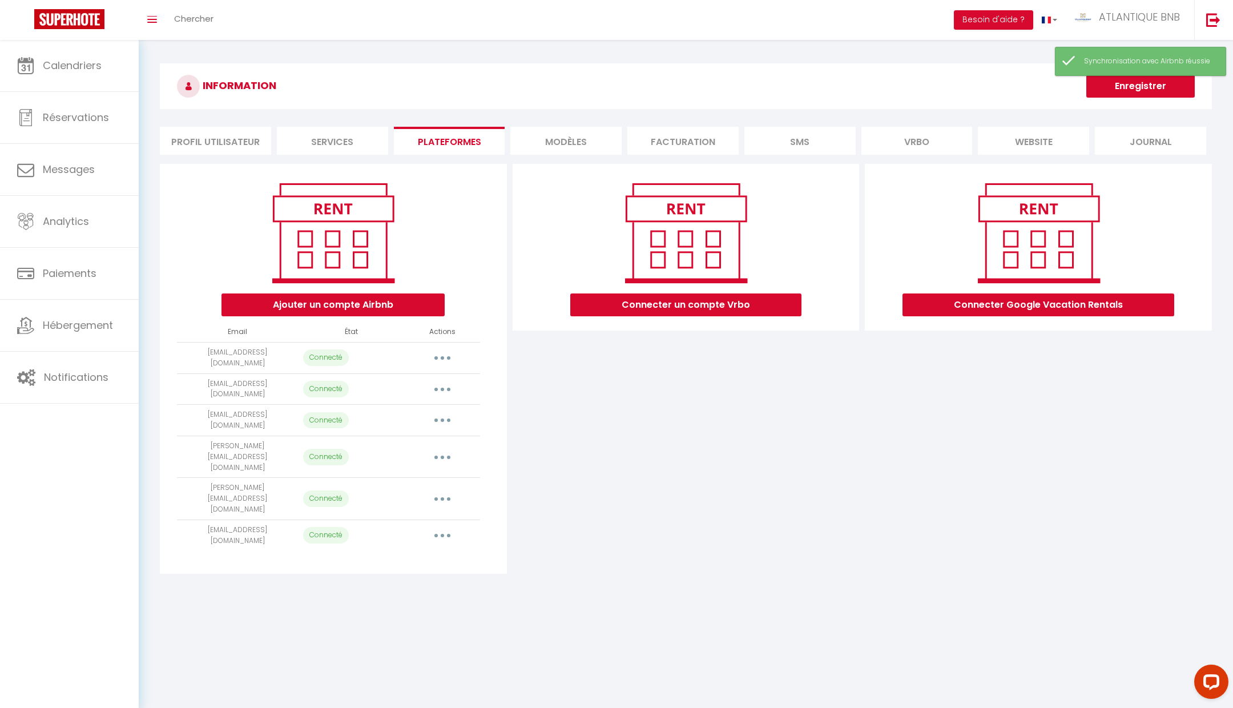
click at [1116, 90] on button "Enregistrer" at bounding box center [1141, 86] width 108 height 23
click at [71, 18] on img at bounding box center [69, 19] width 70 height 20
select select "35736"
select select "35737"
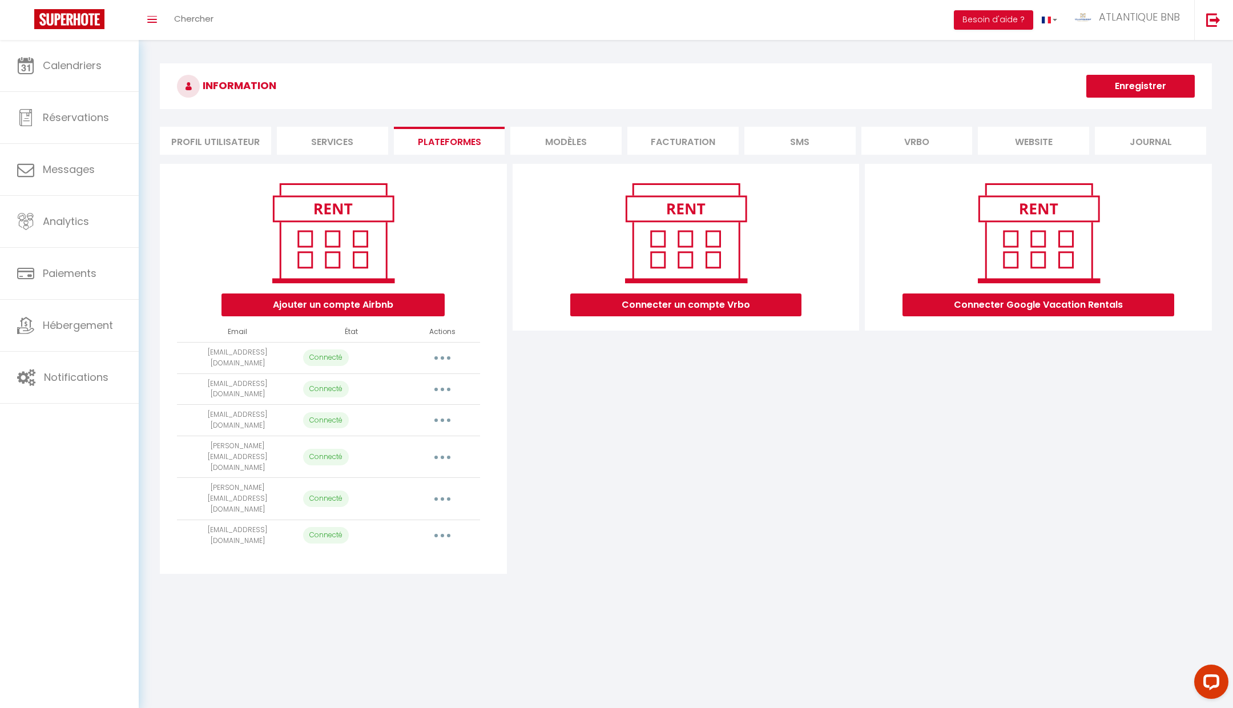
select select "39617"
select select "44970"
select select "29612"
select select "23854"
select select "26407"
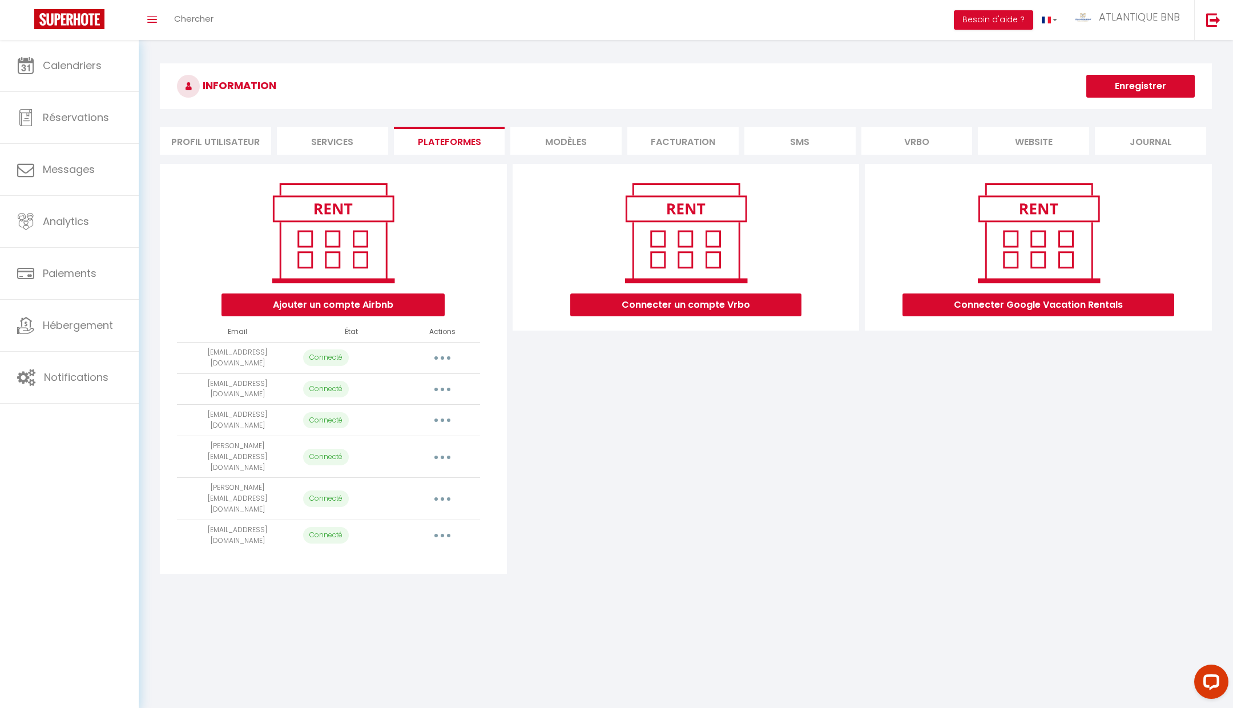
select select "75222"
select select "50741"
select select "49421"
select select "74085"
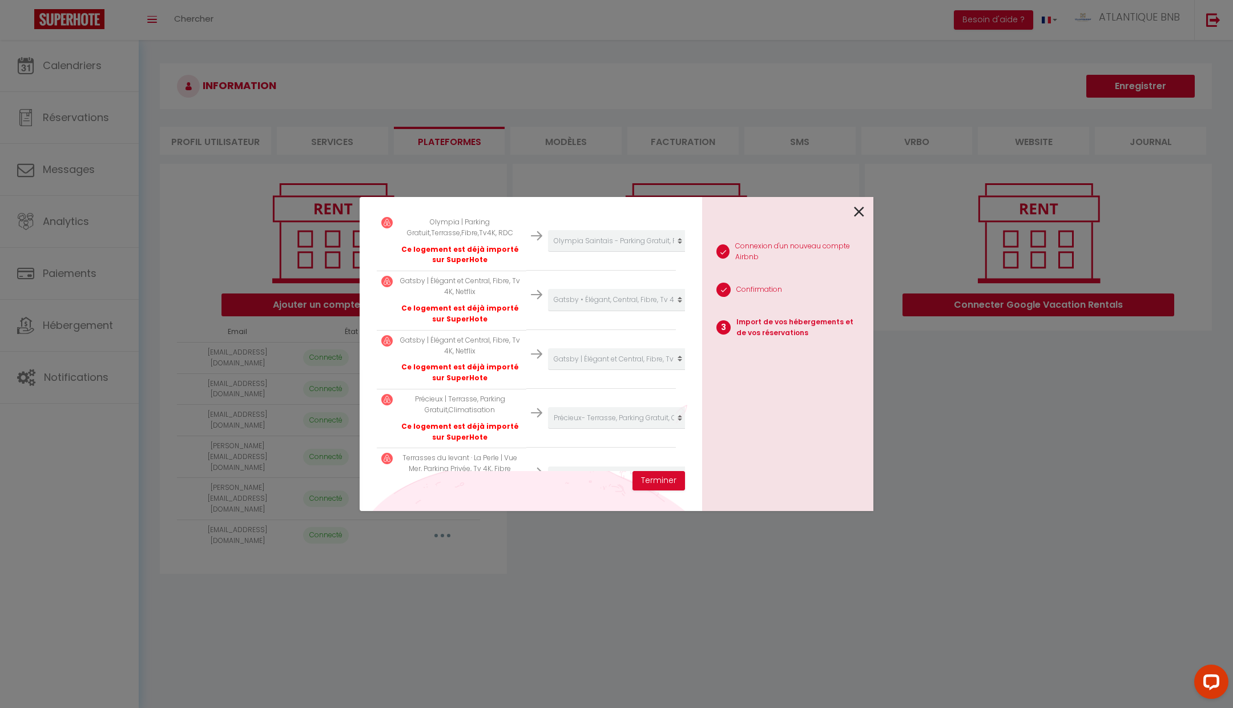
scroll to position [630, 0]
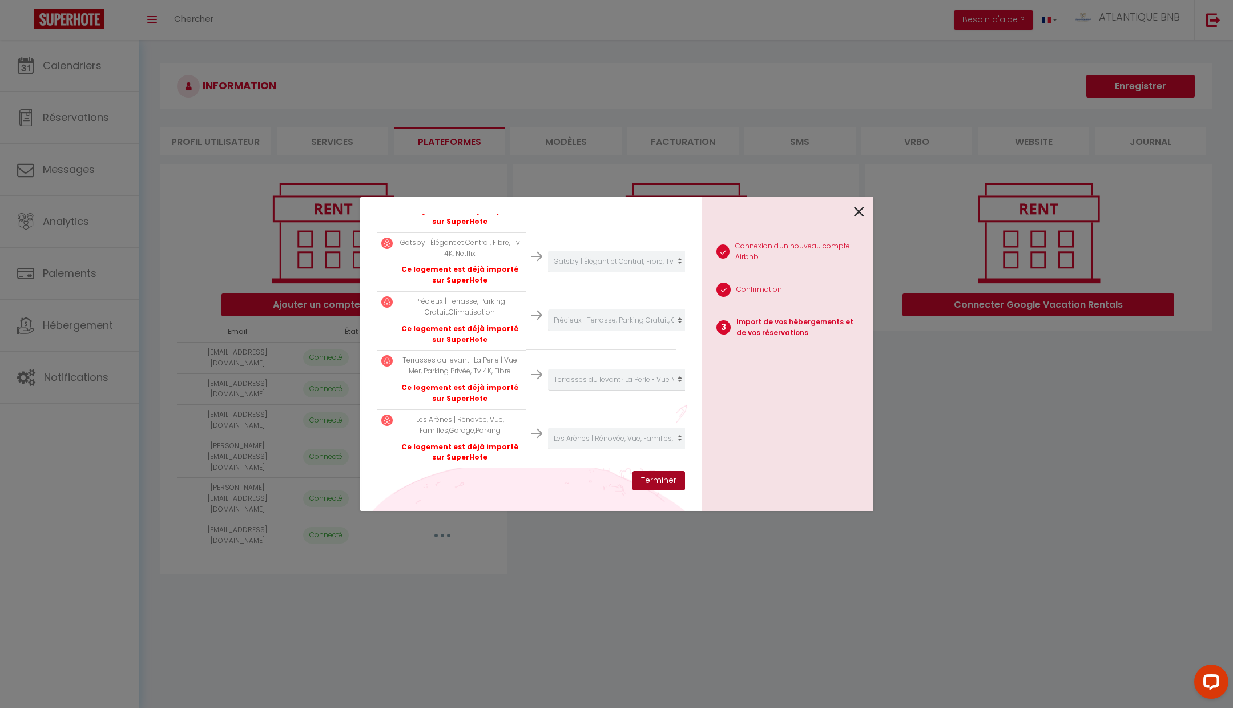
click button "Terminer"
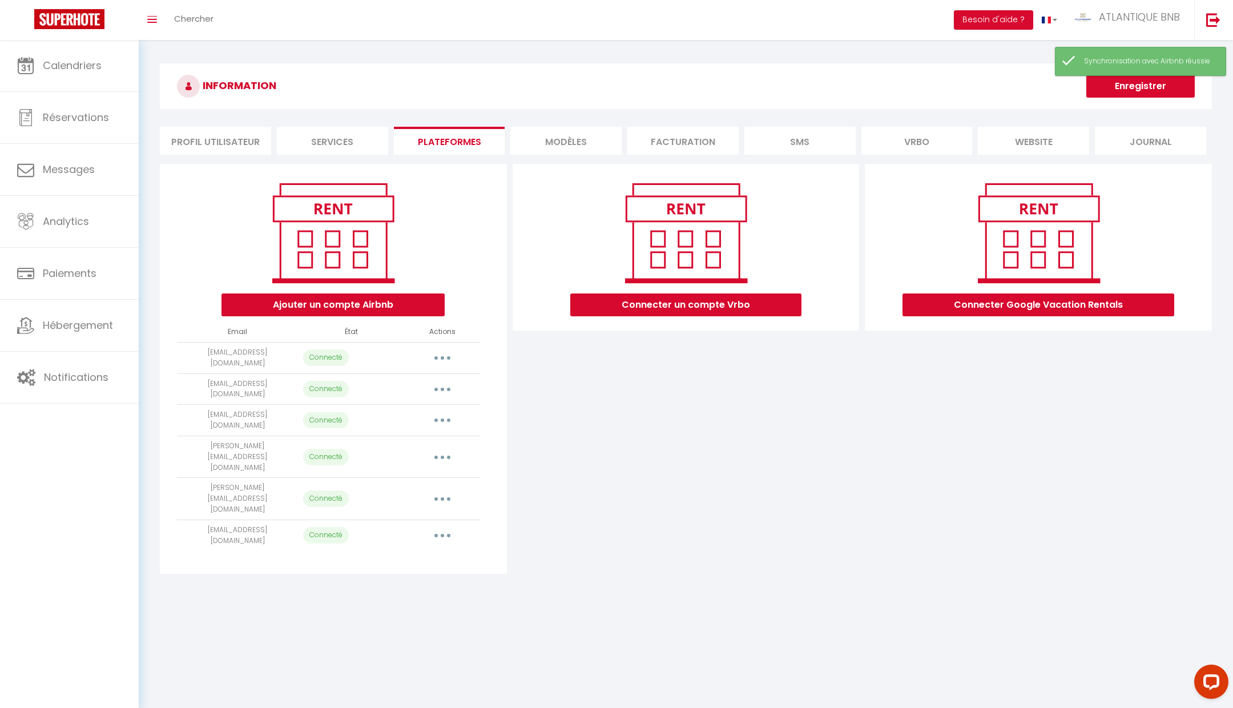
click button "Enregistrer"
